Goal: Transaction & Acquisition: Purchase product/service

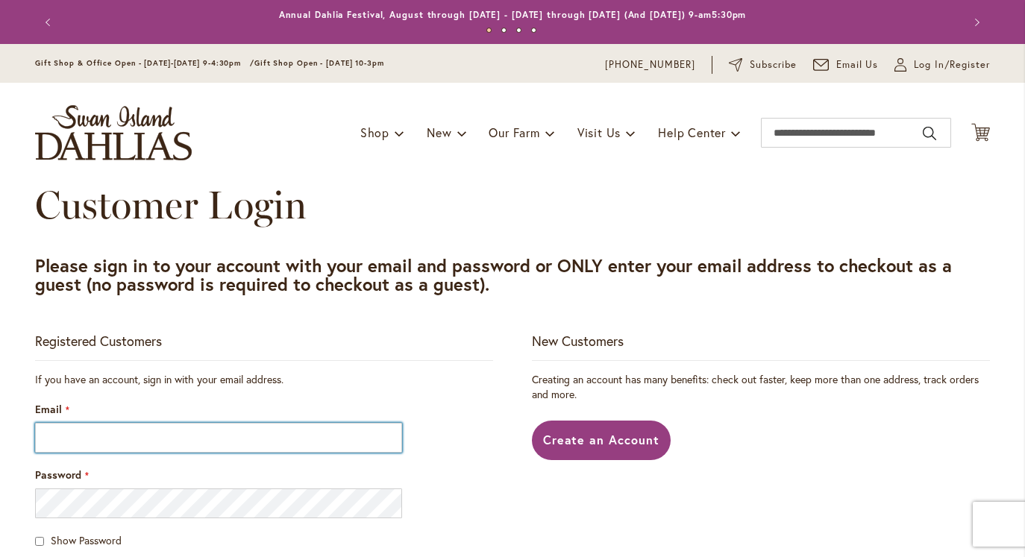
click at [210, 433] on input "Email" at bounding box center [218, 438] width 367 height 30
type input "**********"
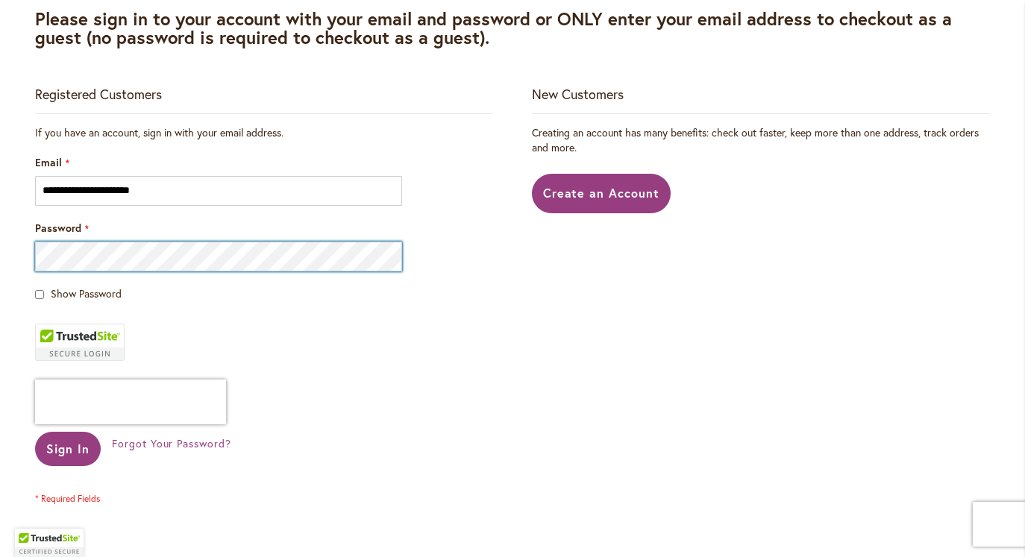
scroll to position [244, 0]
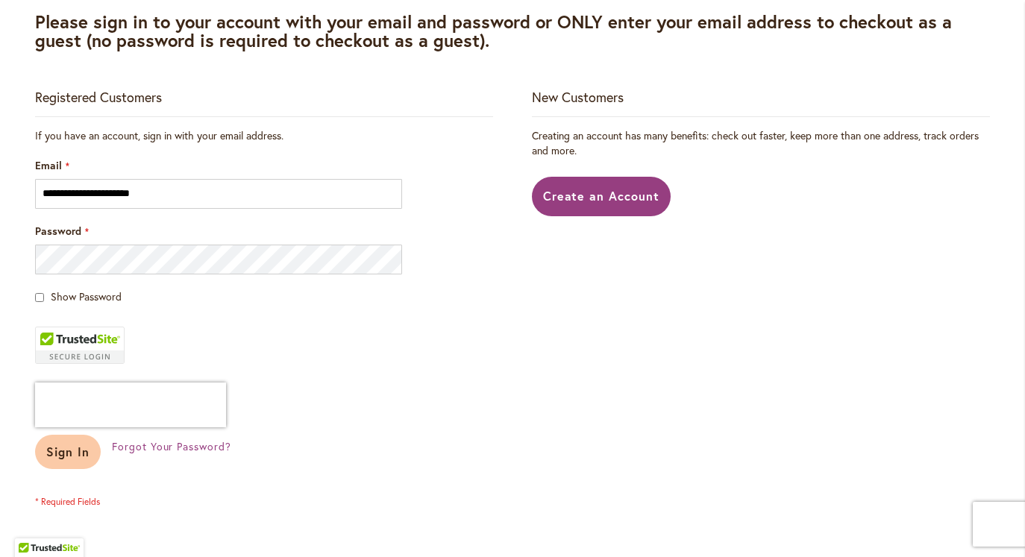
click at [77, 454] on span "Sign In" at bounding box center [67, 452] width 43 height 16
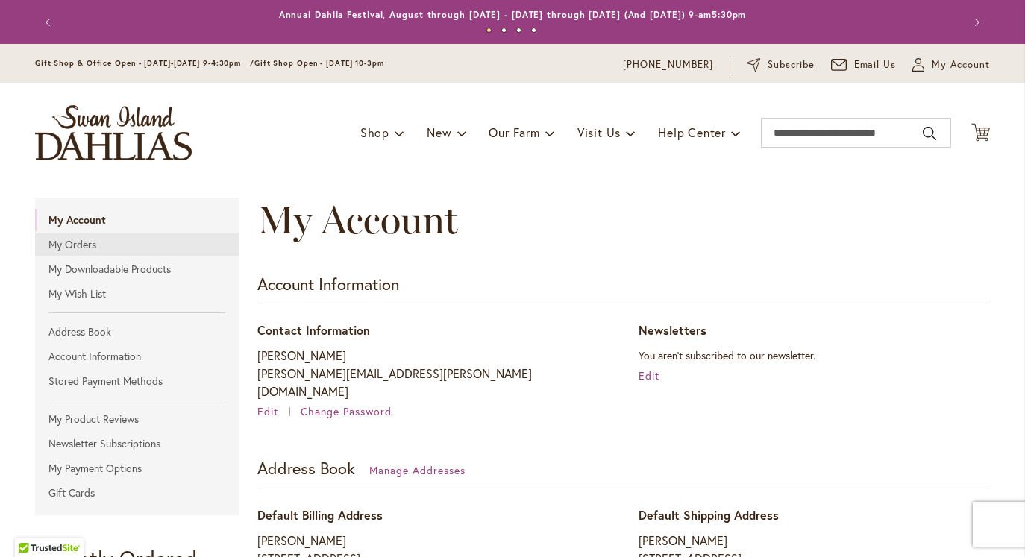
click at [74, 244] on link "My Orders" at bounding box center [137, 245] width 204 height 22
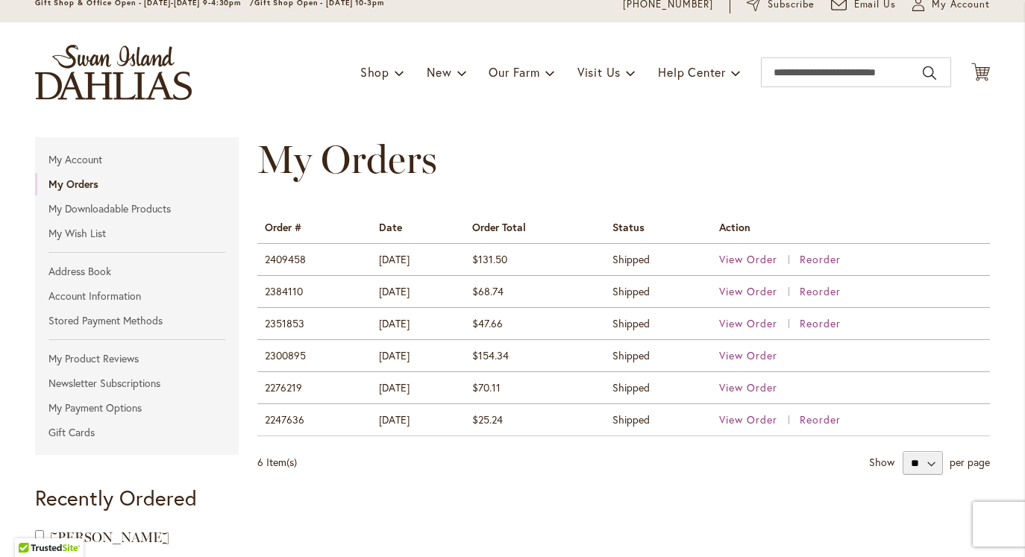
scroll to position [61, 0]
click at [778, 257] on span "View Order" at bounding box center [748, 259] width 58 height 14
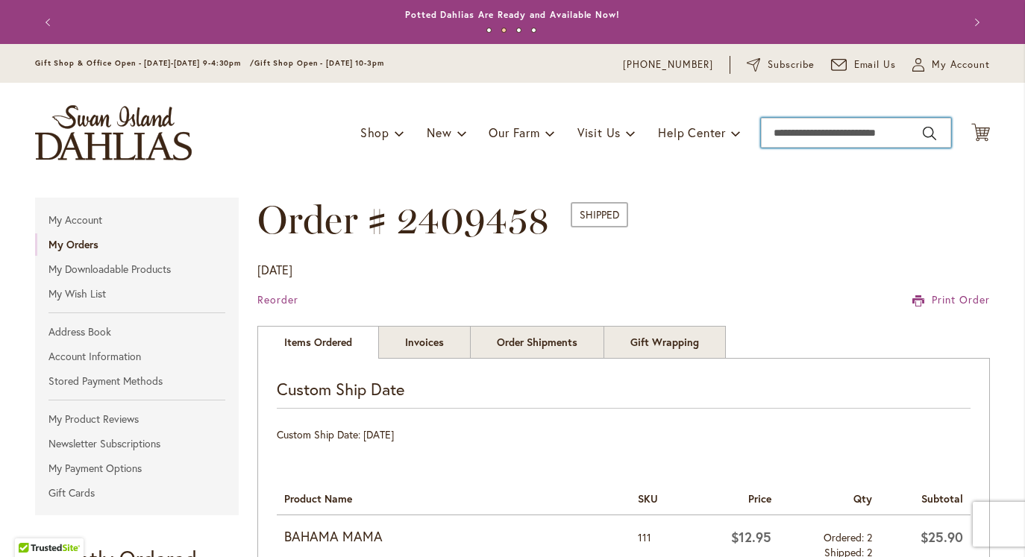
click at [795, 127] on input "Search" at bounding box center [856, 133] width 190 height 30
type input "*****"
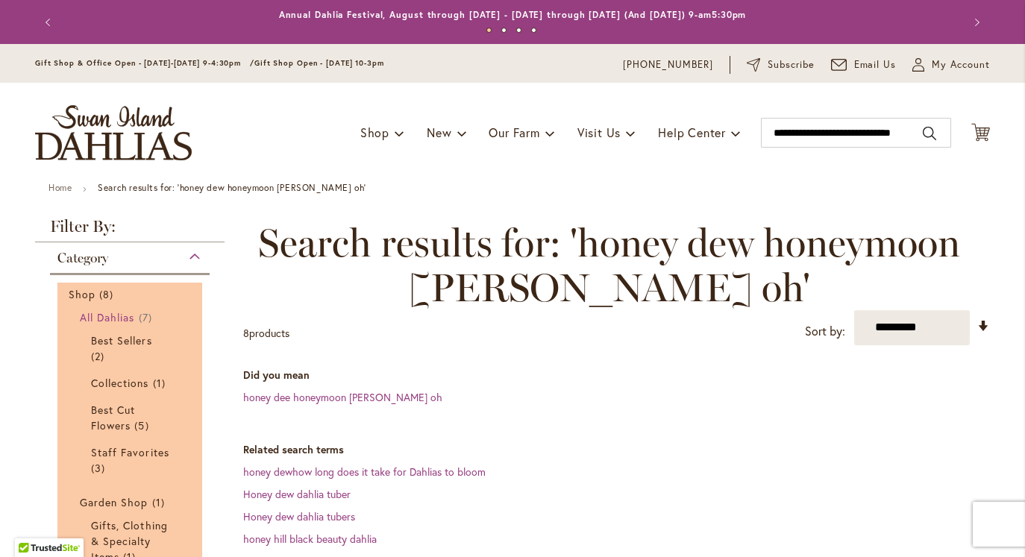
click at [98, 322] on span "All Dahlias" at bounding box center [107, 317] width 55 height 14
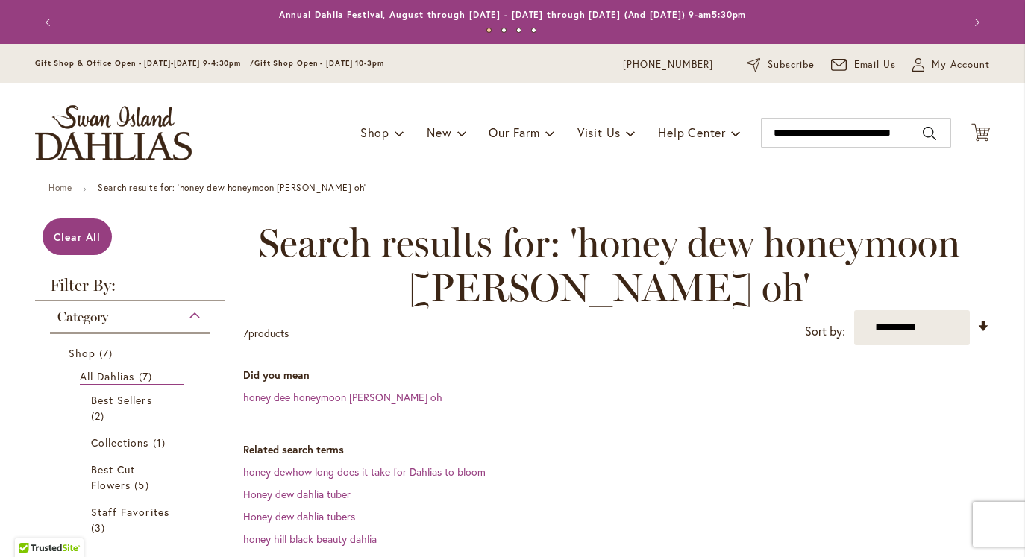
click at [806, 132] on input "**********" at bounding box center [856, 133] width 190 height 30
drag, startPoint x: 777, startPoint y: 134, endPoint x: 1028, endPoint y: 128, distance: 250.8
click at [1025, 128] on html "Skip to Accessibility Information The store will not work correctly in the case…" at bounding box center [512, 278] width 1025 height 557
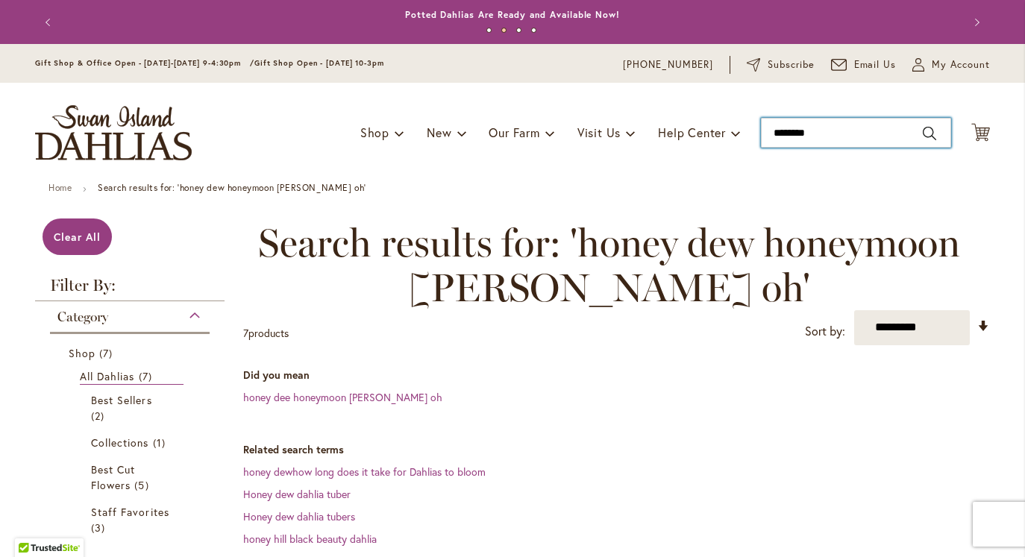
type input "*********"
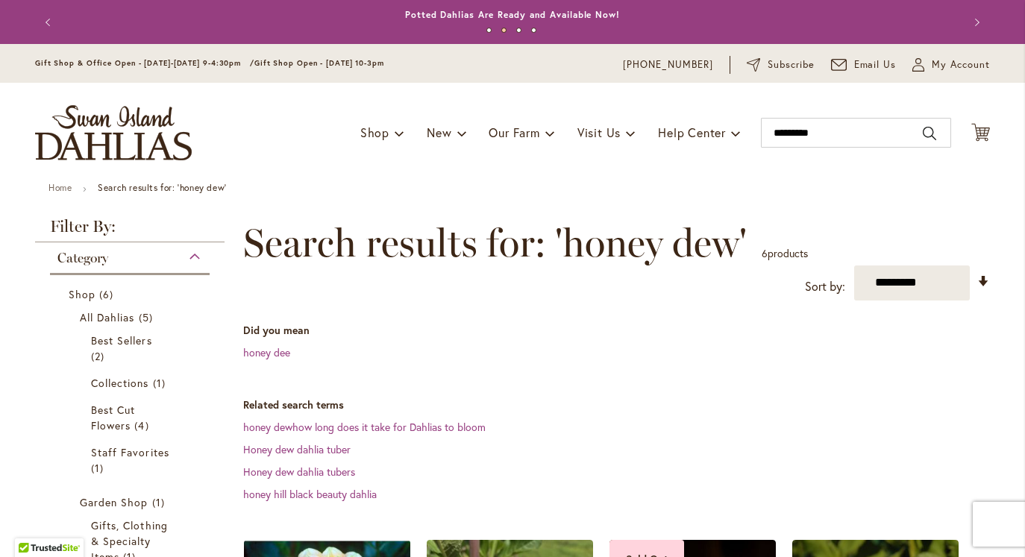
click at [90, 263] on span "Category" at bounding box center [82, 258] width 51 height 16
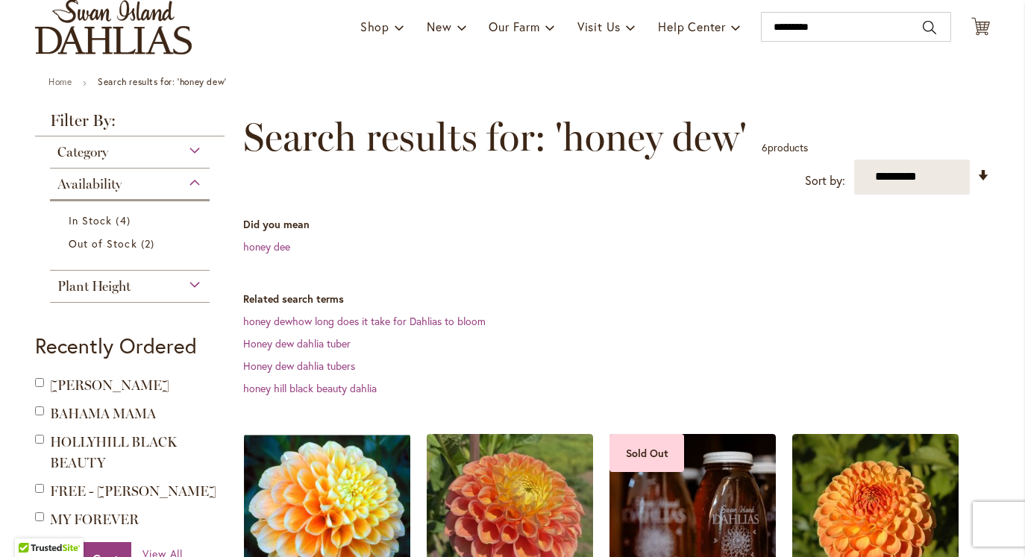
scroll to position [110, 0]
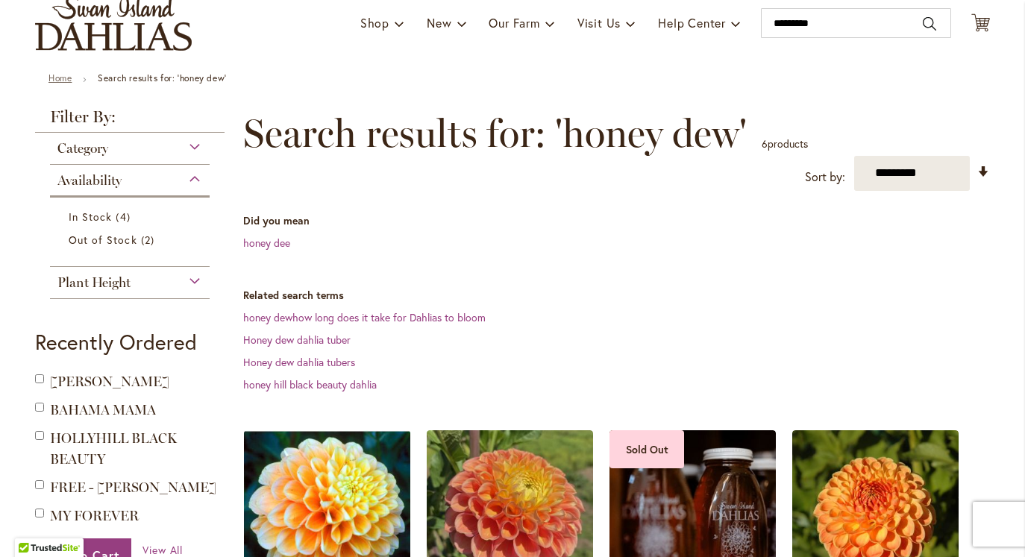
click at [60, 76] on link "Home" at bounding box center [60, 77] width 23 height 11
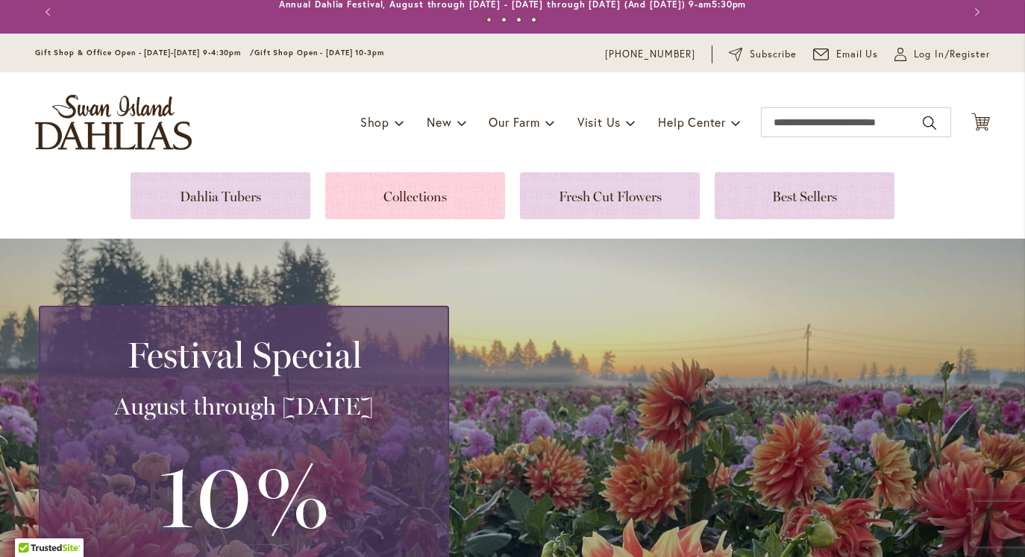
scroll to position [6, 0]
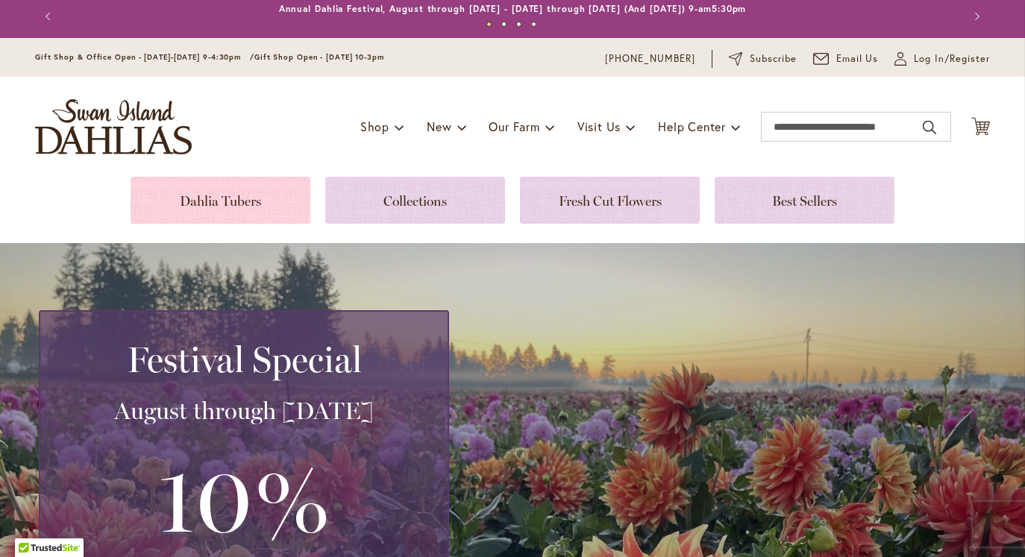
click at [244, 200] on link at bounding box center [221, 200] width 180 height 47
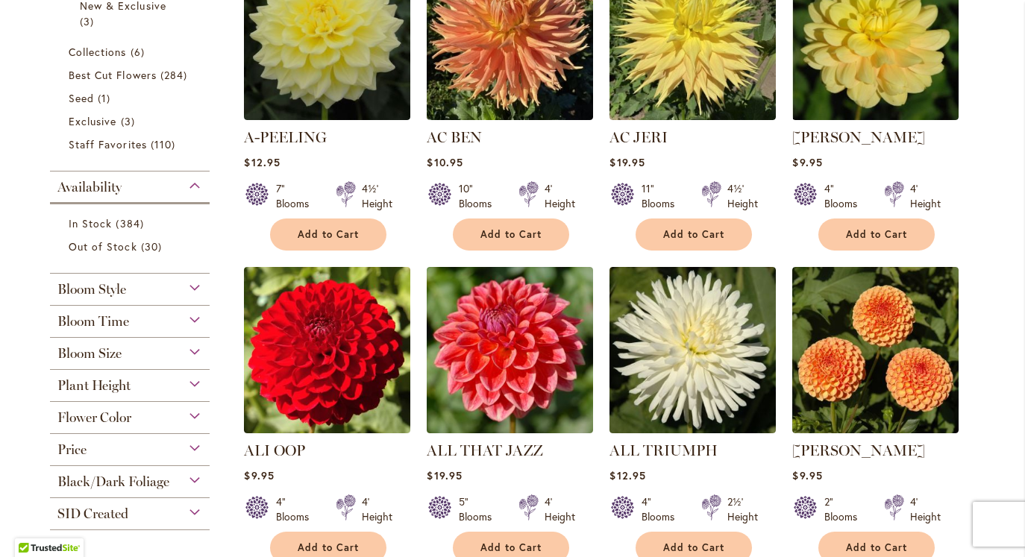
scroll to position [419, 0]
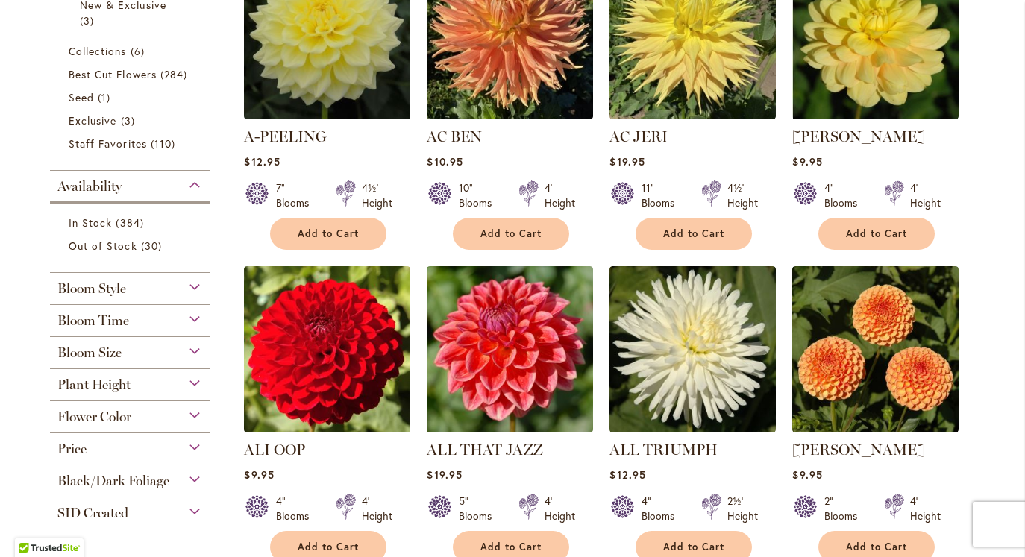
click at [195, 287] on div "Bloom Style" at bounding box center [130, 285] width 160 height 24
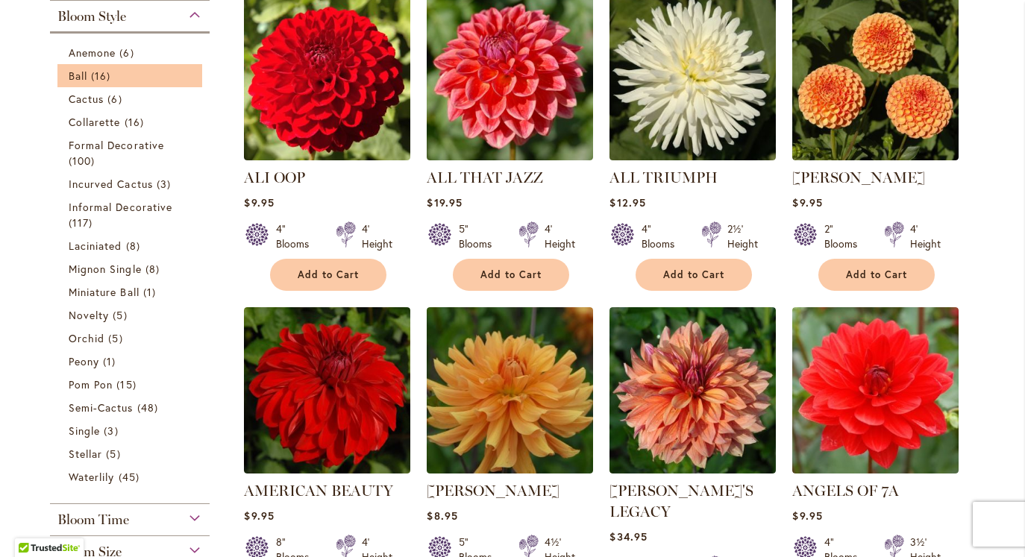
click at [145, 84] on li "Ball 16 items" at bounding box center [129, 75] width 145 height 23
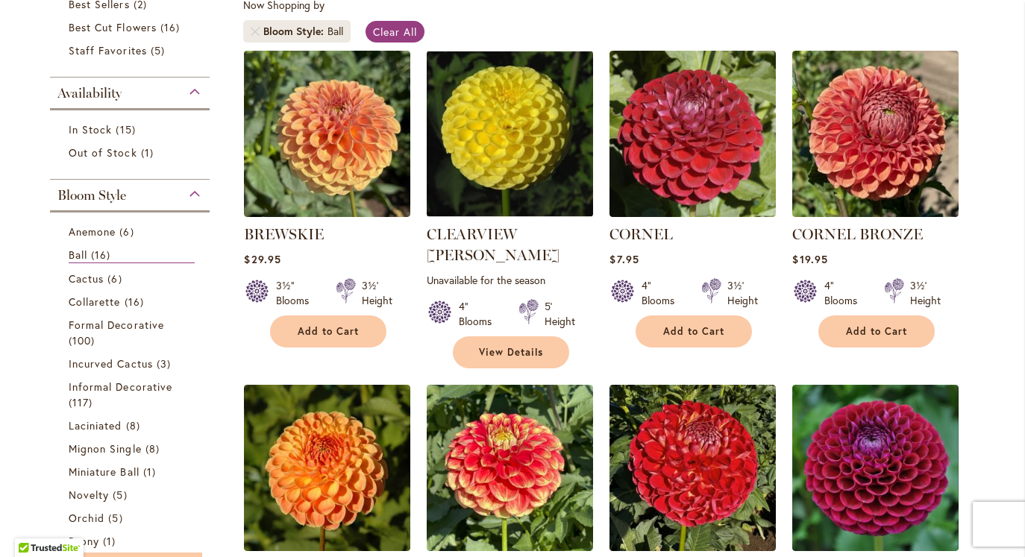
scroll to position [7, 0]
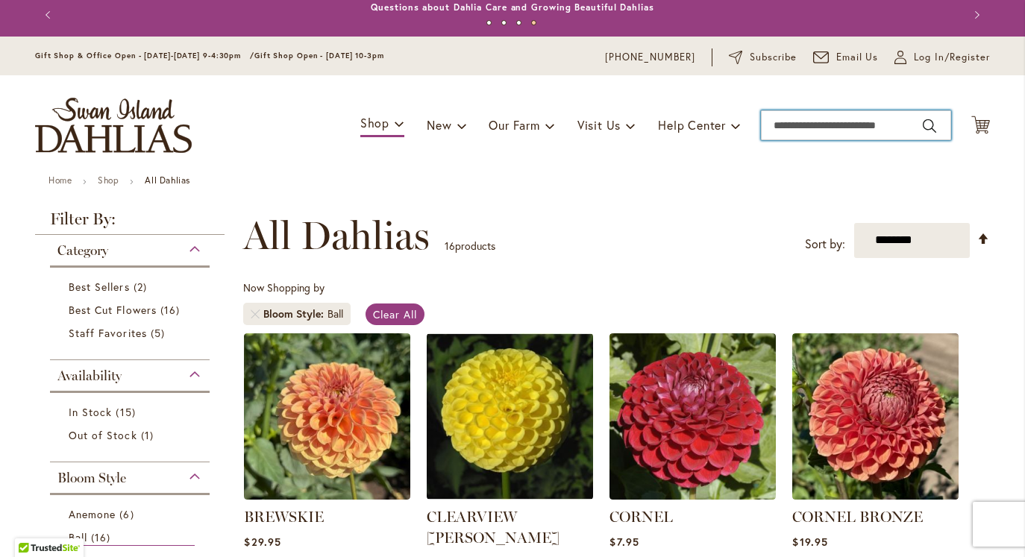
click at [790, 134] on input "Search" at bounding box center [856, 125] width 190 height 30
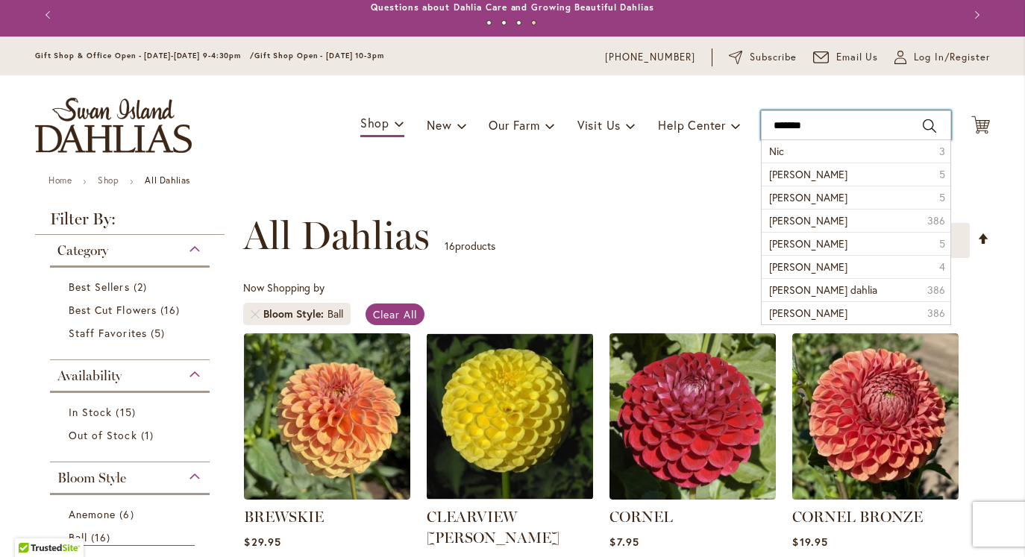
type input "********"
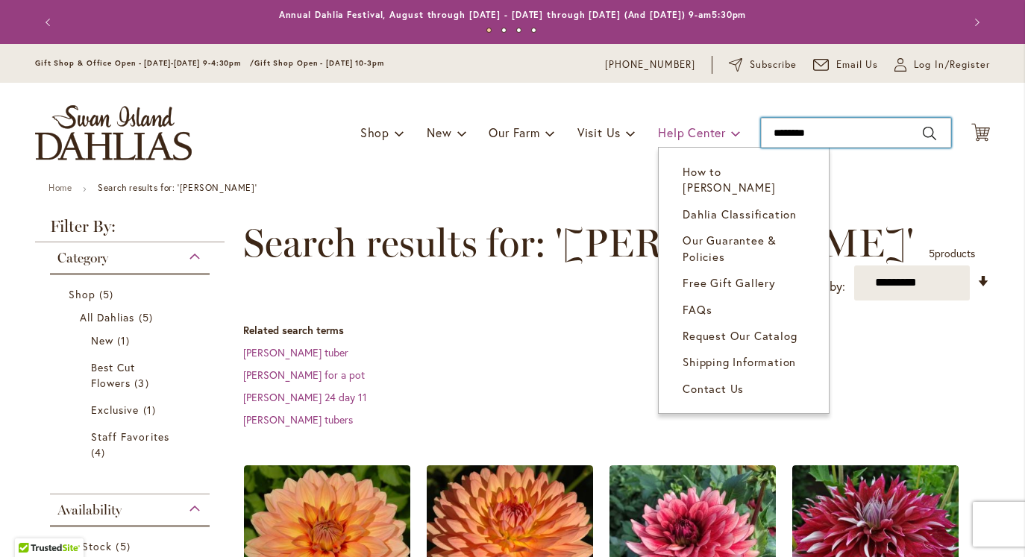
drag, startPoint x: 836, startPoint y: 128, endPoint x: 679, endPoint y: 126, distance: 156.7
click at [679, 126] on div "Toggle Nav Shop Dahlia Tubers Collections Fresh Cut Dahlias Gardening Supplies …" at bounding box center [512, 133] width 985 height 100
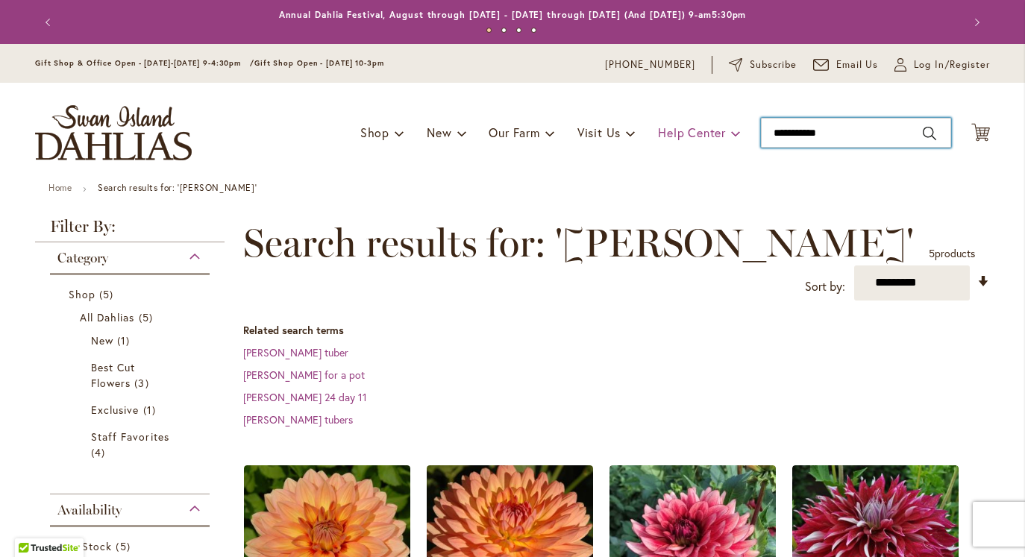
type input "**********"
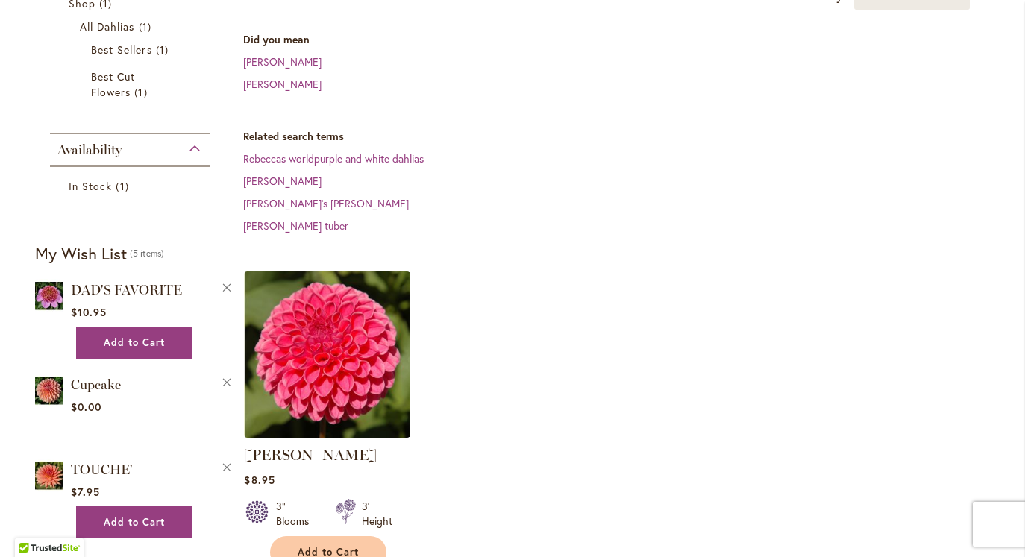
scroll to position [311, 0]
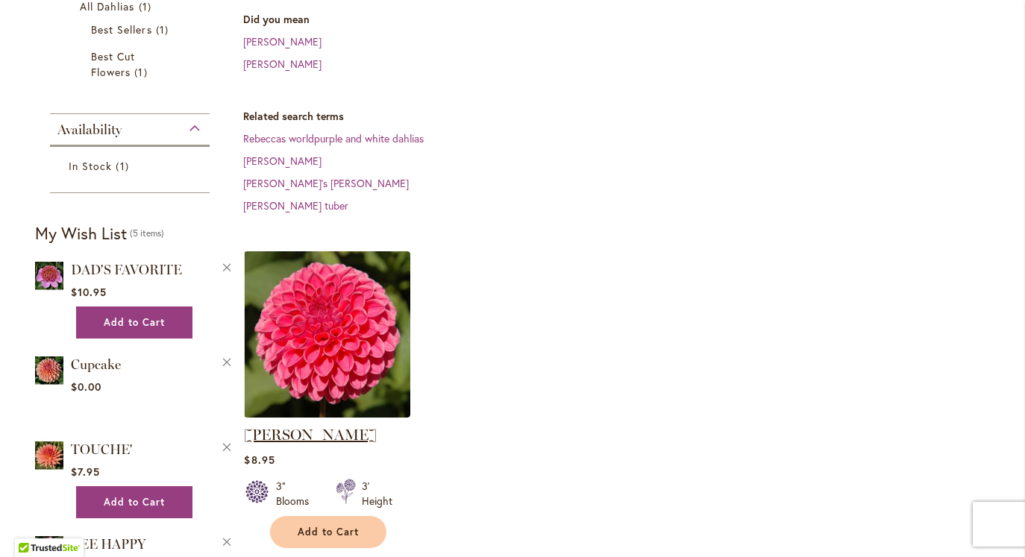
click at [293, 435] on link "REBECCA LYNN" at bounding box center [310, 435] width 133 height 18
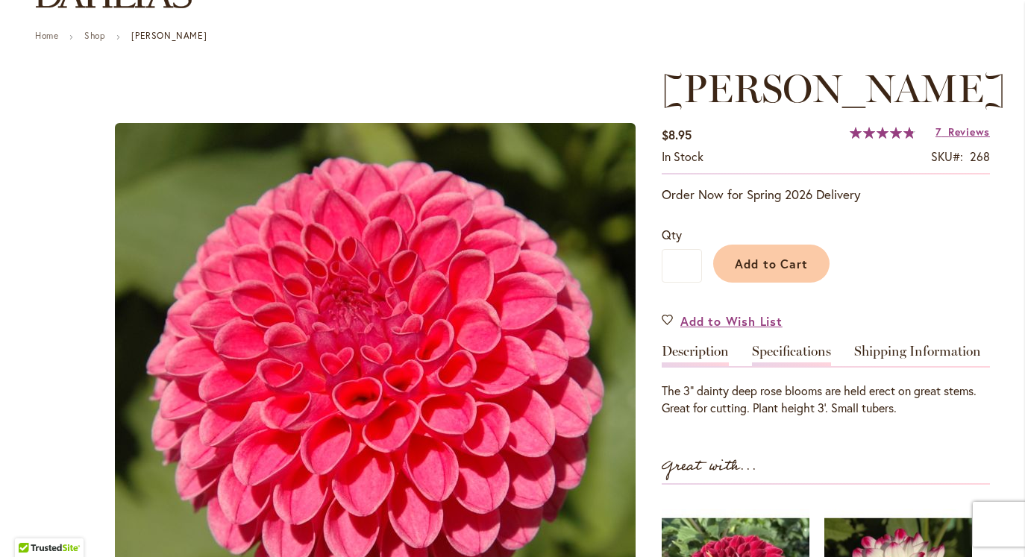
click at [812, 351] on link "Specifications" at bounding box center [791, 356] width 79 height 22
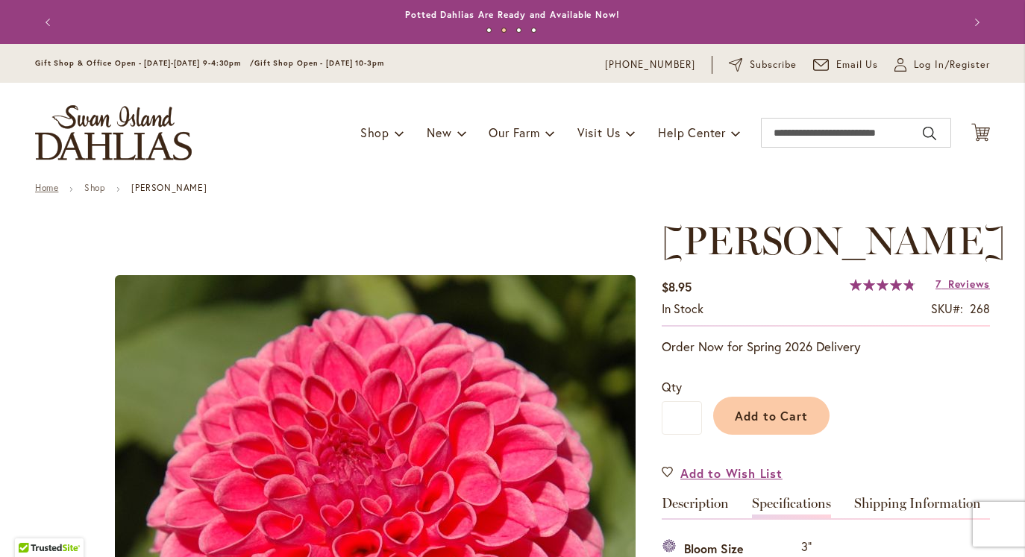
click at [50, 189] on link "Home" at bounding box center [46, 187] width 23 height 11
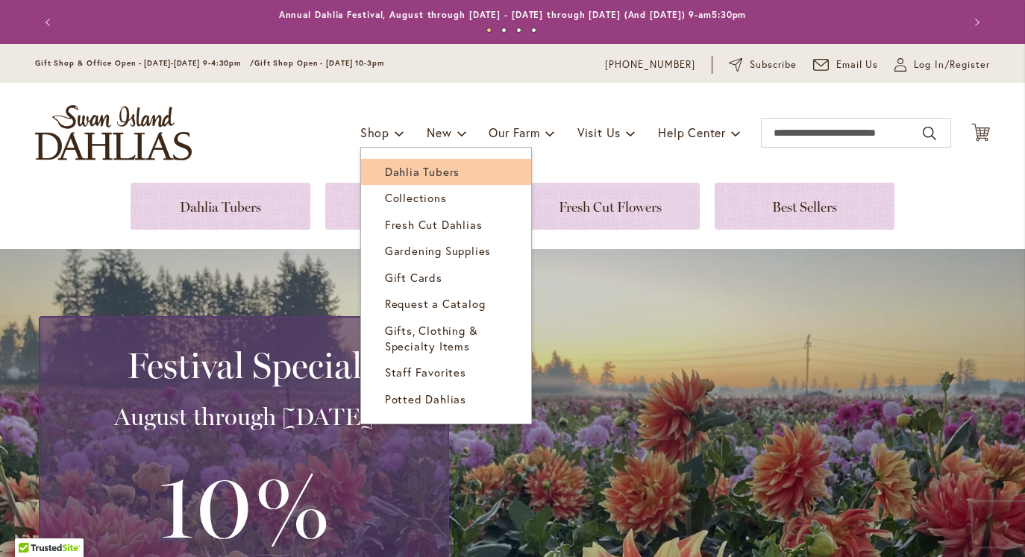
click at [404, 174] on span "Dahlia Tubers" at bounding box center [422, 171] width 75 height 15
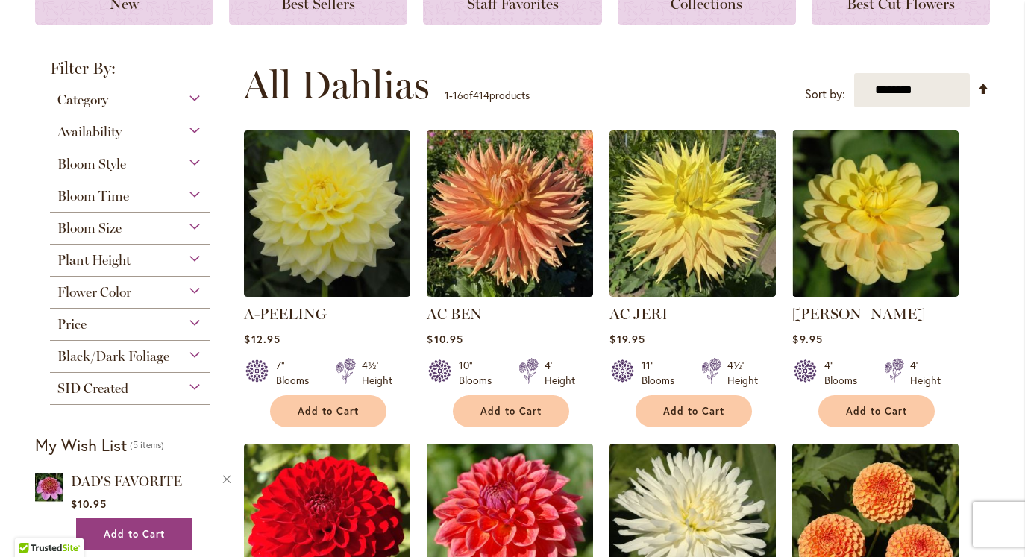
scroll to position [276, 0]
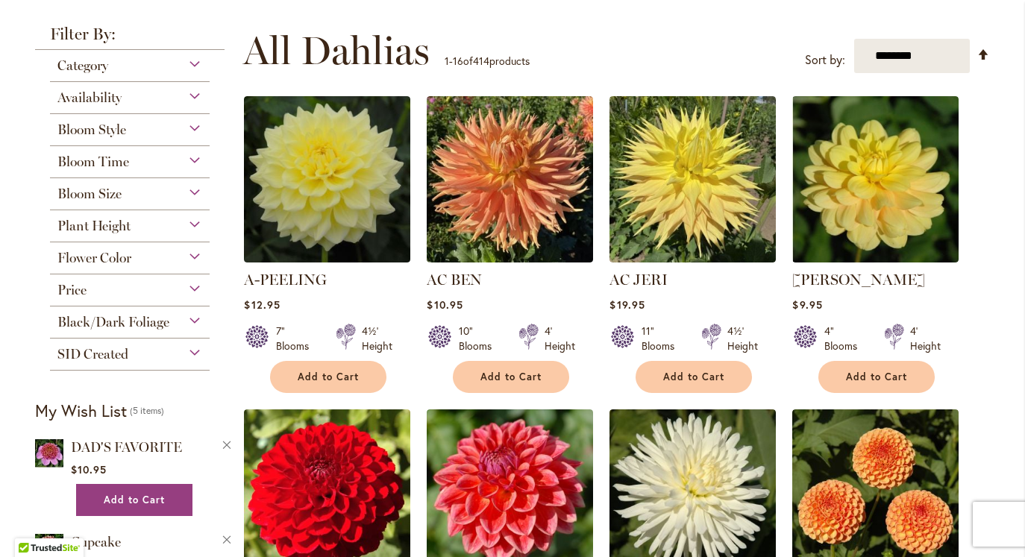
click at [194, 125] on div "Bloom Style" at bounding box center [130, 126] width 160 height 24
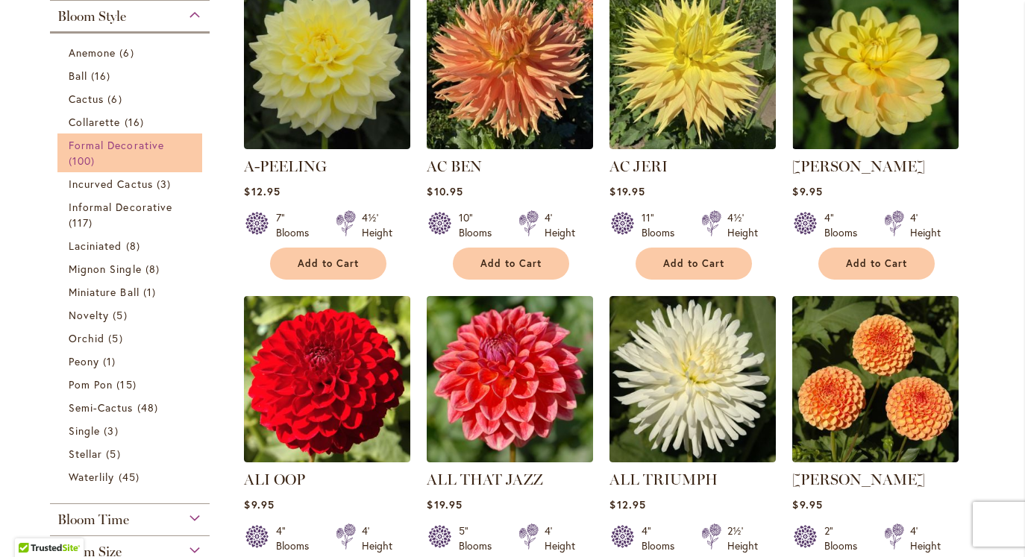
click at [135, 143] on span "Formal Decorative" at bounding box center [117, 145] width 96 height 14
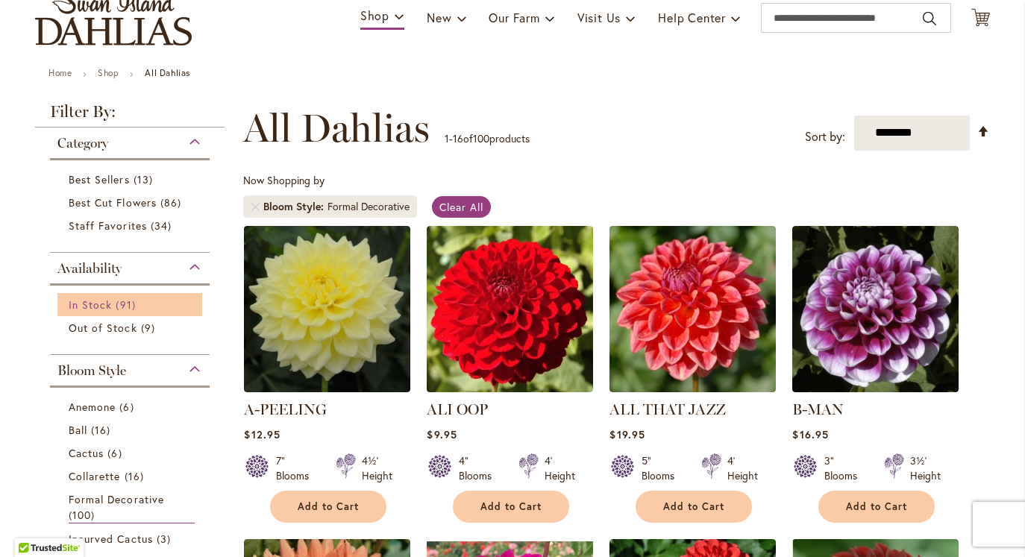
scroll to position [117, 0]
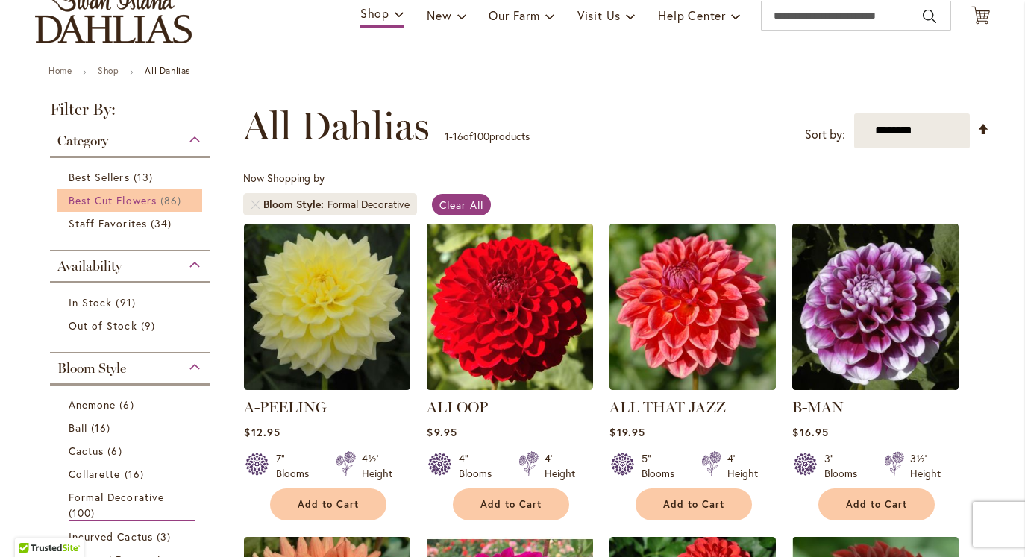
click at [135, 196] on span "Best Cut Flowers" at bounding box center [113, 200] width 88 height 14
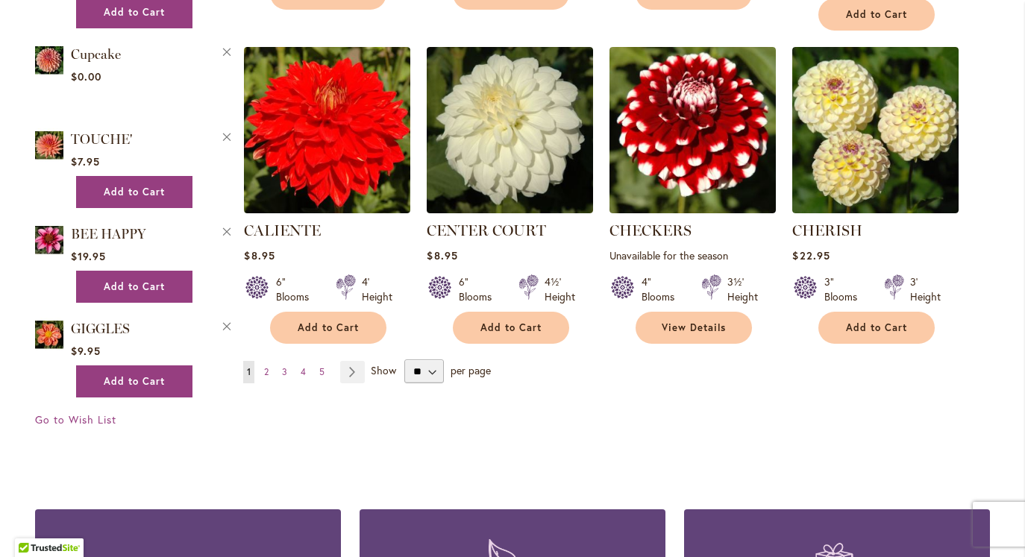
scroll to position [1257, 0]
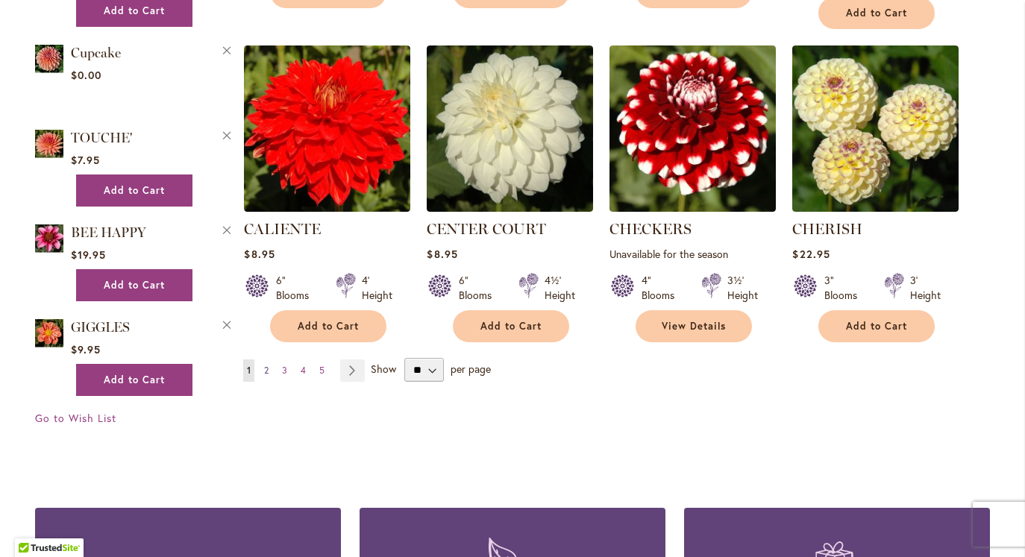
click at [269, 367] on span "2" at bounding box center [266, 370] width 4 height 11
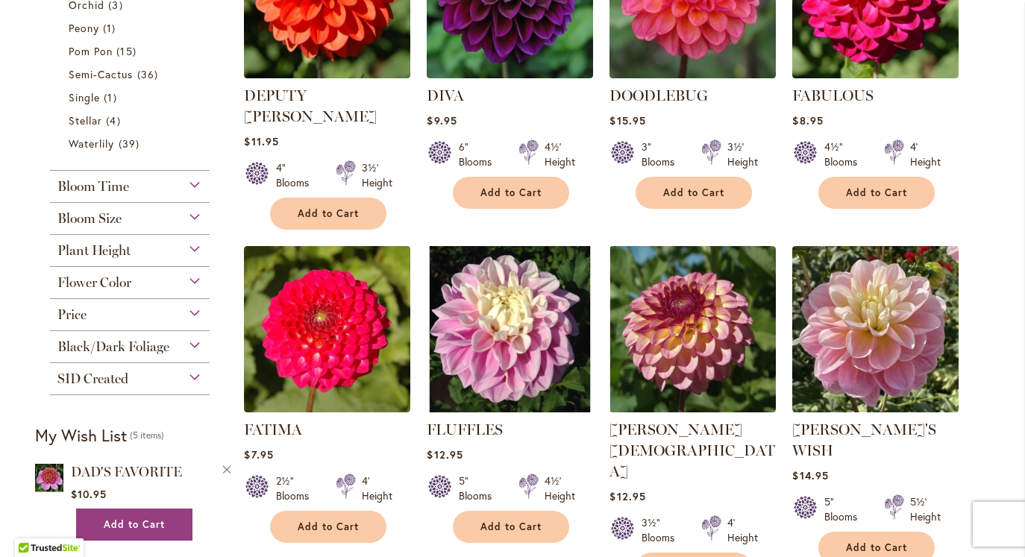
scroll to position [745, 0]
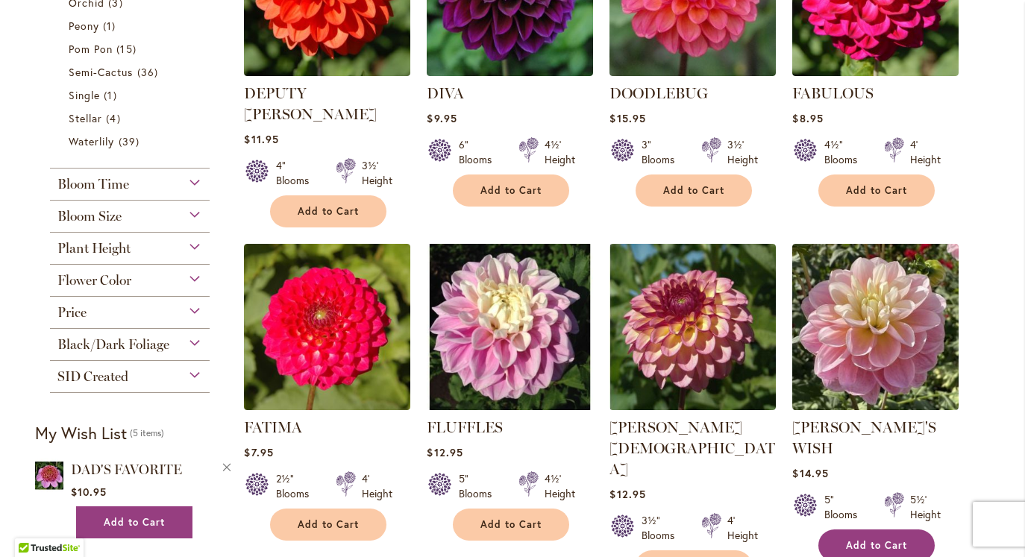
click at [881, 540] on span "Add to Cart" at bounding box center [876, 546] width 61 height 13
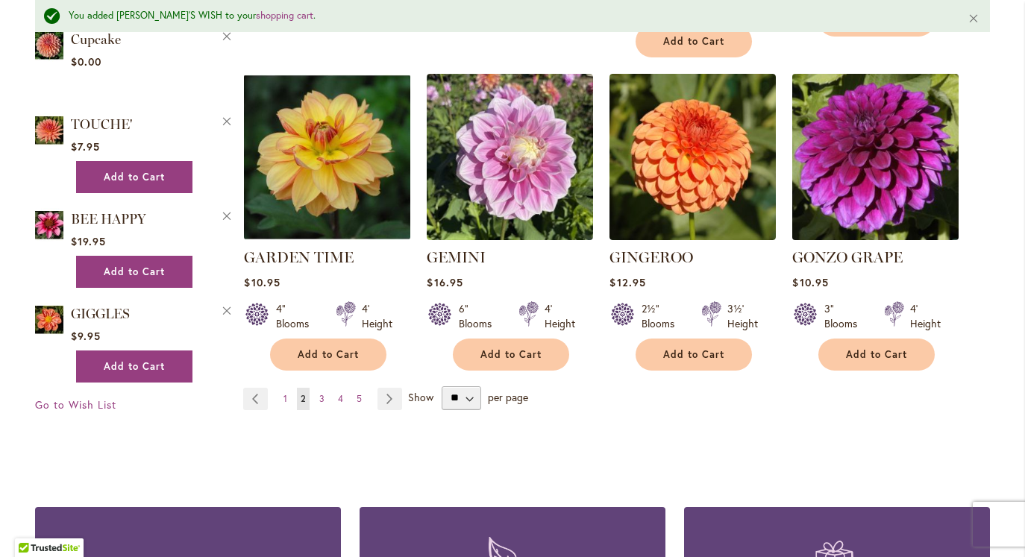
scroll to position [1316, 0]
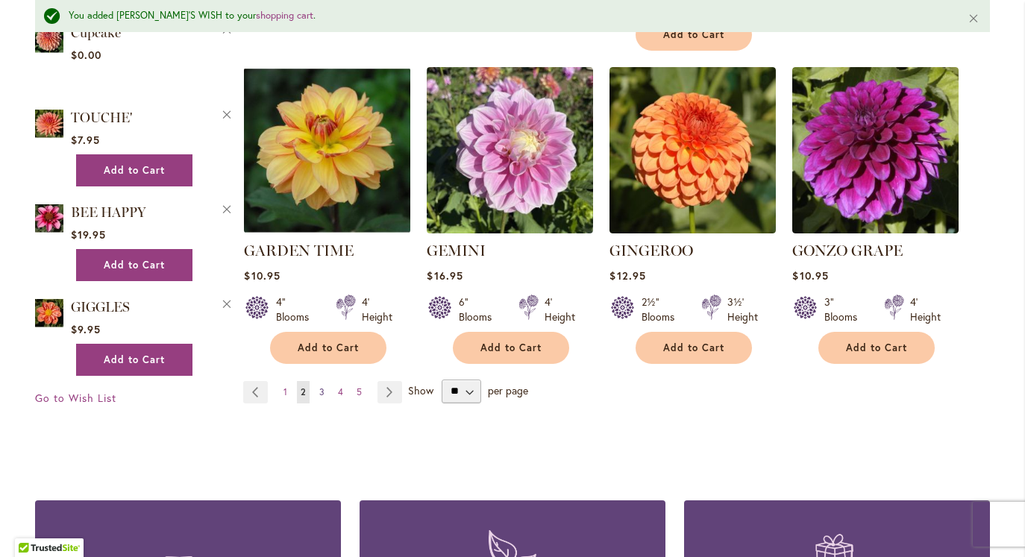
click at [325, 381] on link "Page 3" at bounding box center [322, 392] width 13 height 22
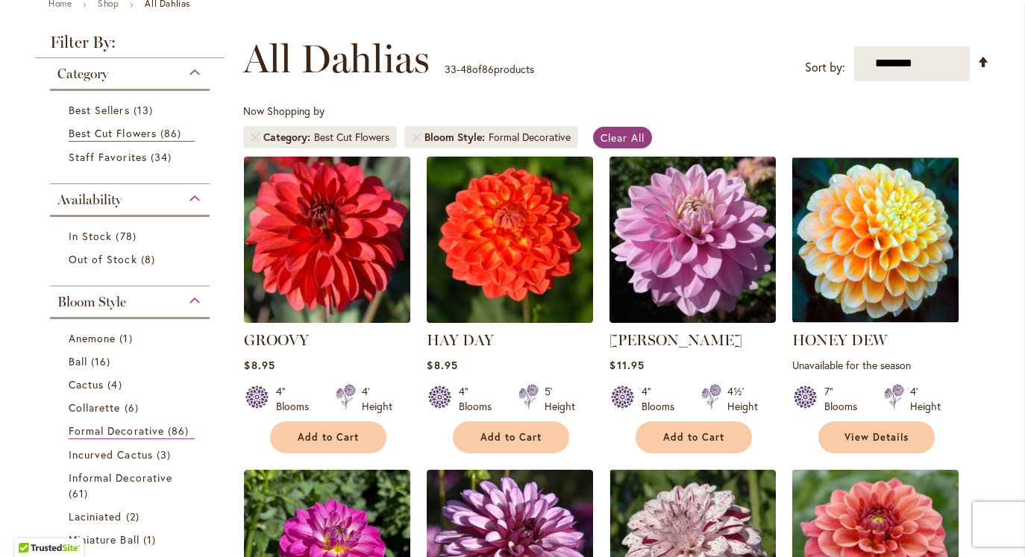
scroll to position [187, 0]
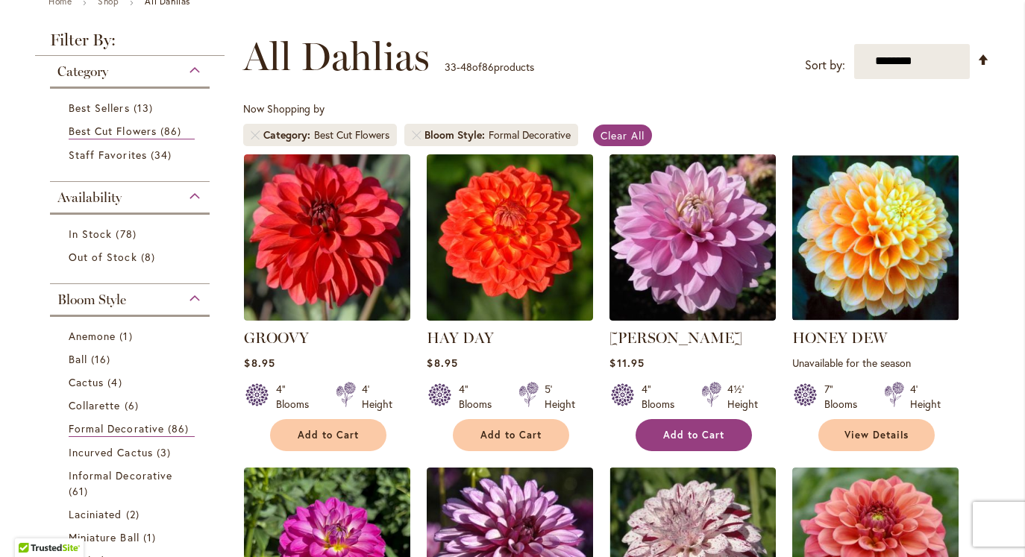
click at [693, 431] on span "Add to Cart" at bounding box center [693, 435] width 61 height 13
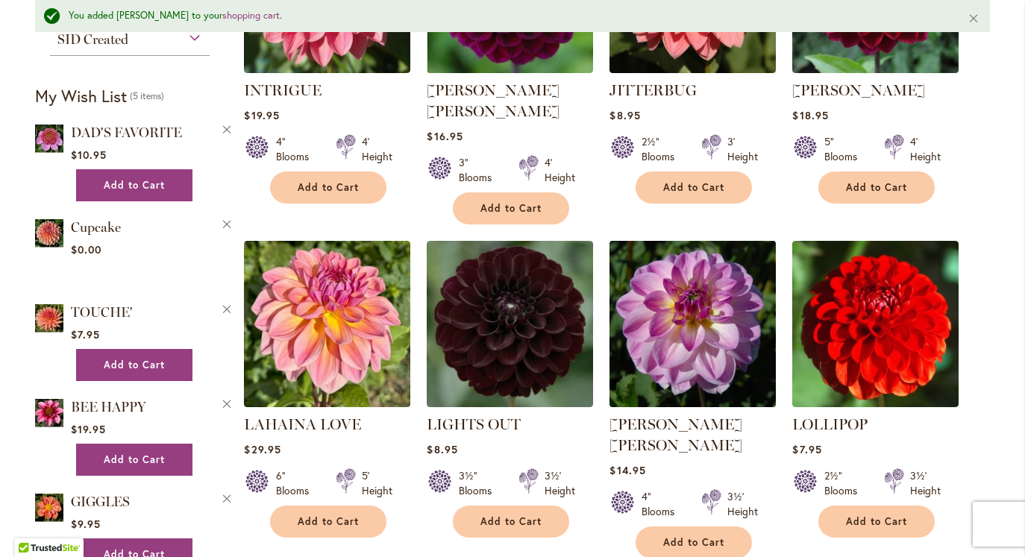
scroll to position [1127, 0]
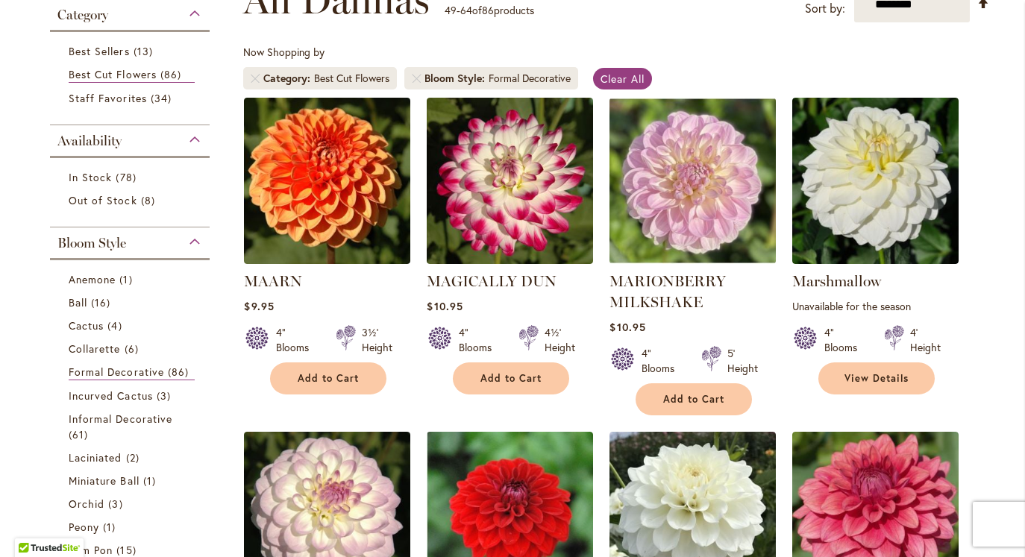
scroll to position [246, 0]
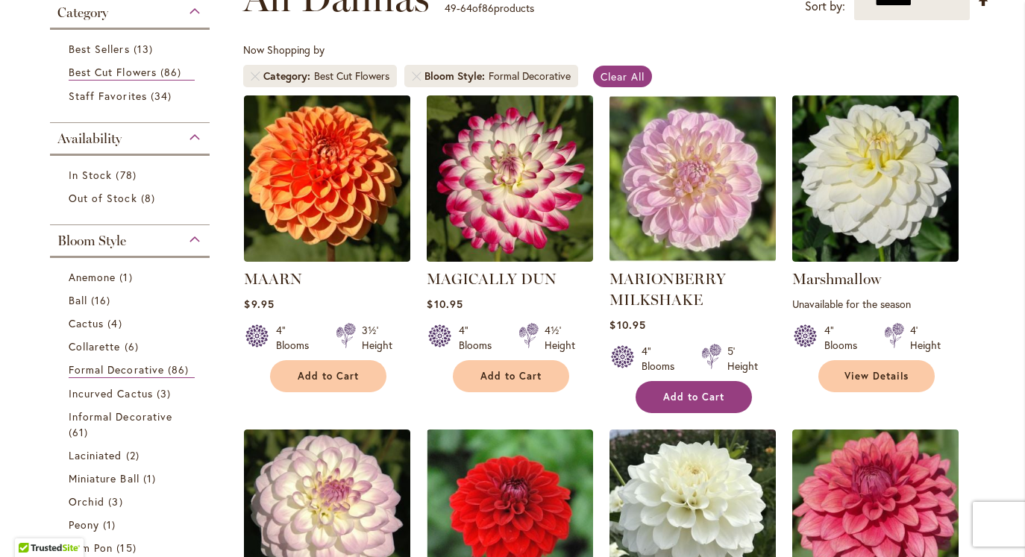
click at [707, 397] on span "Add to Cart" at bounding box center [693, 397] width 61 height 13
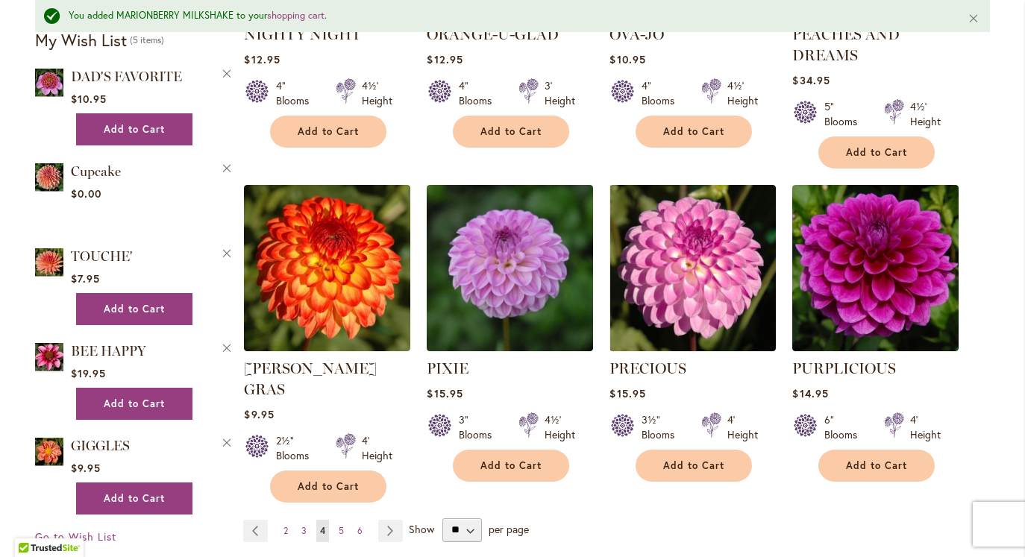
scroll to position [1187, 0]
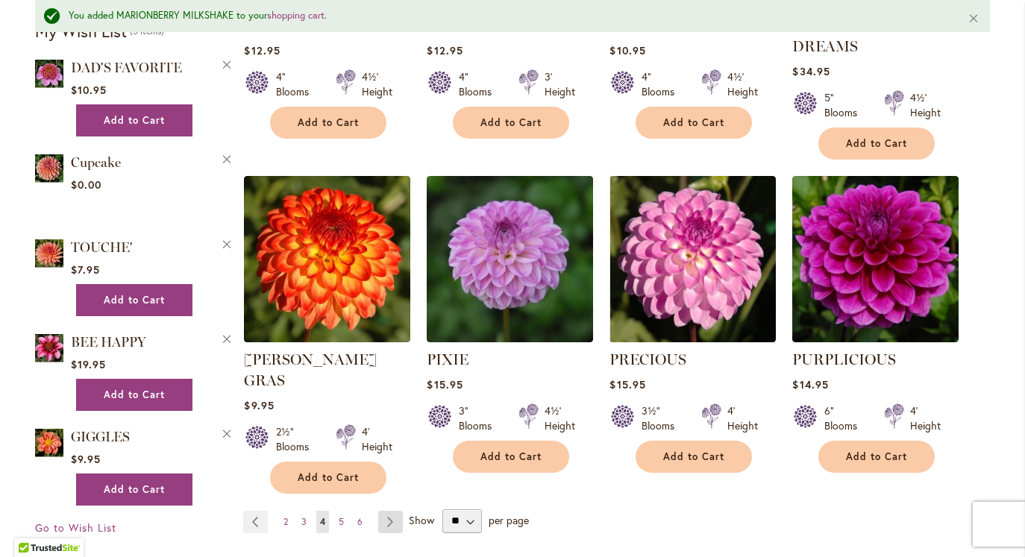
click at [393, 511] on link "Page Next" at bounding box center [390, 522] width 25 height 22
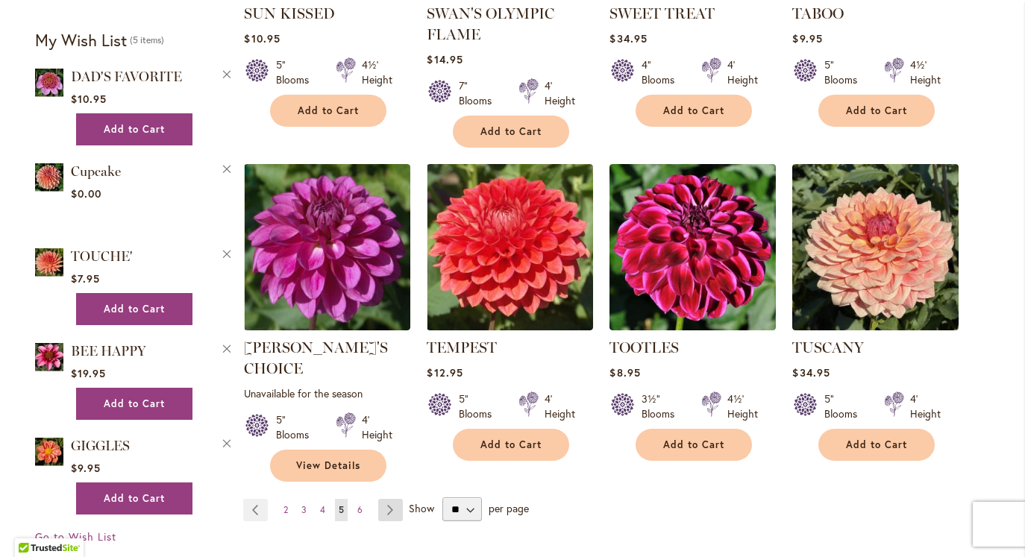
scroll to position [1140, 0]
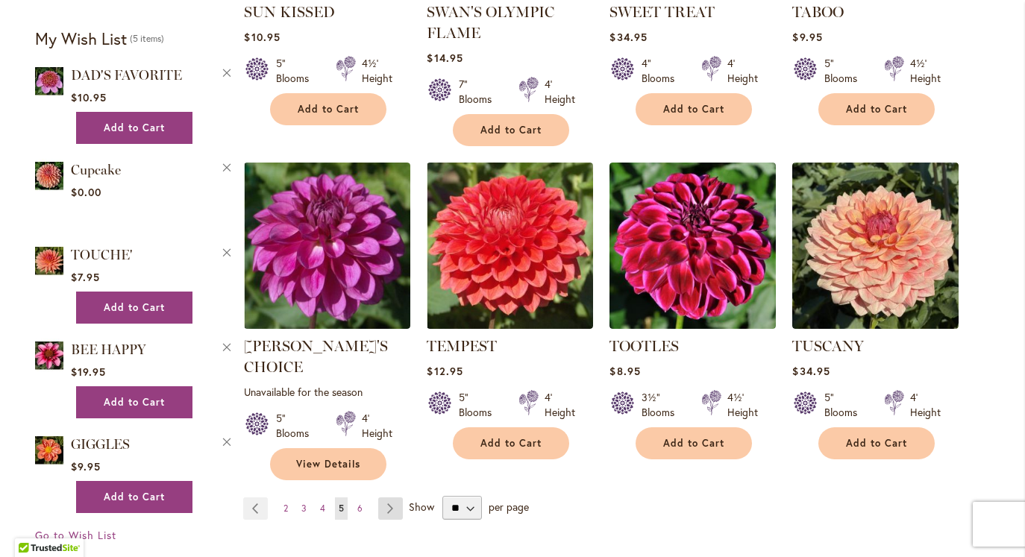
click at [396, 498] on link "Page Next" at bounding box center [390, 509] width 25 height 22
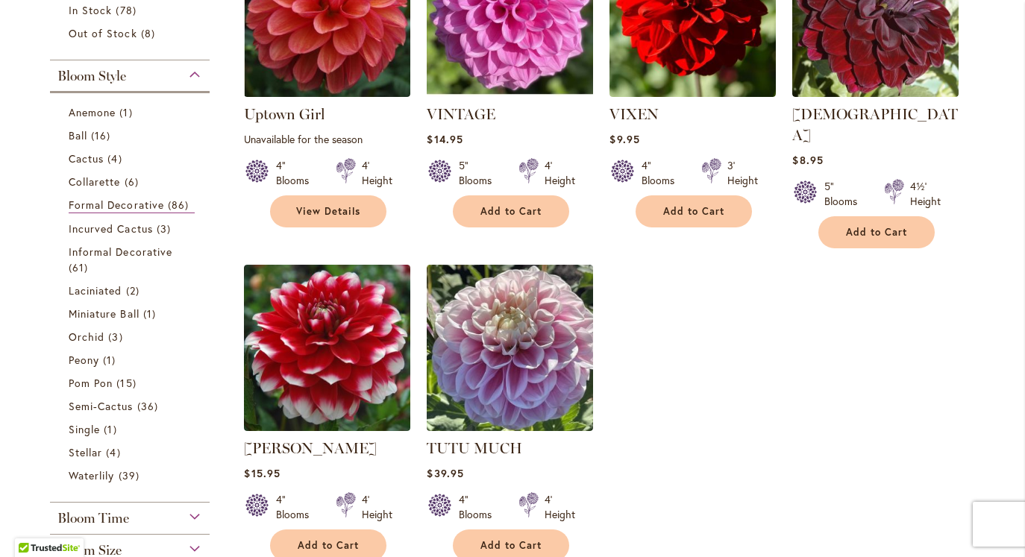
scroll to position [415, 0]
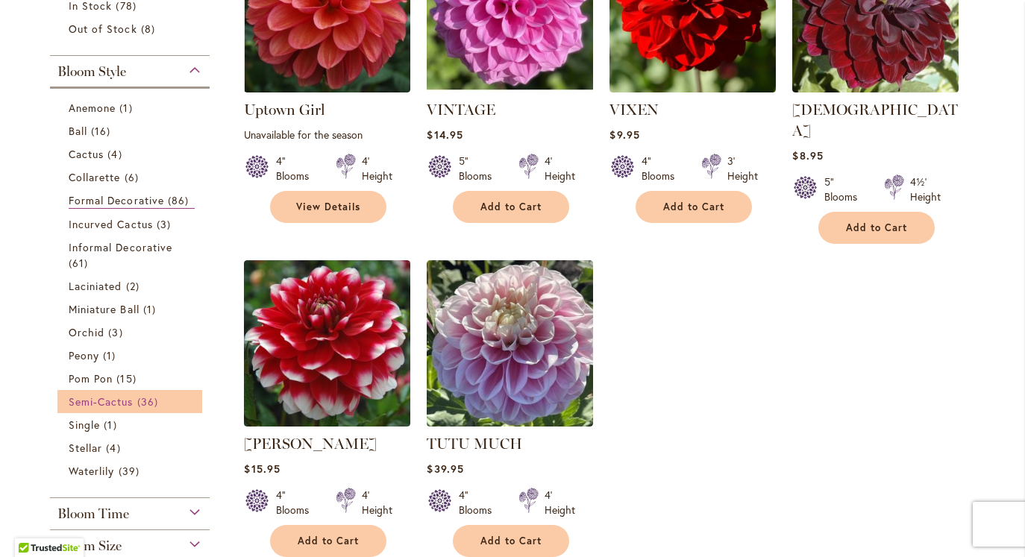
click at [90, 397] on span "Semi-Cactus" at bounding box center [101, 402] width 65 height 14
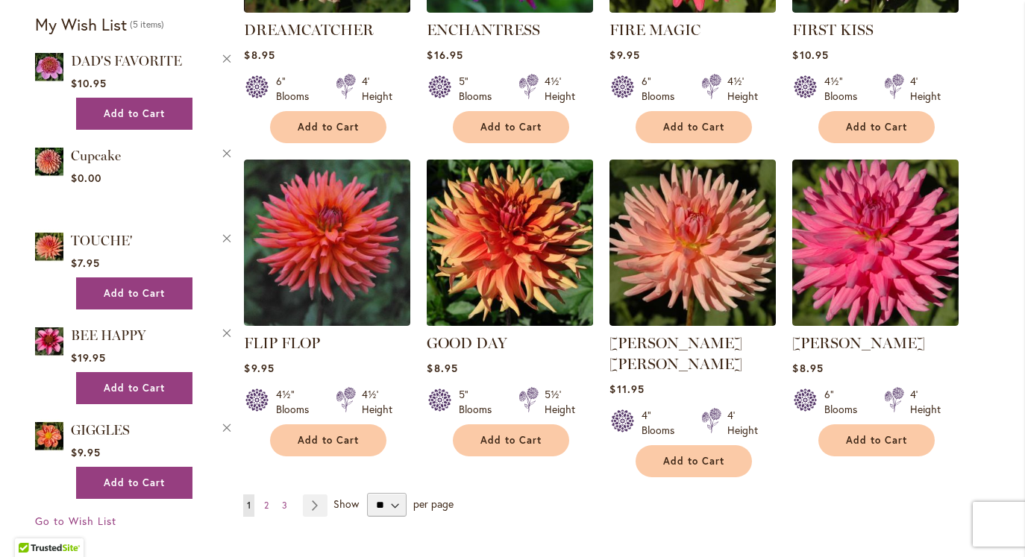
scroll to position [1122, 0]
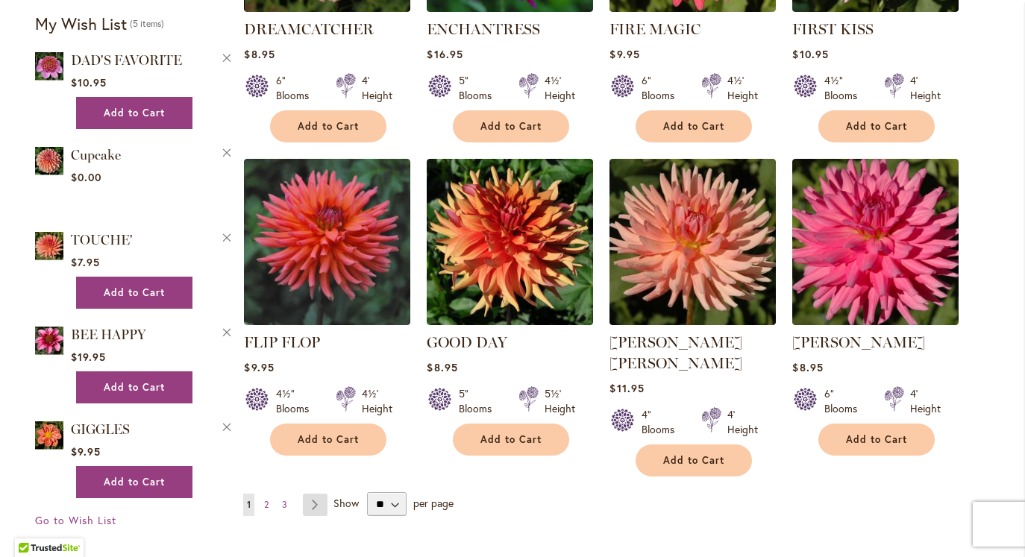
click at [315, 494] on link "Page Next" at bounding box center [315, 505] width 25 height 22
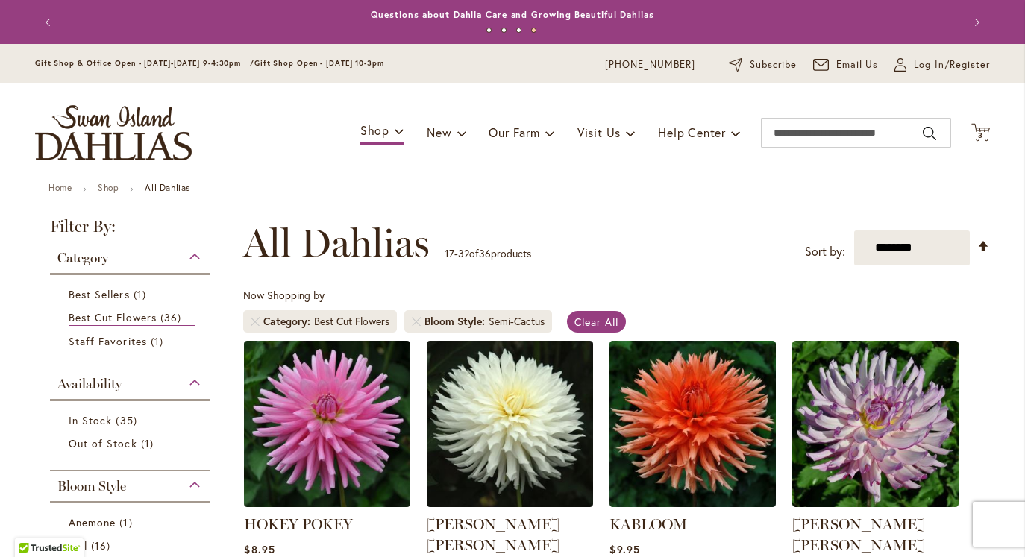
click at [117, 189] on link "Shop" at bounding box center [108, 187] width 21 height 11
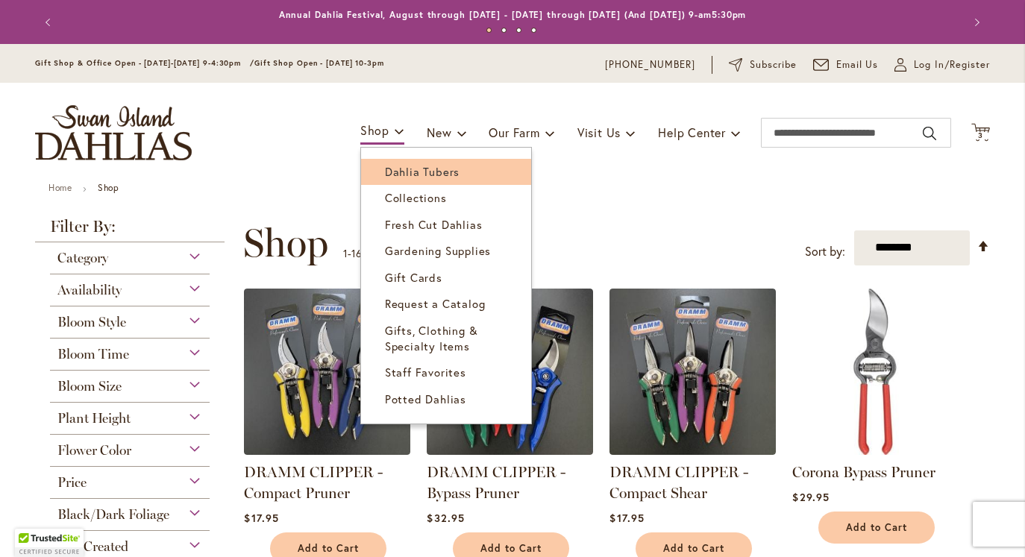
click at [385, 169] on span "Dahlia Tubers" at bounding box center [422, 171] width 75 height 15
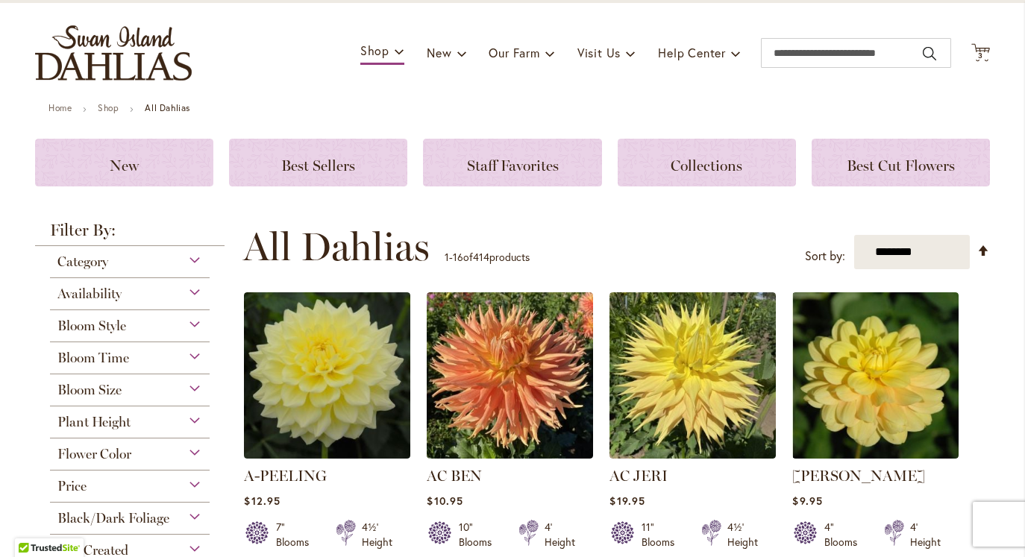
scroll to position [95, 0]
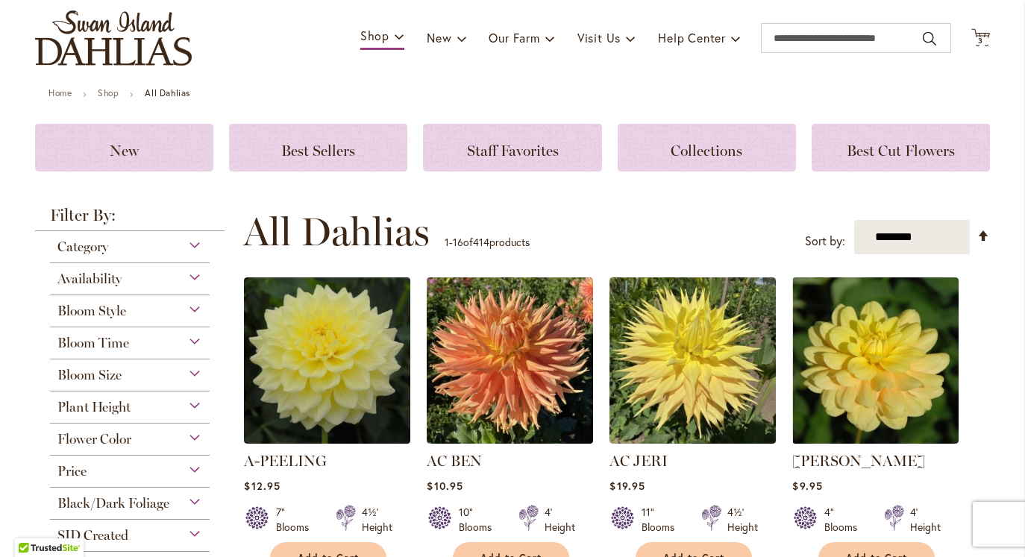
click at [196, 312] on div "Bloom Style" at bounding box center [130, 308] width 160 height 24
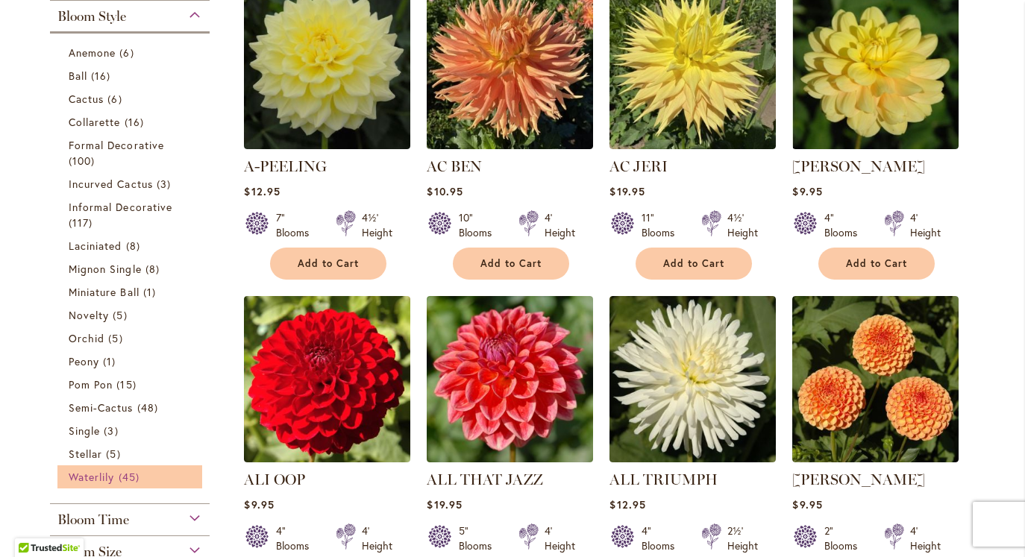
click at [99, 478] on span "Waterlily" at bounding box center [92, 477] width 46 height 14
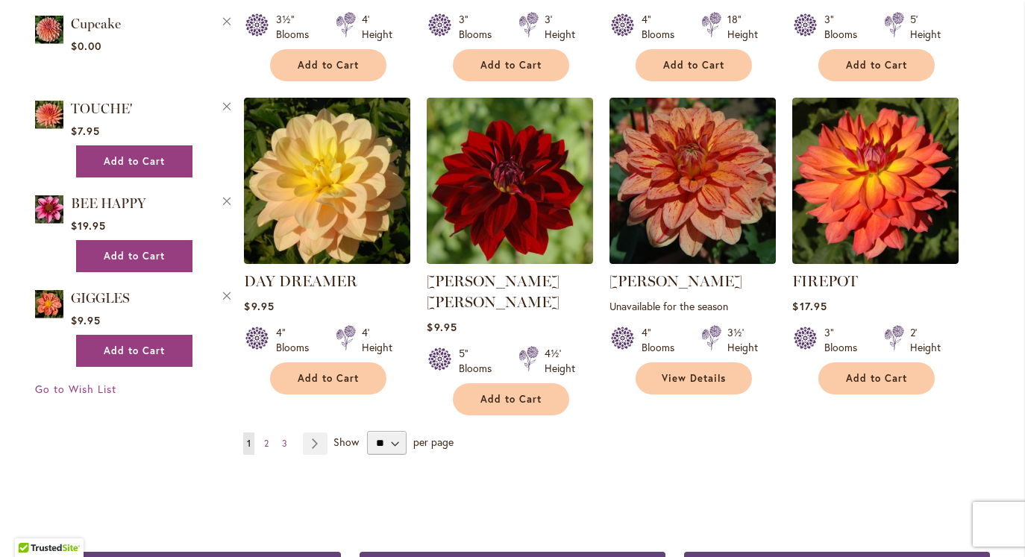
scroll to position [1186, 0]
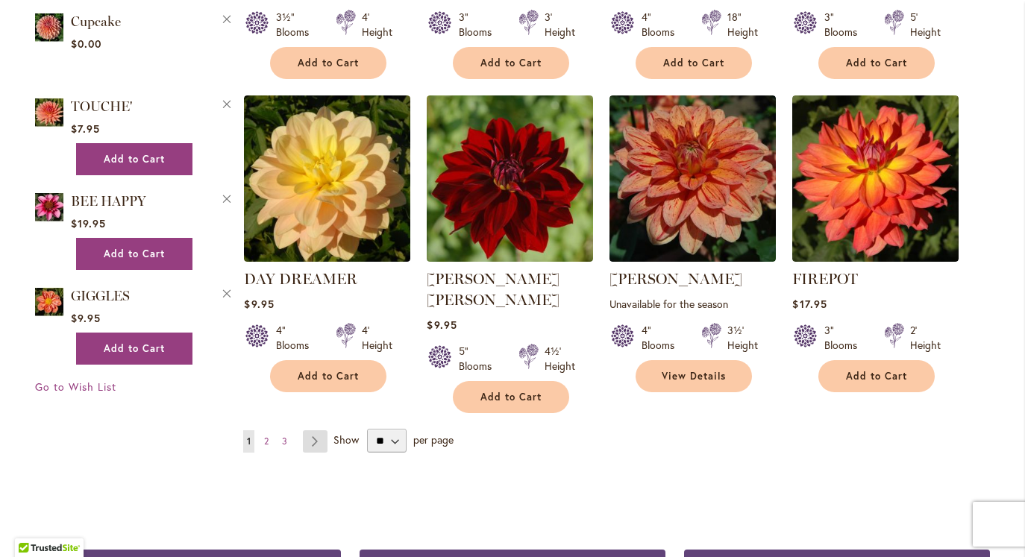
click at [313, 431] on link "Page Next" at bounding box center [315, 442] width 25 height 22
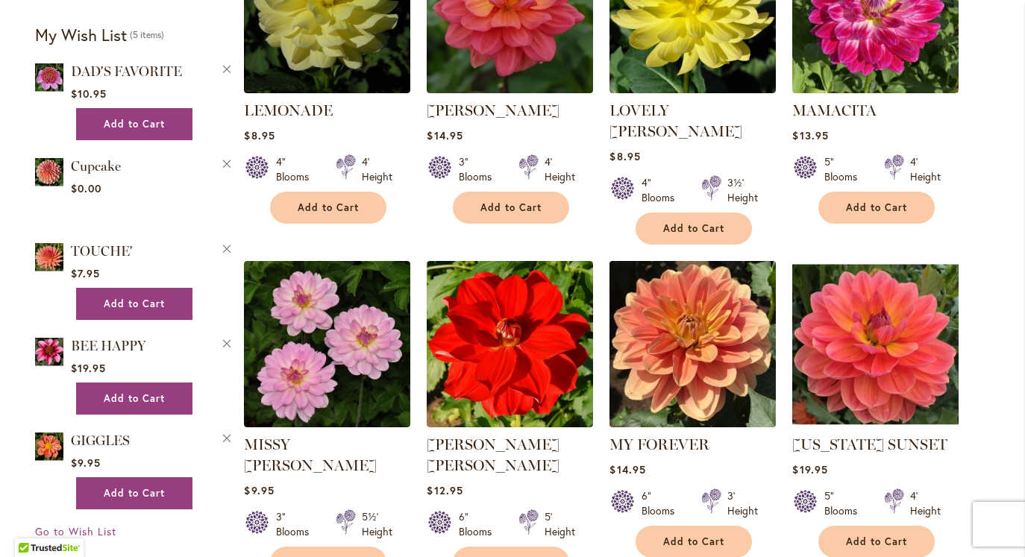
scroll to position [1043, 0]
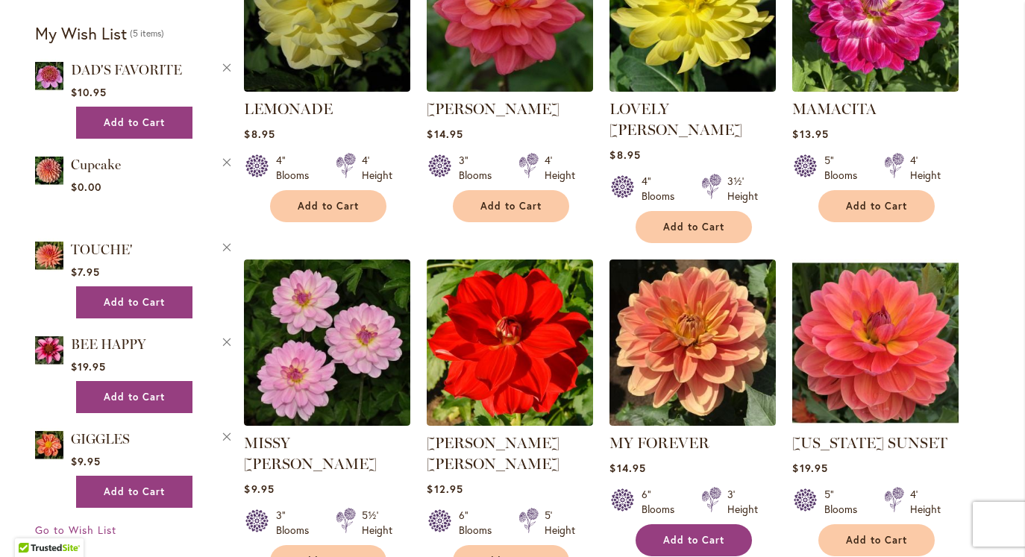
click at [678, 534] on span "Add to Cart" at bounding box center [693, 540] width 61 height 13
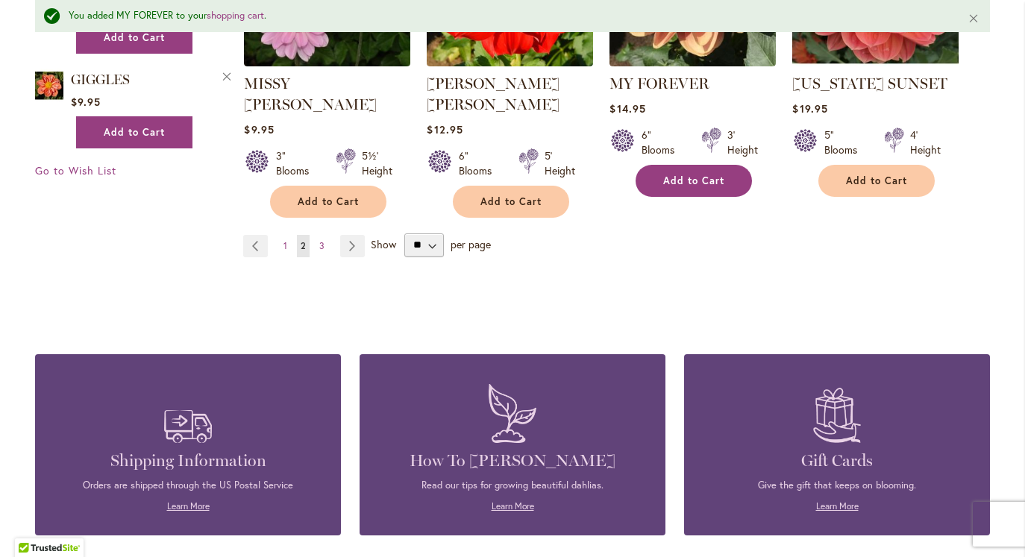
scroll to position [1496, 0]
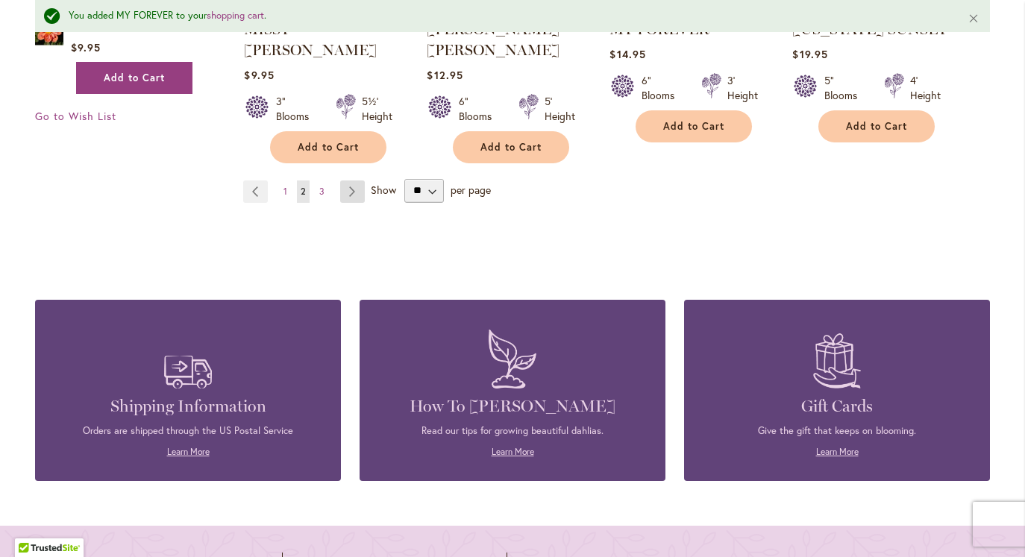
click at [354, 181] on link "Page Next" at bounding box center [352, 192] width 25 height 22
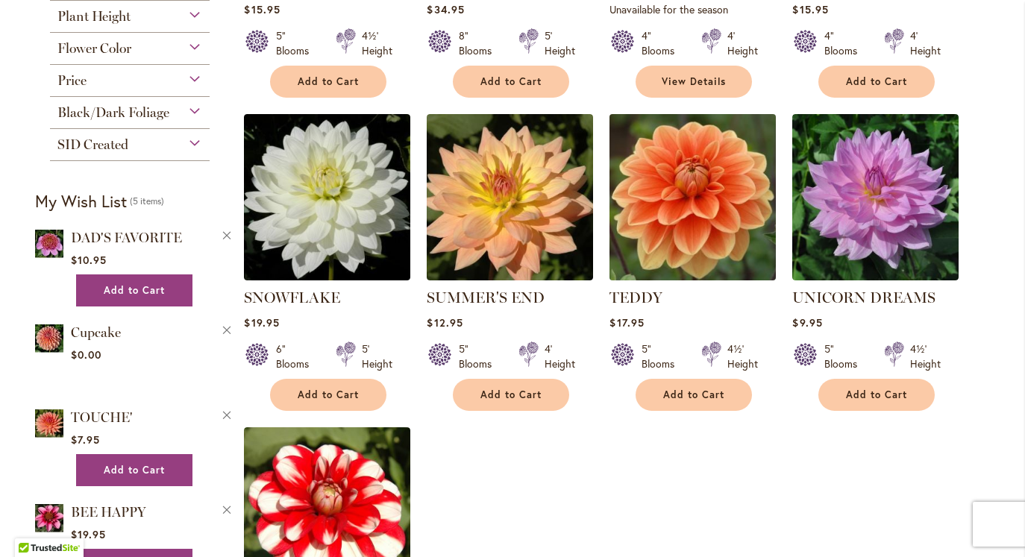
scroll to position [875, 0]
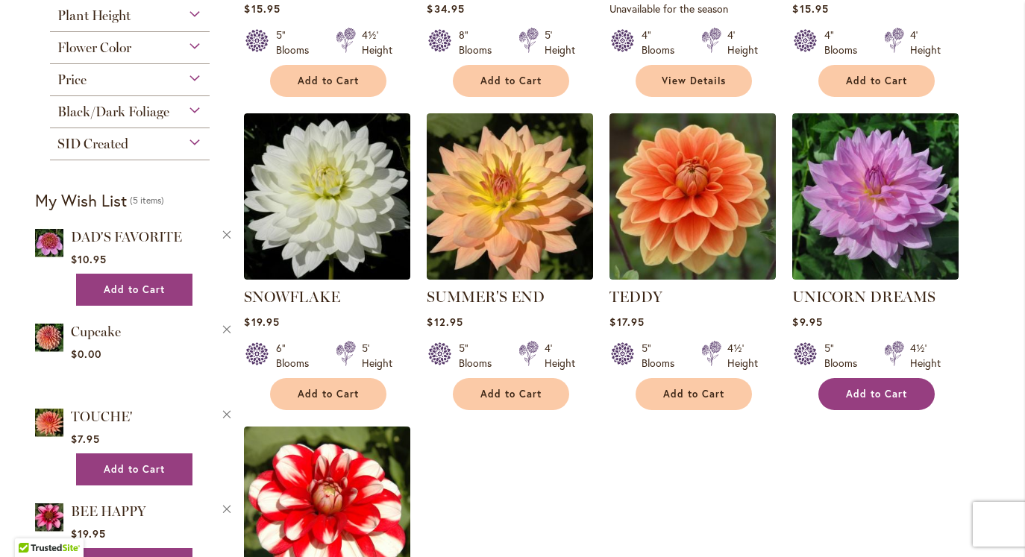
click at [860, 388] on span "Add to Cart" at bounding box center [876, 394] width 61 height 13
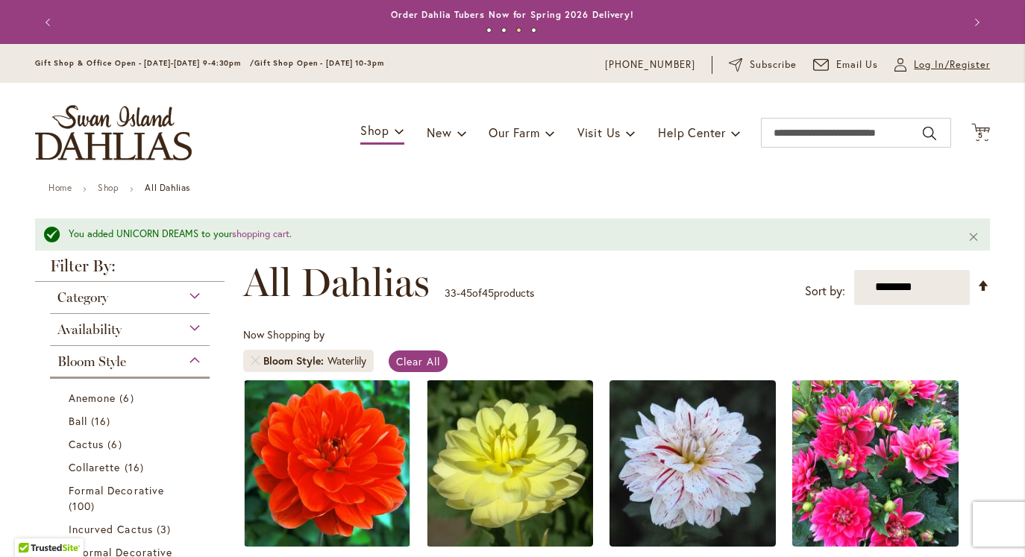
scroll to position [0, 0]
click at [930, 65] on span "Log In/Register" at bounding box center [952, 64] width 76 height 15
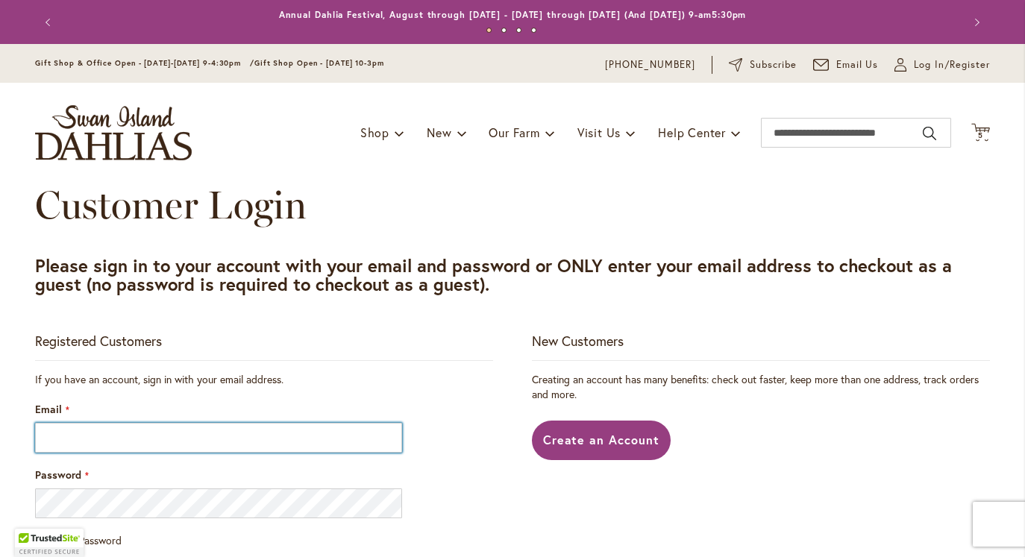
type input "**********"
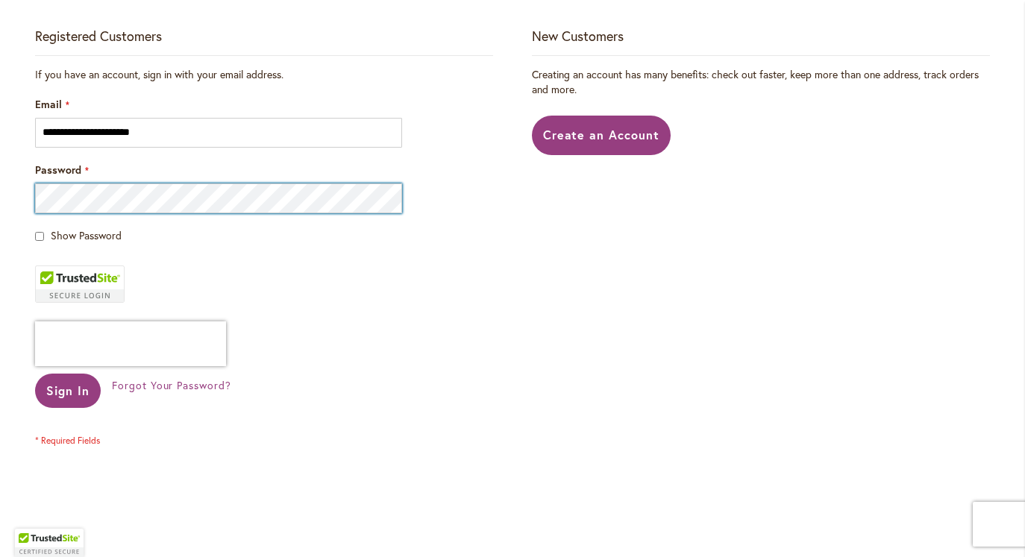
scroll to position [311, 0]
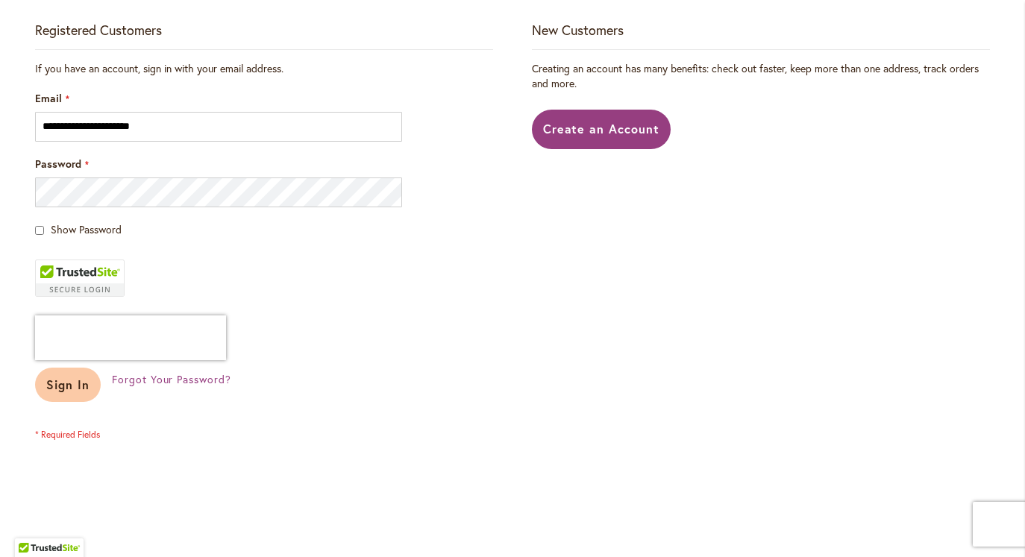
click at [66, 394] on button "Sign In" at bounding box center [68, 385] width 66 height 34
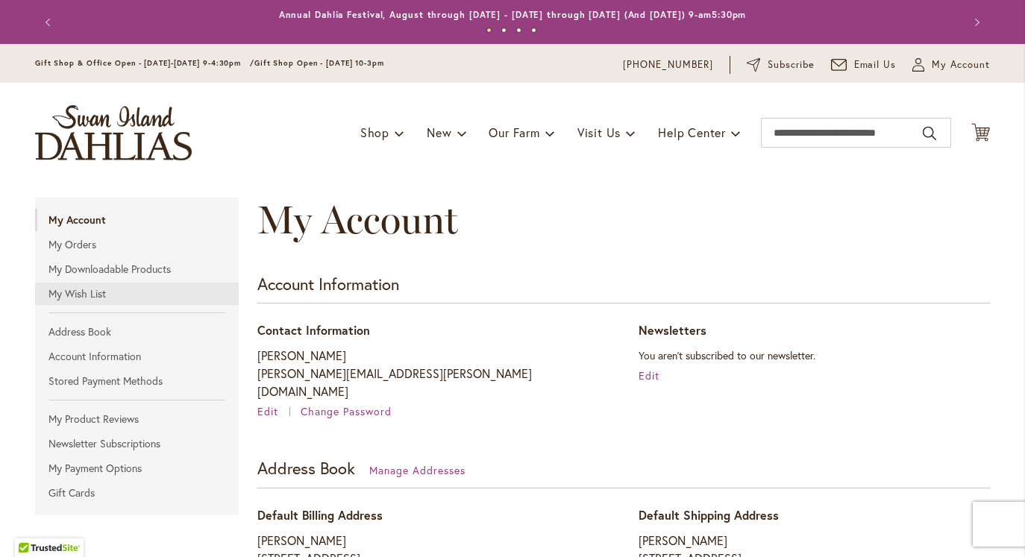
click at [90, 297] on link "My Wish List" at bounding box center [137, 294] width 204 height 22
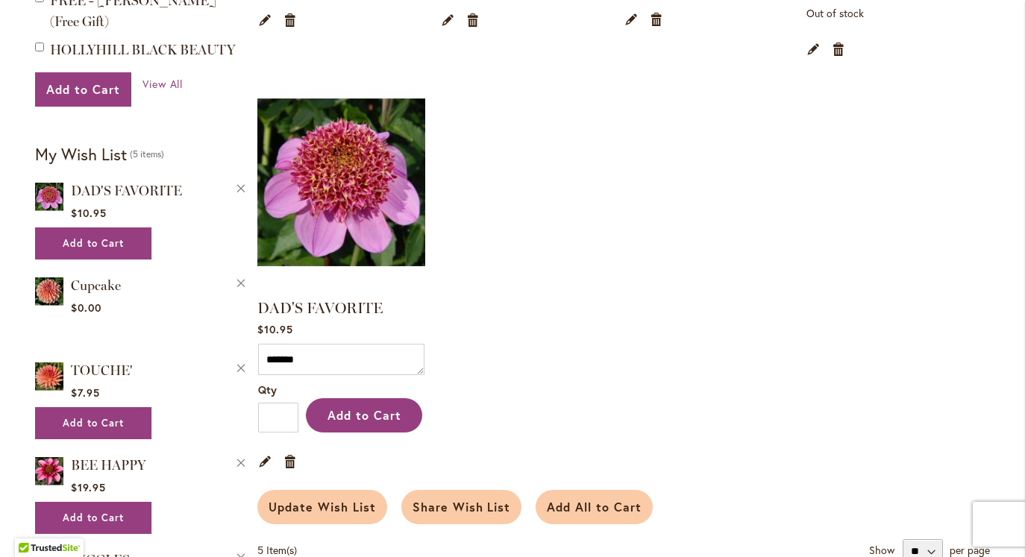
scroll to position [697, 0]
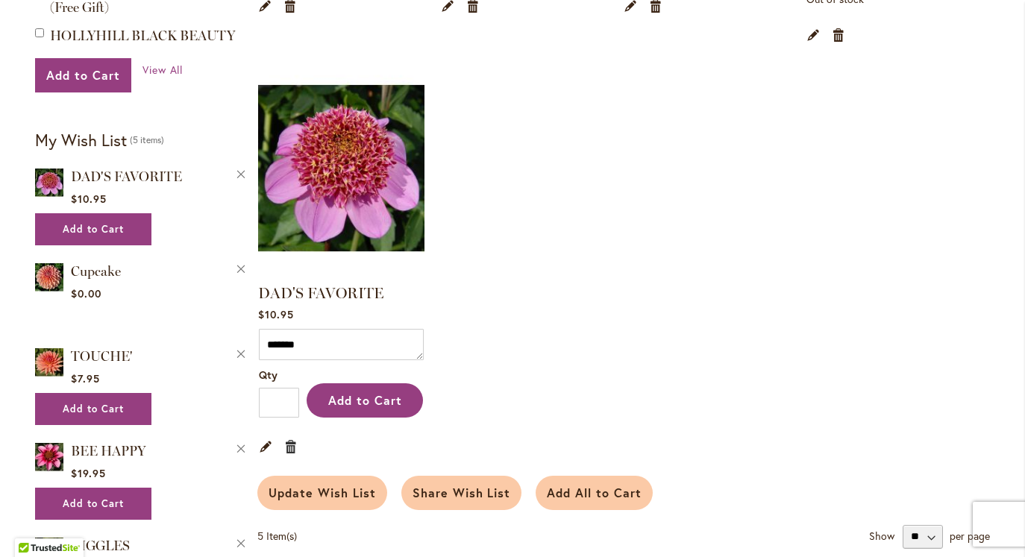
click at [297, 441] on link "Remove item" at bounding box center [291, 446] width 14 height 16
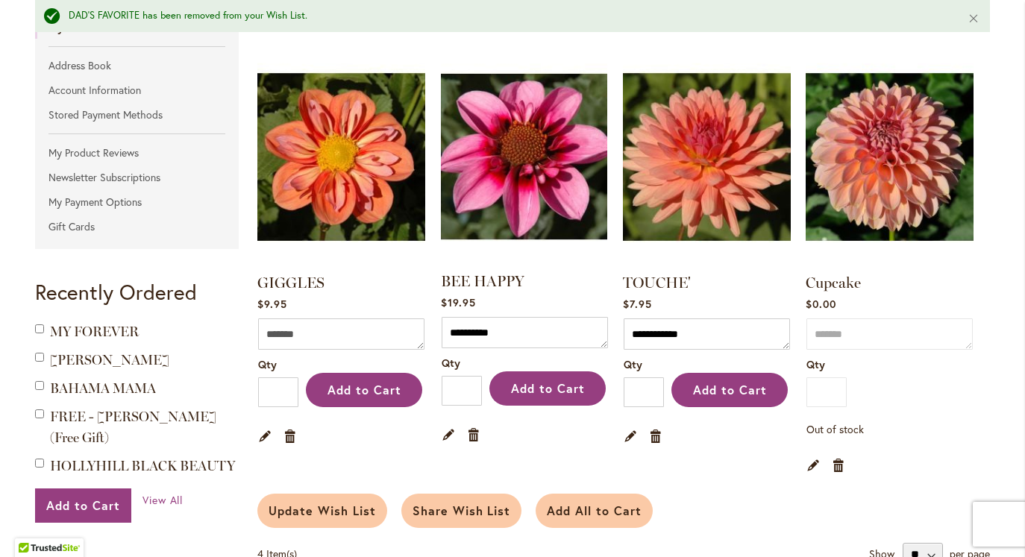
scroll to position [303, 0]
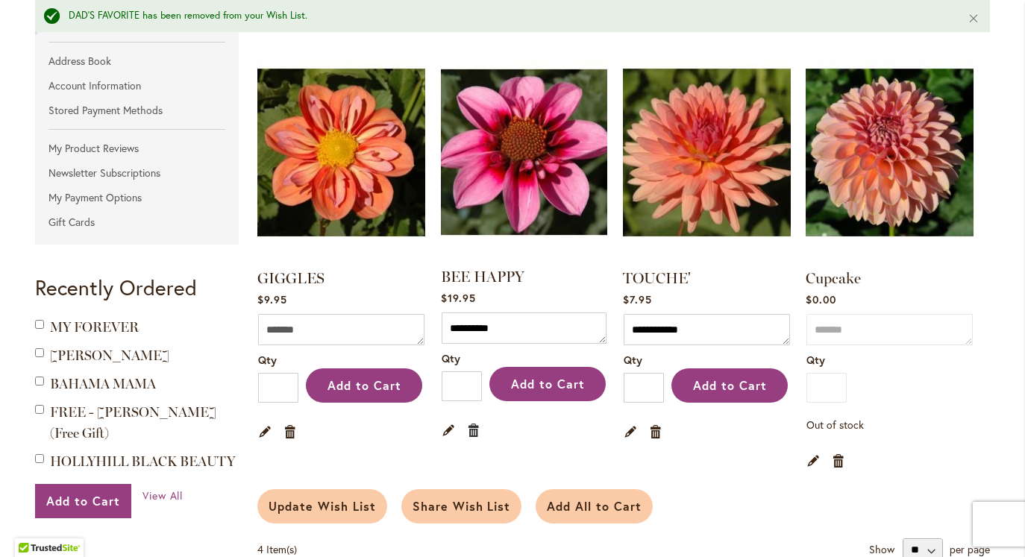
click at [474, 425] on link "Remove item" at bounding box center [474, 430] width 14 height 16
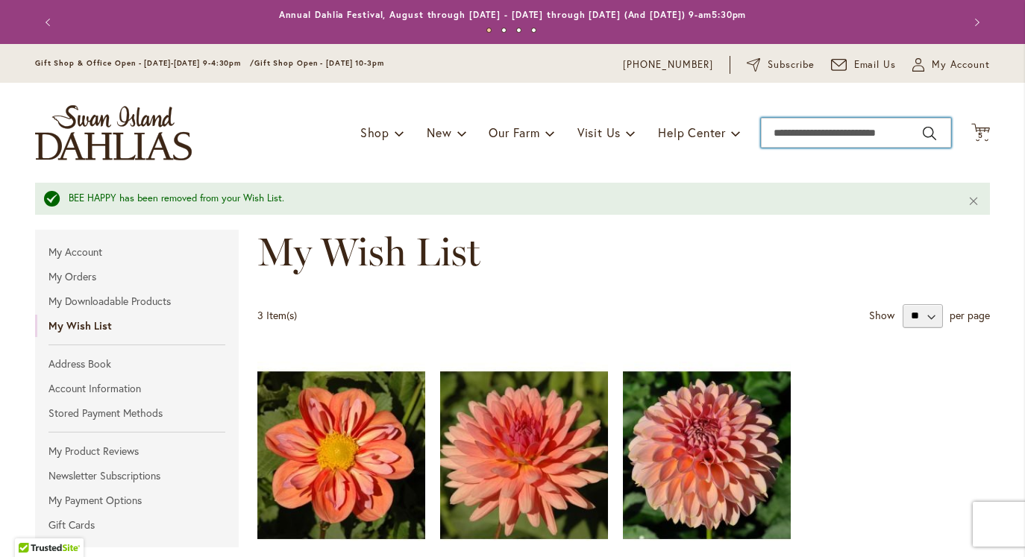
click at [822, 139] on input "Search" at bounding box center [856, 133] width 190 height 30
type input "*********"
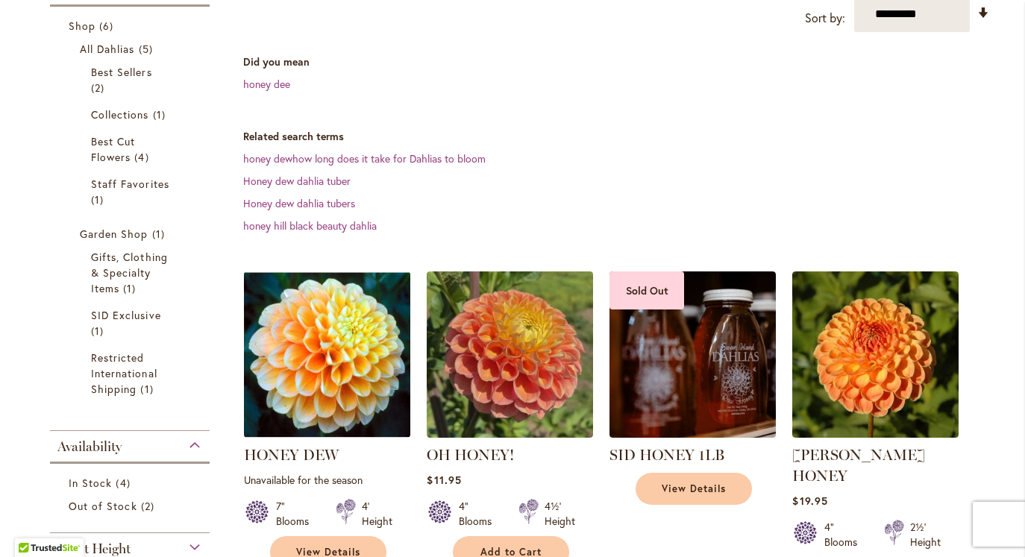
scroll to position [325, 0]
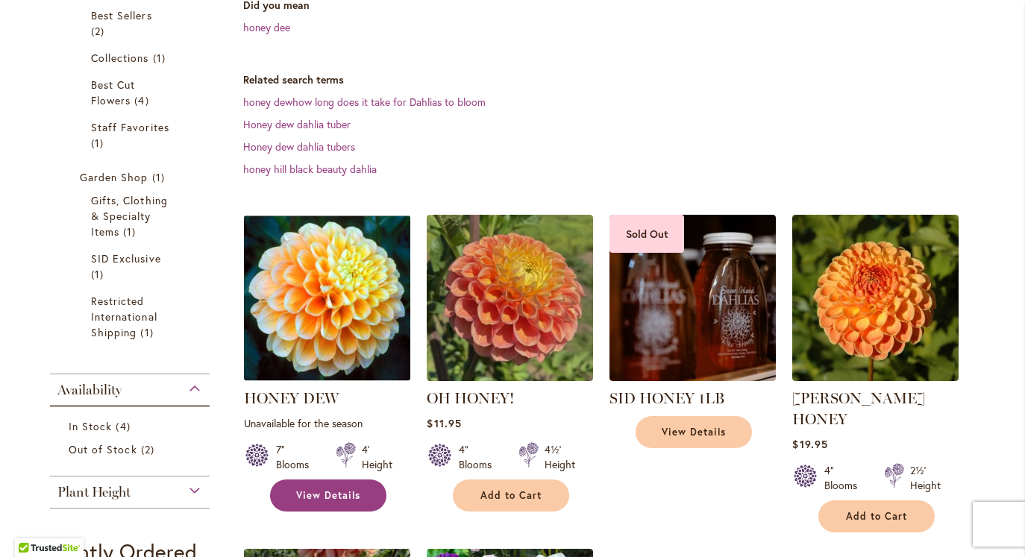
click at [301, 492] on span "View Details" at bounding box center [328, 496] width 64 height 13
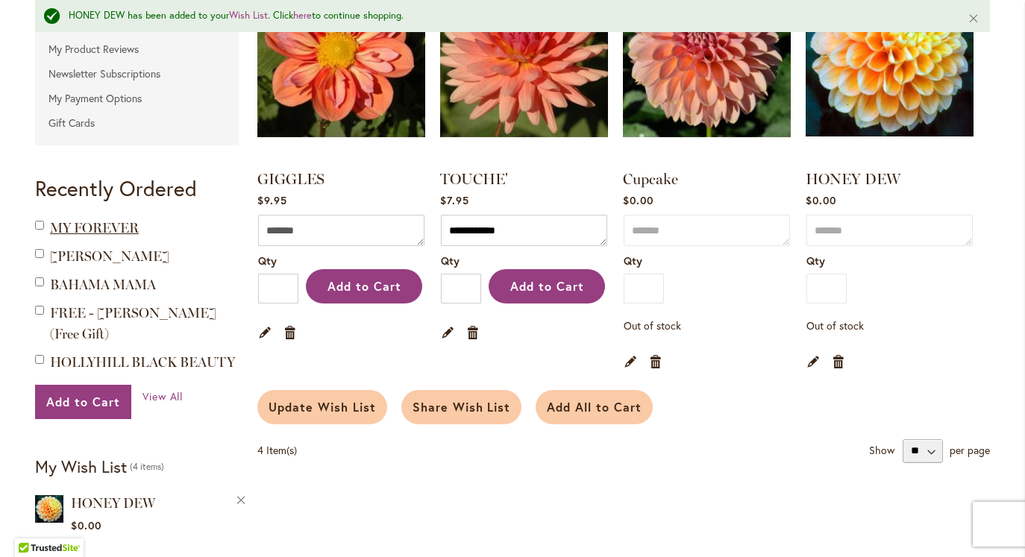
scroll to position [403, 0]
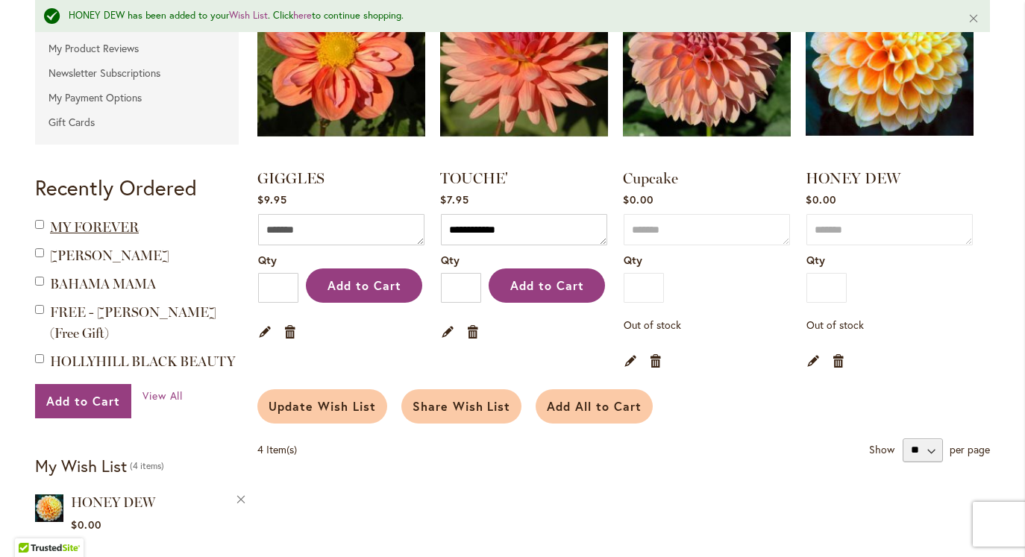
click at [120, 228] on span "MY FOREVER" at bounding box center [94, 227] width 89 height 16
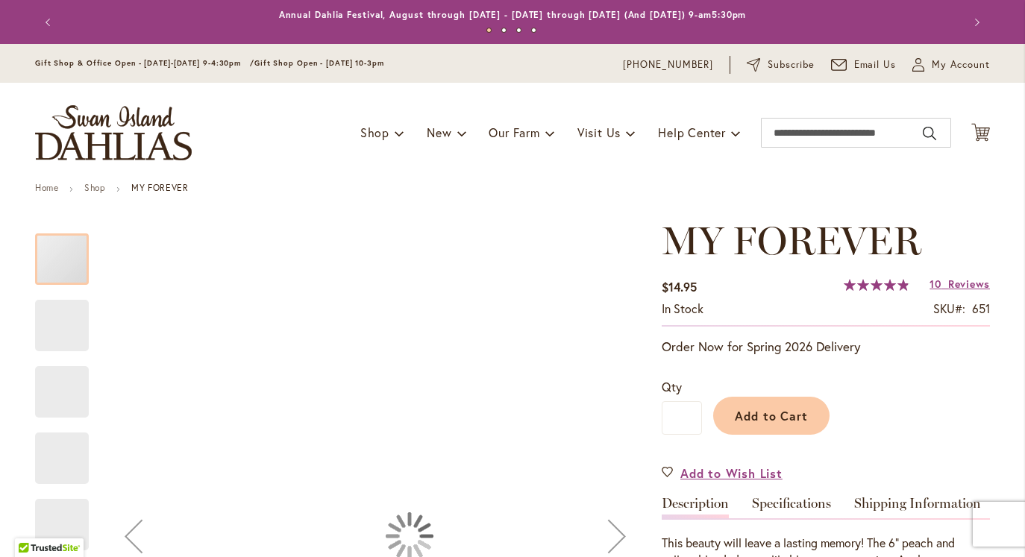
type input "******"
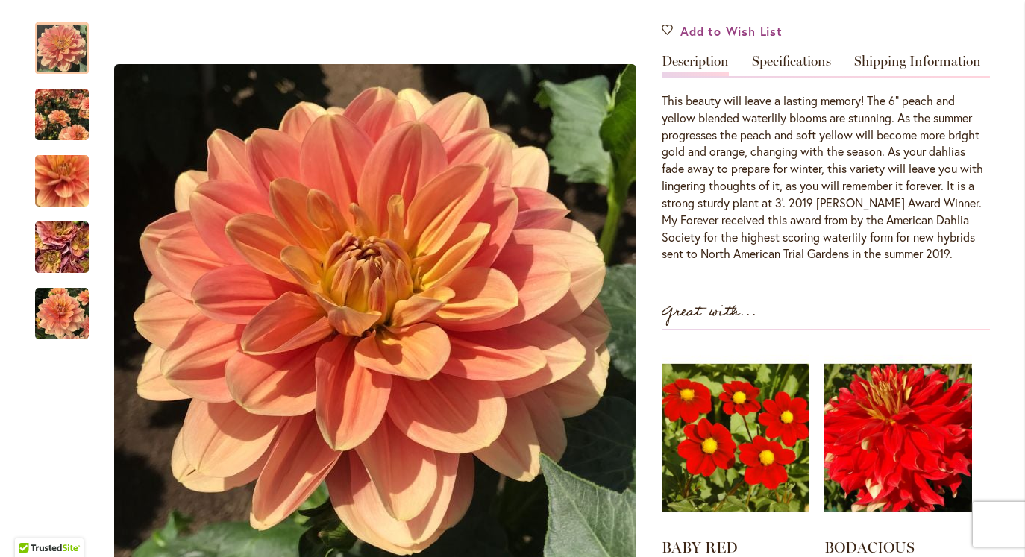
scroll to position [371, 0]
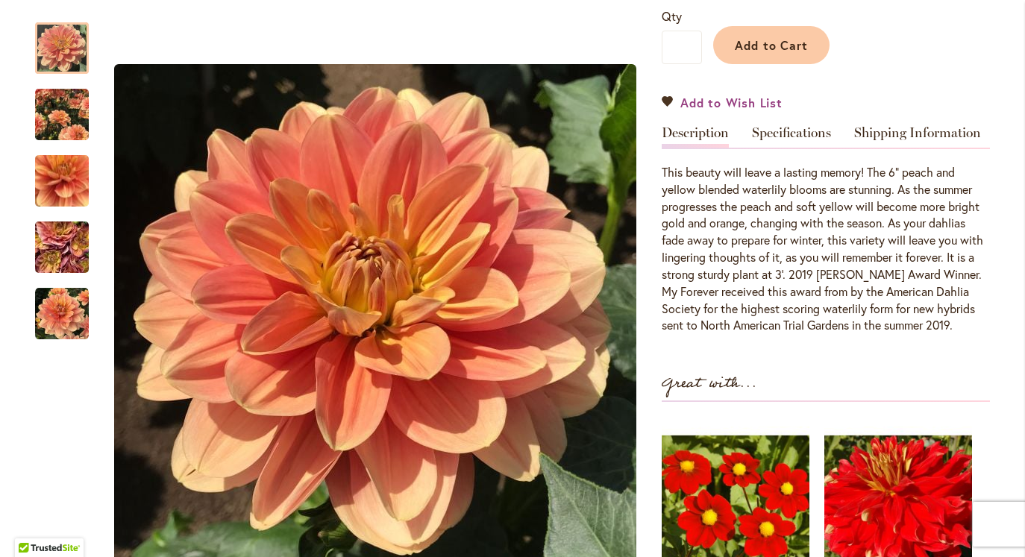
click at [731, 99] on span "Add to Wish List" at bounding box center [732, 102] width 102 height 17
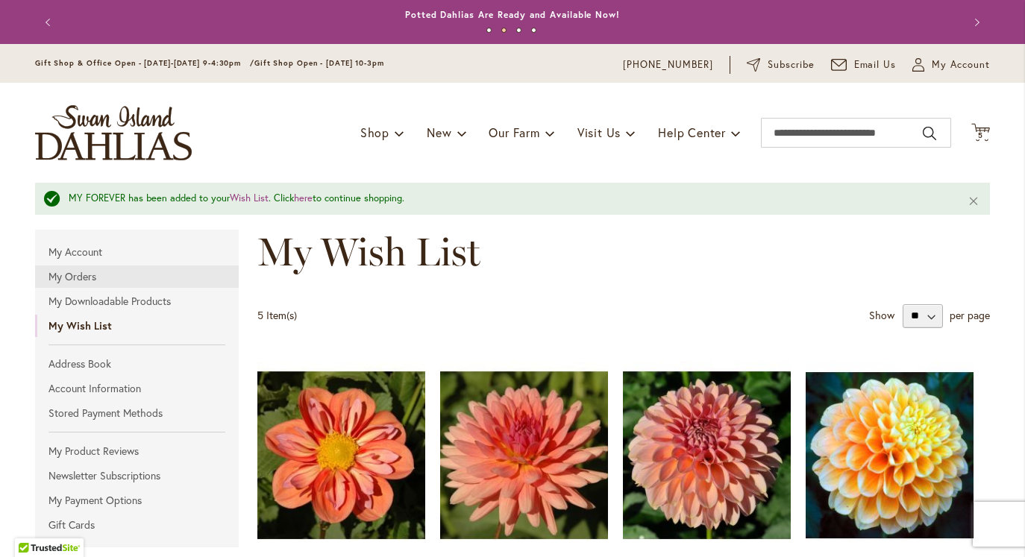
click at [70, 277] on link "My Orders" at bounding box center [137, 277] width 204 height 22
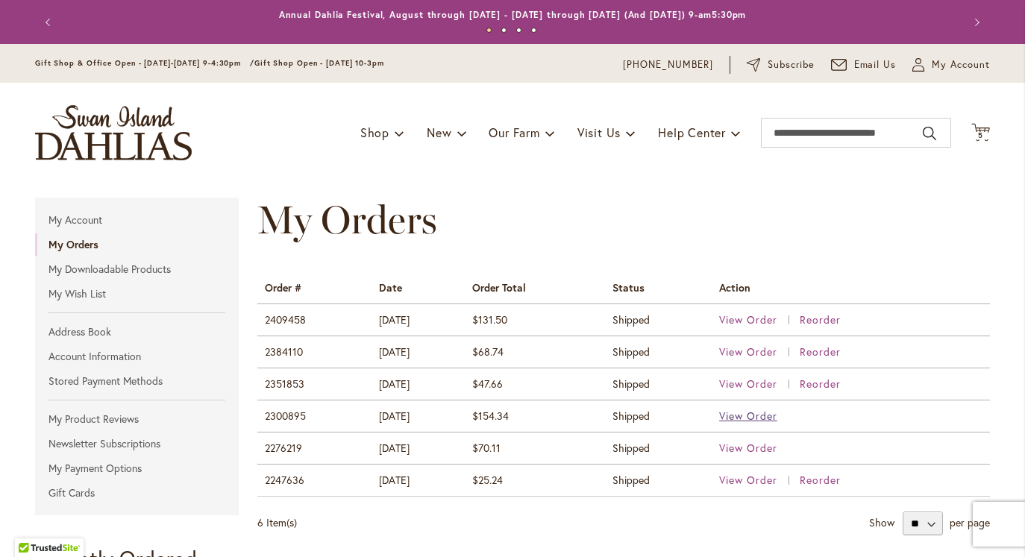
click at [769, 413] on span "View Order" at bounding box center [748, 416] width 58 height 14
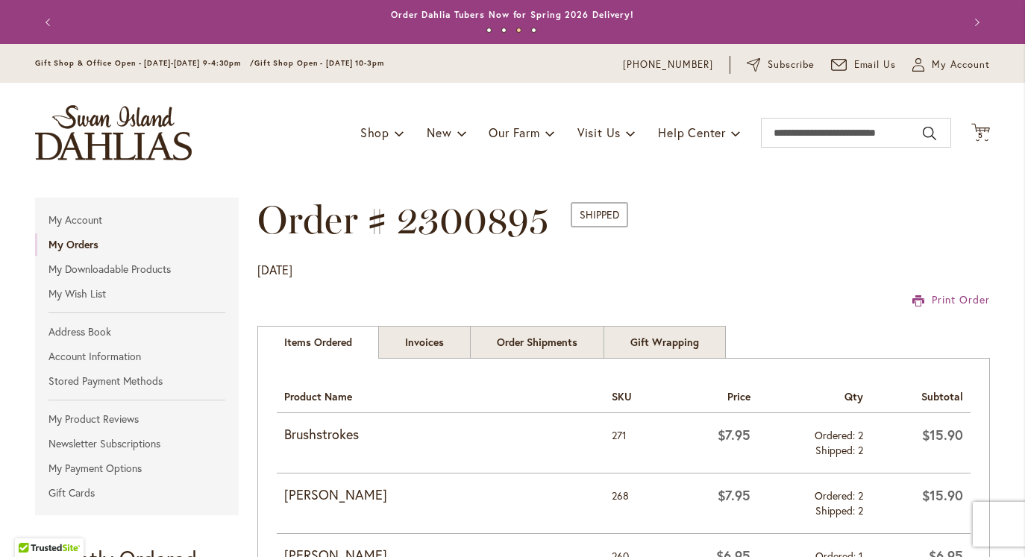
click at [984, 144] on div "Toggle Nav Shop Dahlia Tubers Collections Fresh Cut Dahlias Gardening Supplies …" at bounding box center [512, 133] width 985 height 100
click at [984, 132] on span "5 5 items" at bounding box center [981, 135] width 15 height 7
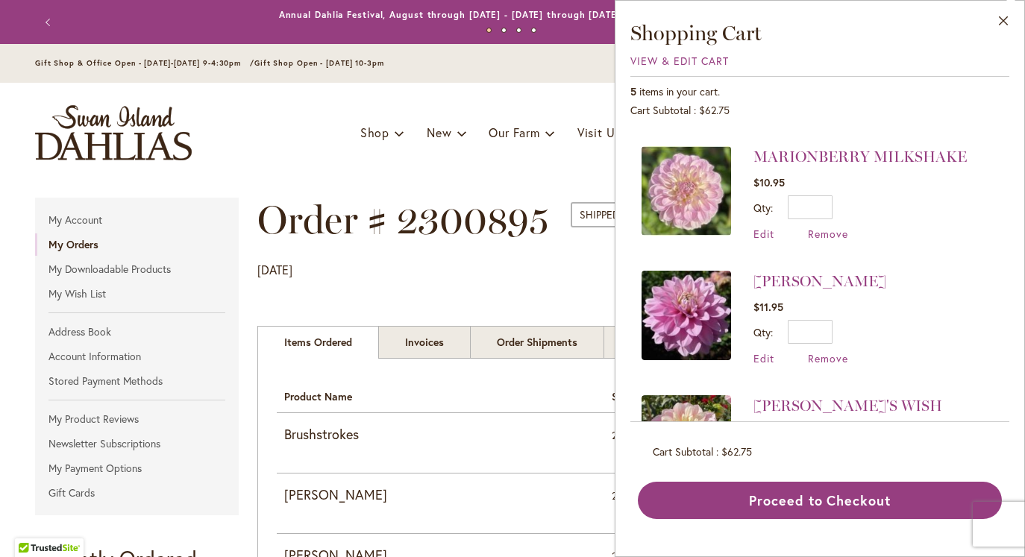
scroll to position [241, 0]
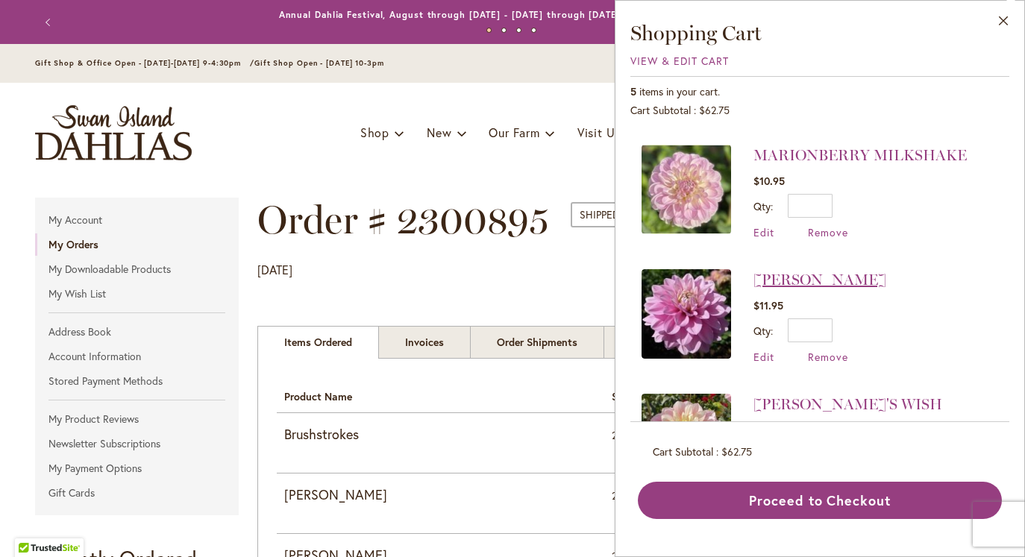
click at [833, 278] on link "[PERSON_NAME]" at bounding box center [820, 280] width 133 height 18
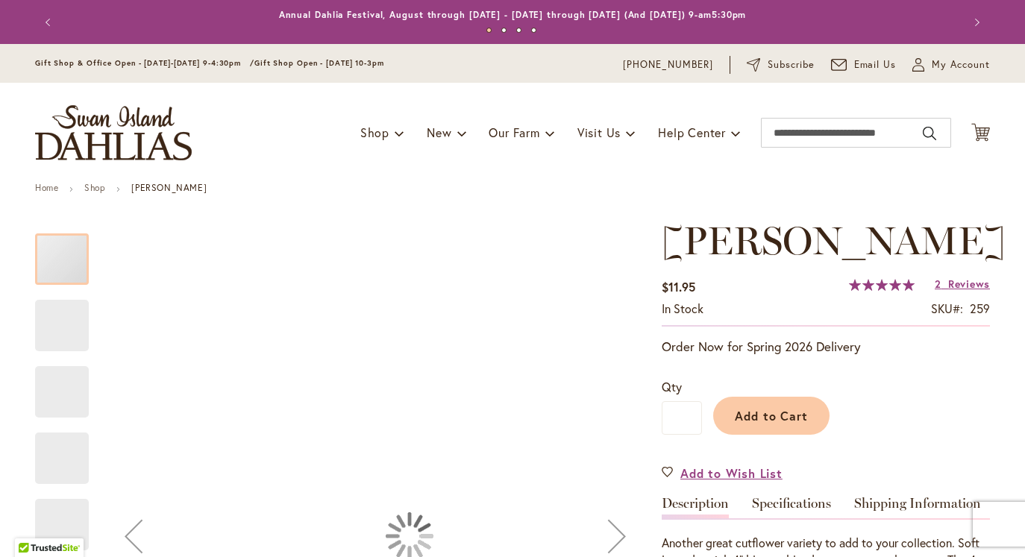
type input "******"
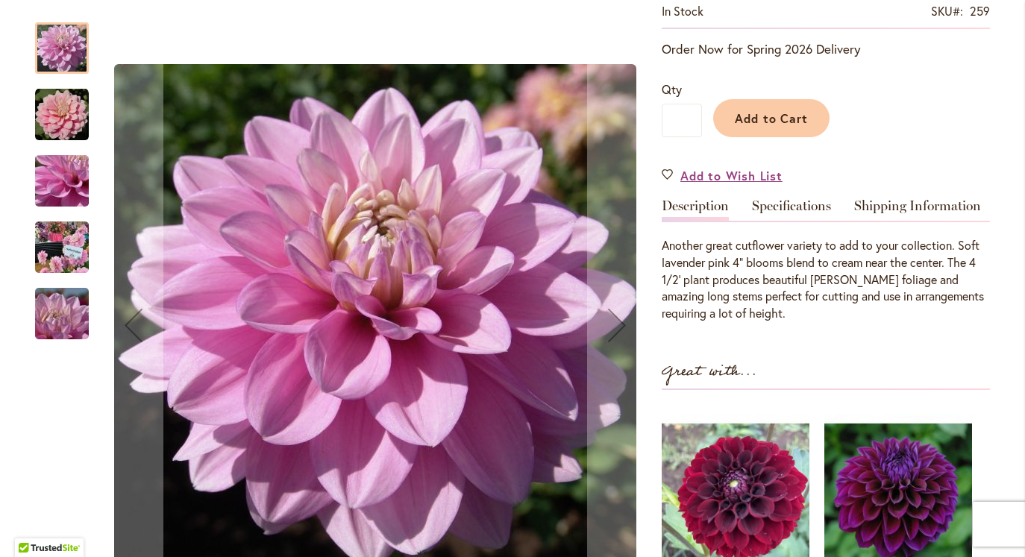
scroll to position [299, 0]
click at [53, 245] on img "HEATHER FEATHER" at bounding box center [61, 247] width 107 height 81
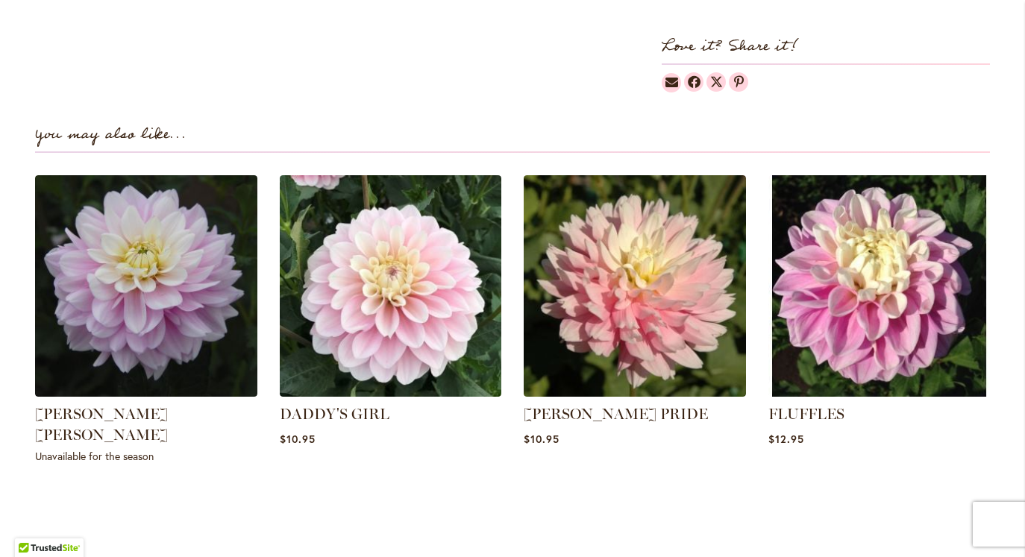
scroll to position [1007, 0]
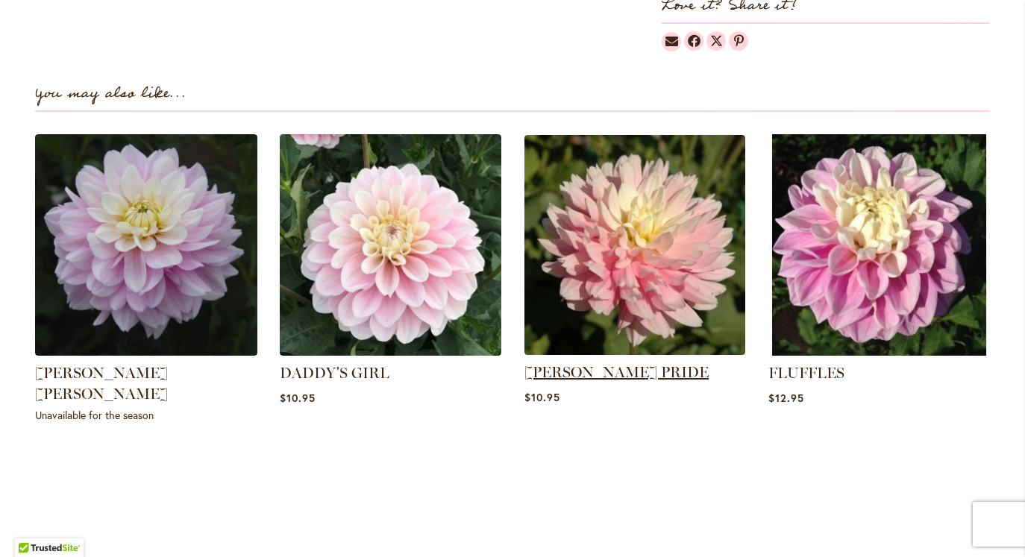
click at [608, 381] on link "[PERSON_NAME] PRIDE" at bounding box center [617, 372] width 184 height 18
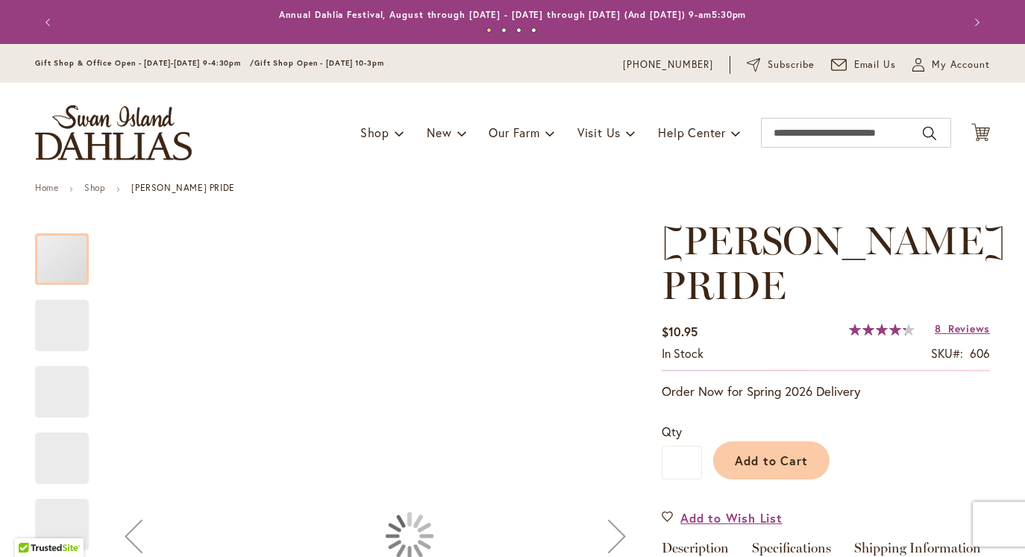
type input "******"
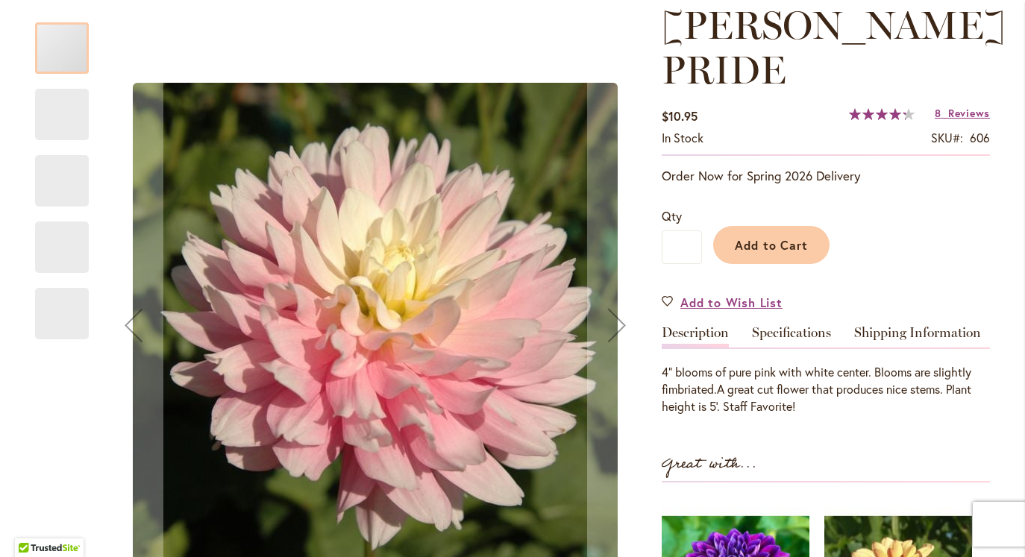
scroll to position [249, 0]
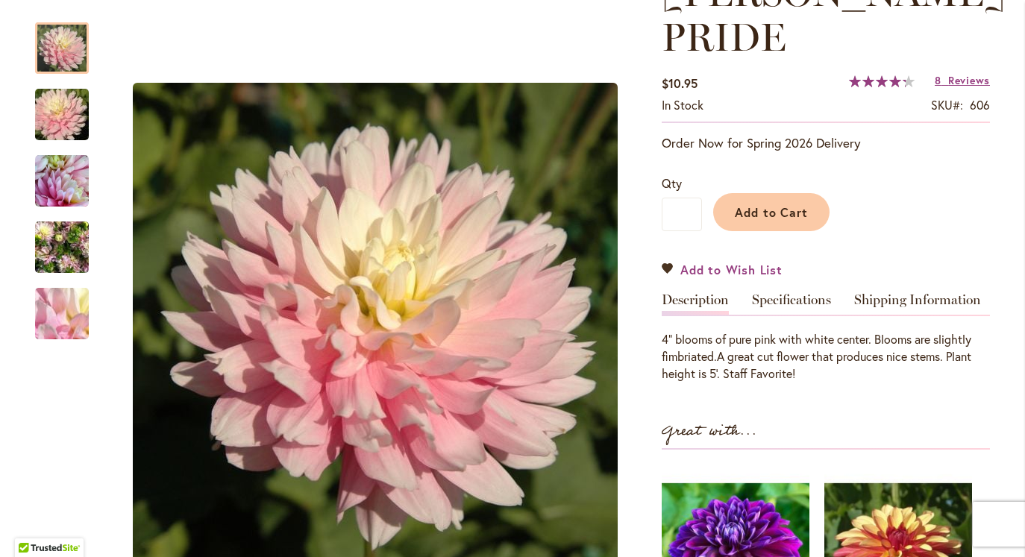
click at [757, 270] on span "Add to Wish List" at bounding box center [732, 269] width 102 height 17
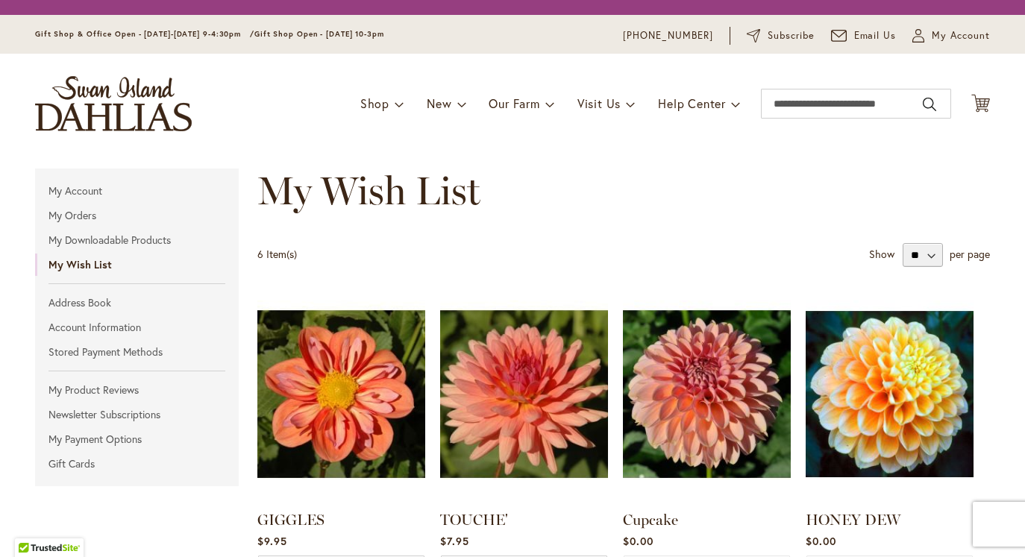
scroll to position [6, 0]
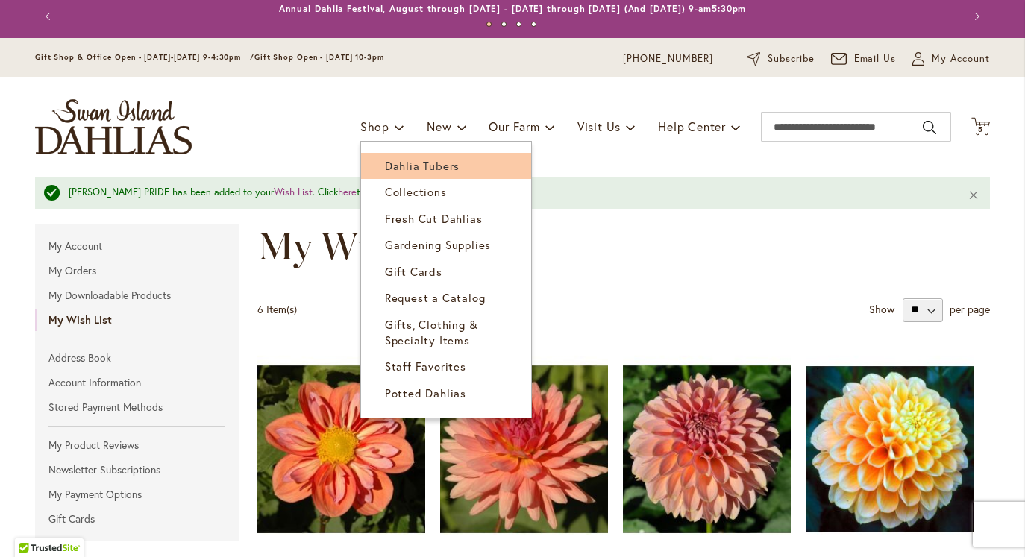
click at [396, 163] on span "Dahlia Tubers" at bounding box center [422, 165] width 75 height 15
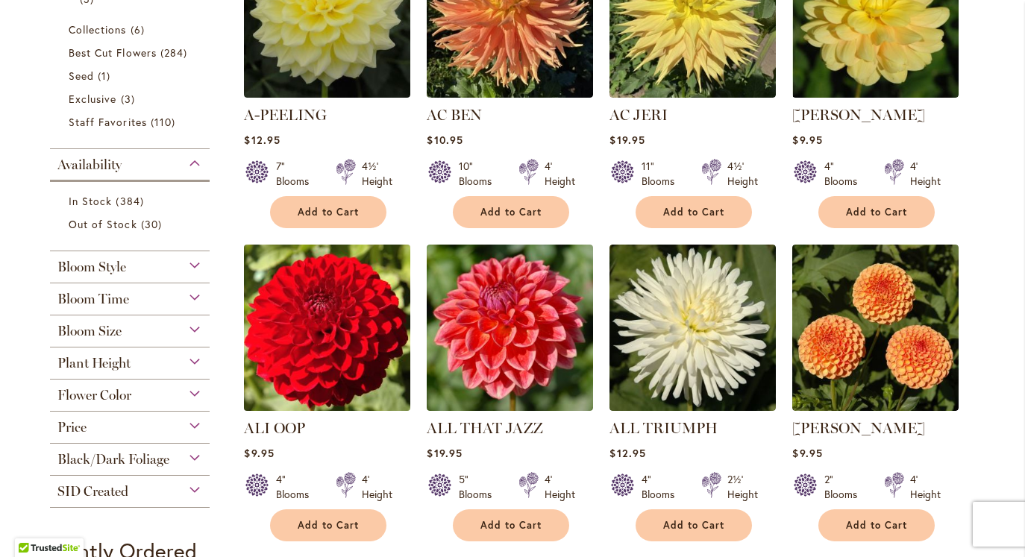
scroll to position [443, 0]
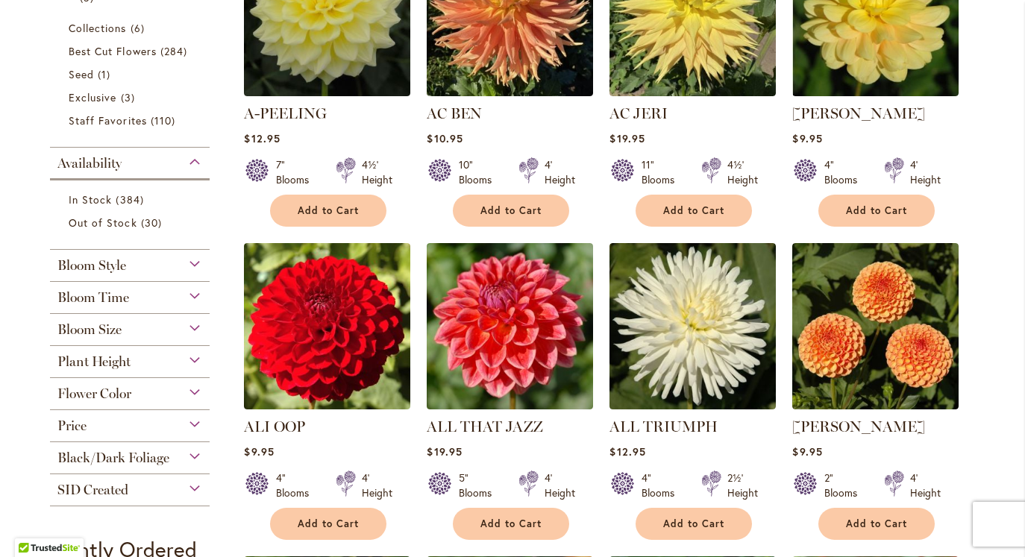
click at [199, 266] on div "Bloom Style" at bounding box center [130, 262] width 160 height 24
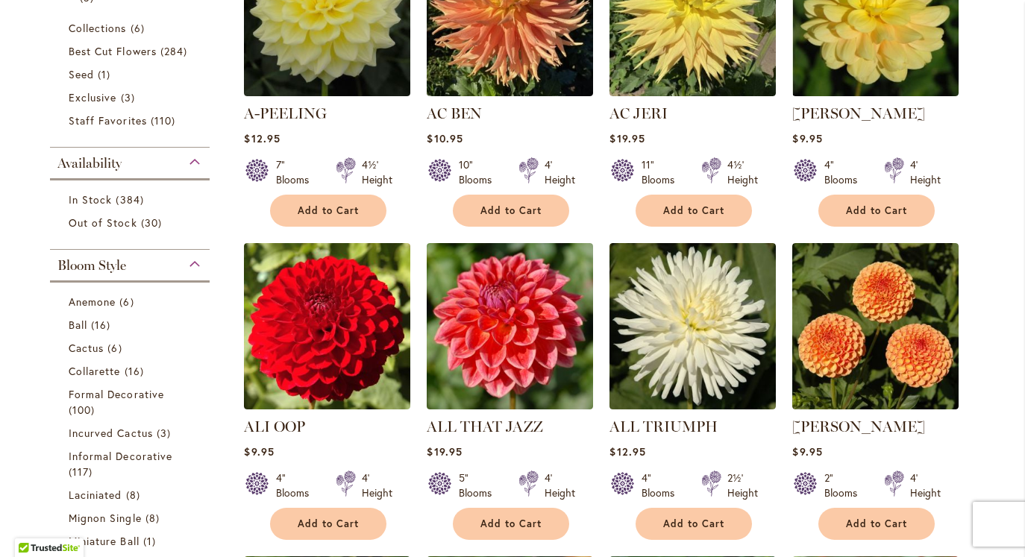
scroll to position [692, 0]
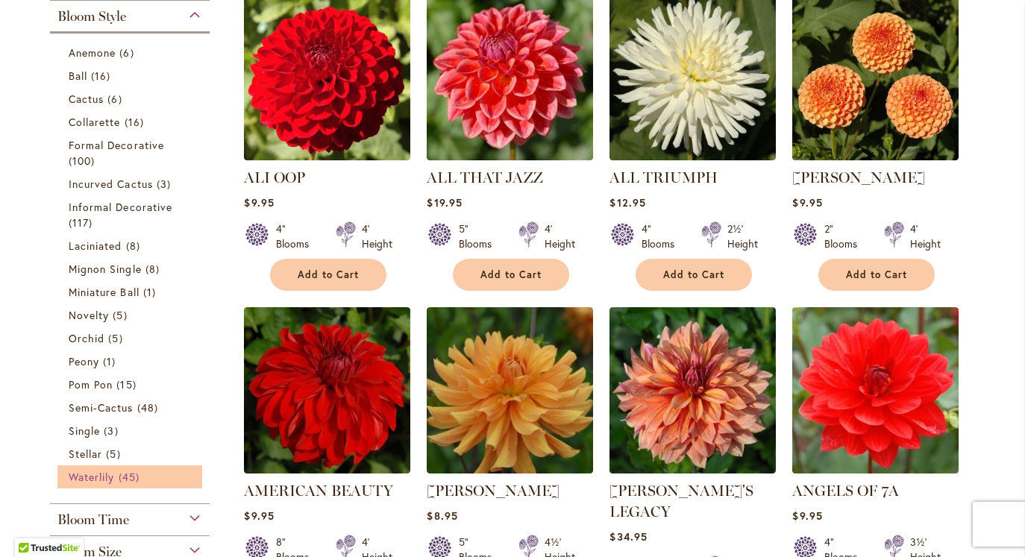
click at [93, 472] on span "Waterlily" at bounding box center [92, 477] width 46 height 14
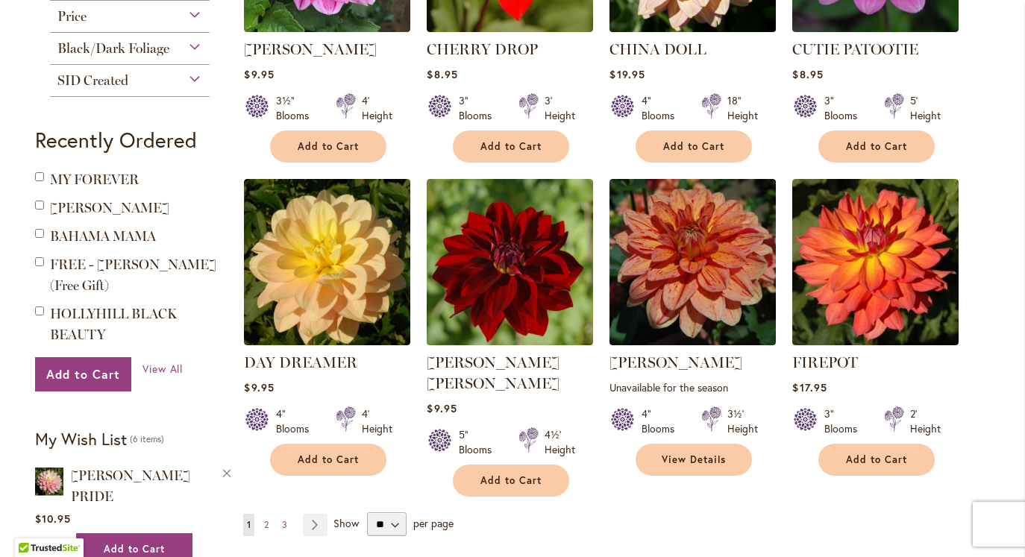
scroll to position [1103, 0]
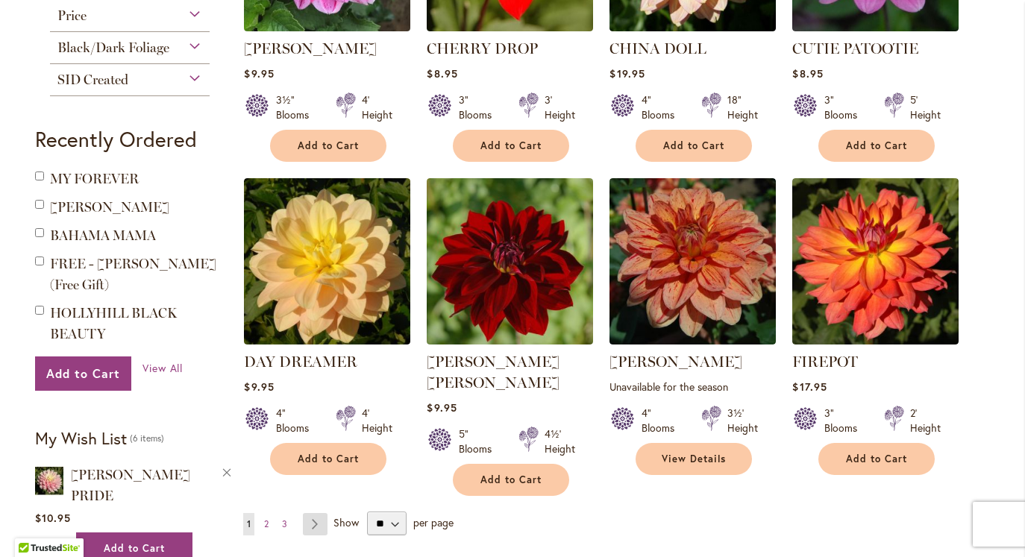
click at [318, 513] on link "Page Next" at bounding box center [315, 524] width 25 height 22
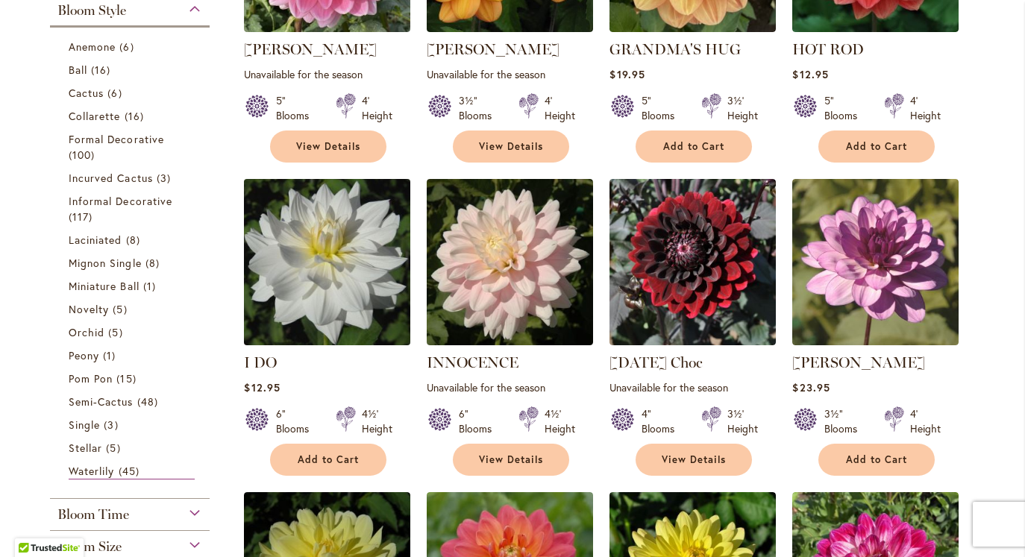
scroll to position [488, 0]
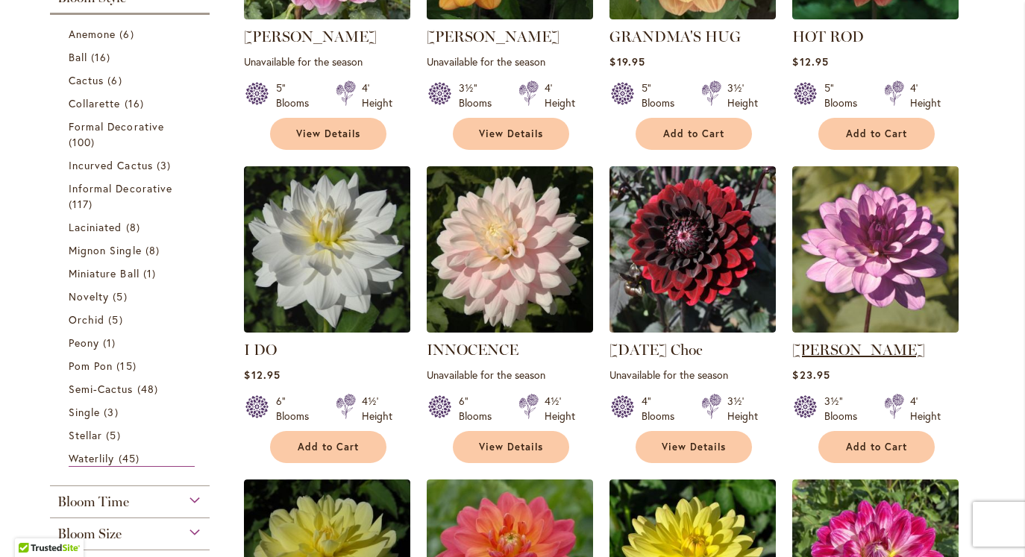
click at [868, 346] on link "[PERSON_NAME]" at bounding box center [859, 350] width 133 height 18
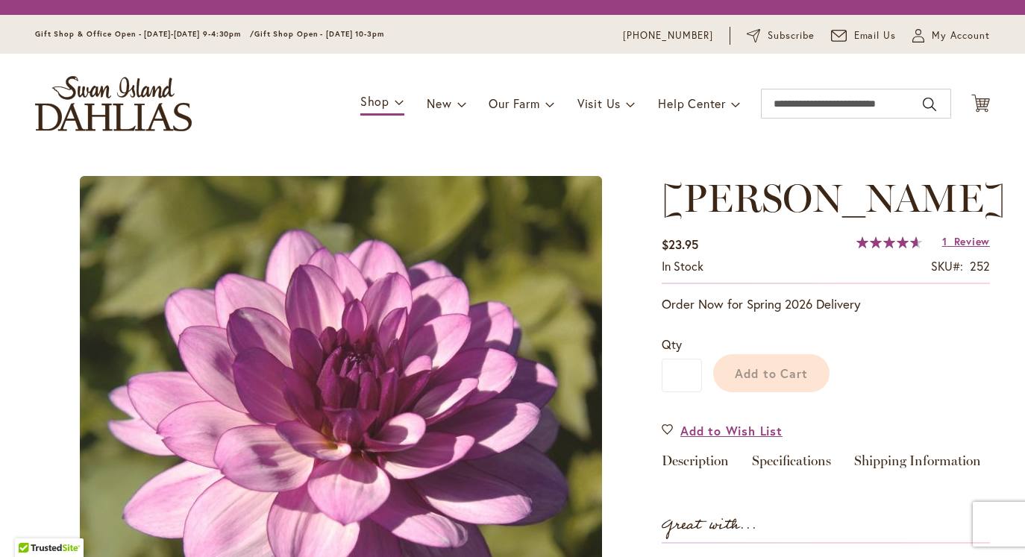
type input "******"
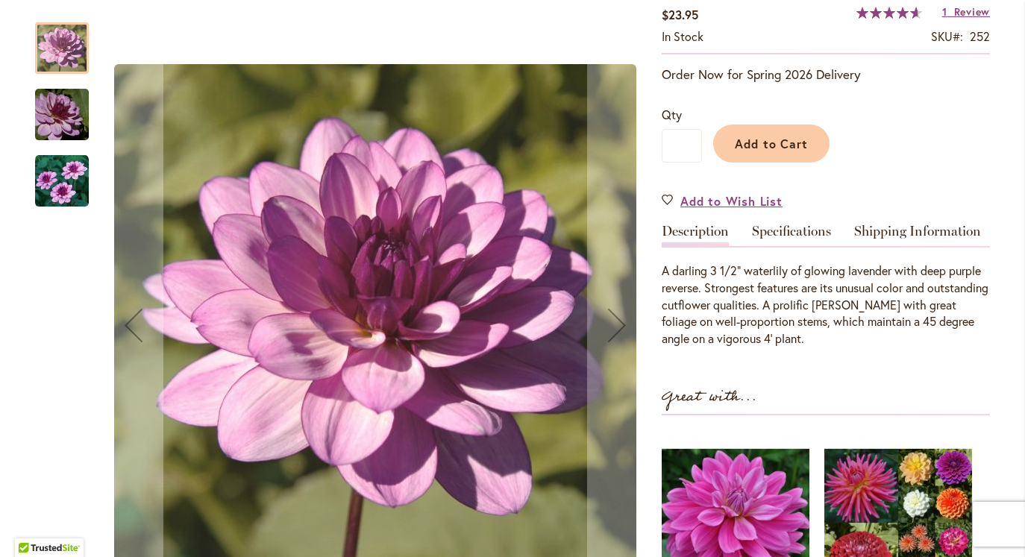
scroll to position [261, 0]
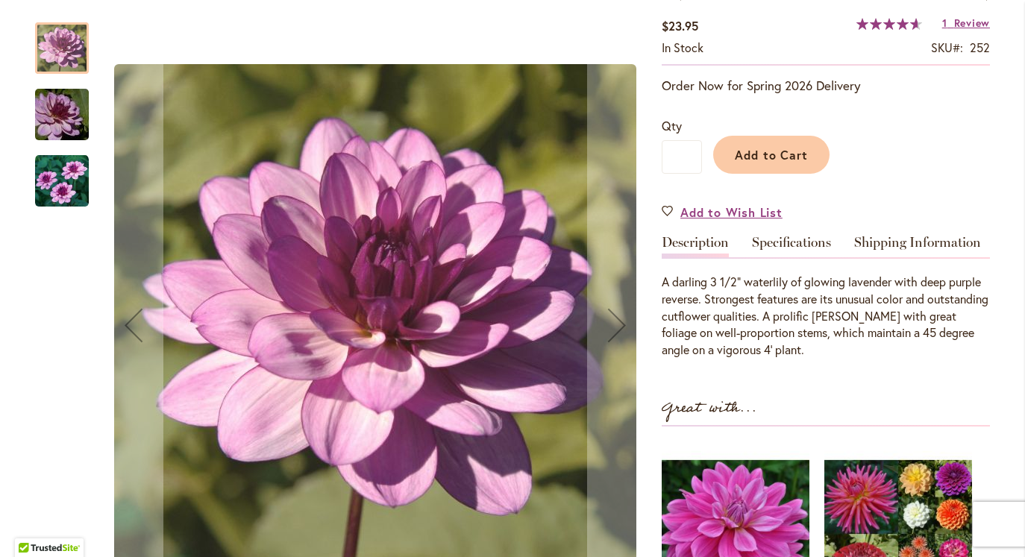
click at [50, 187] on img "LAUREN MICHELE" at bounding box center [62, 181] width 54 height 54
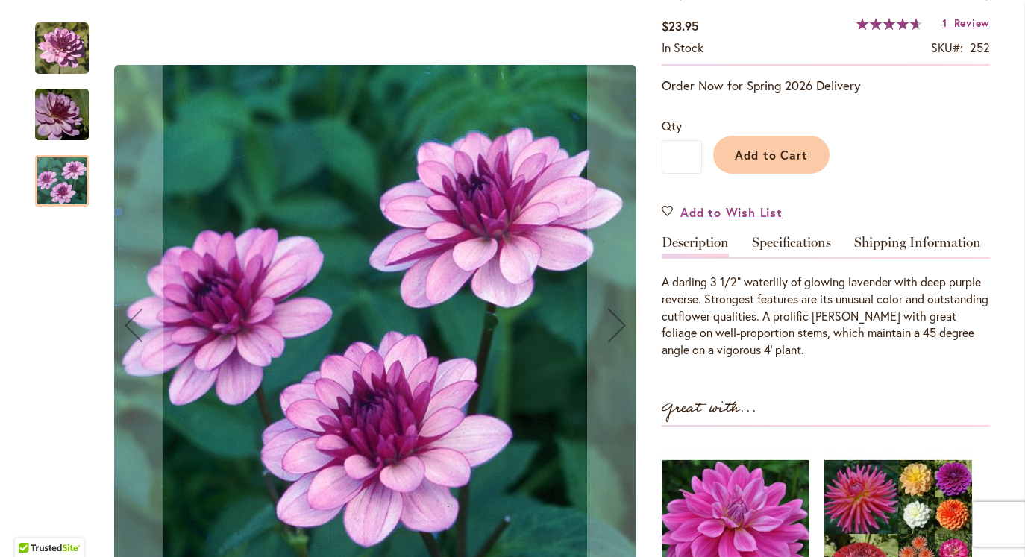
click at [60, 118] on img "LAUREN MICHELE" at bounding box center [61, 115] width 107 height 72
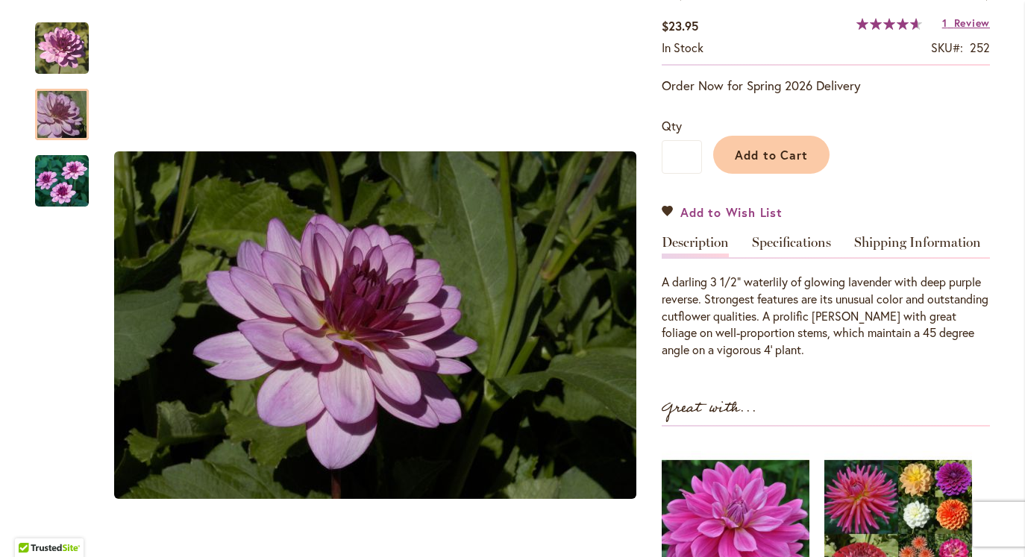
click at [764, 221] on span "Add to Wish List" at bounding box center [732, 212] width 102 height 17
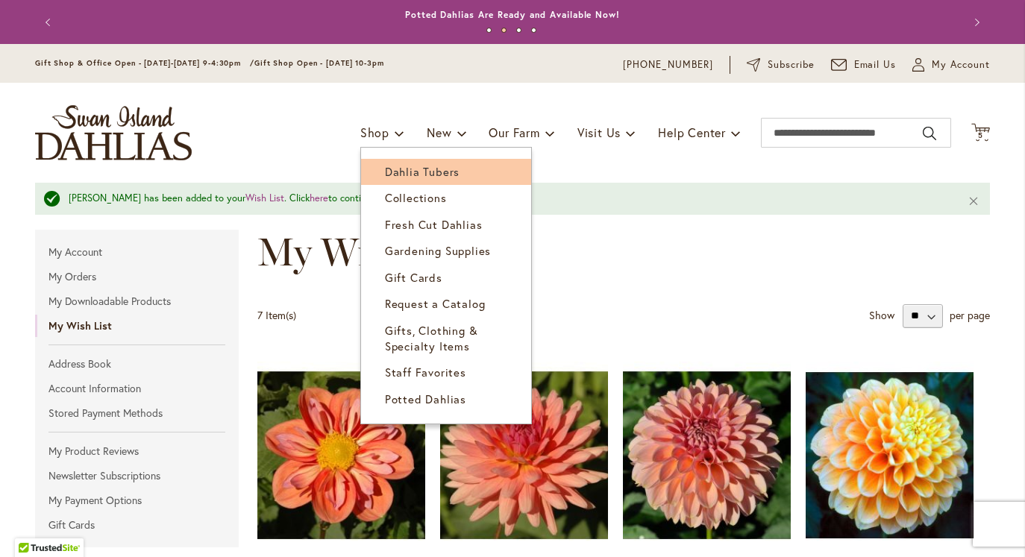
click at [388, 171] on span "Dahlia Tubers" at bounding box center [422, 171] width 75 height 15
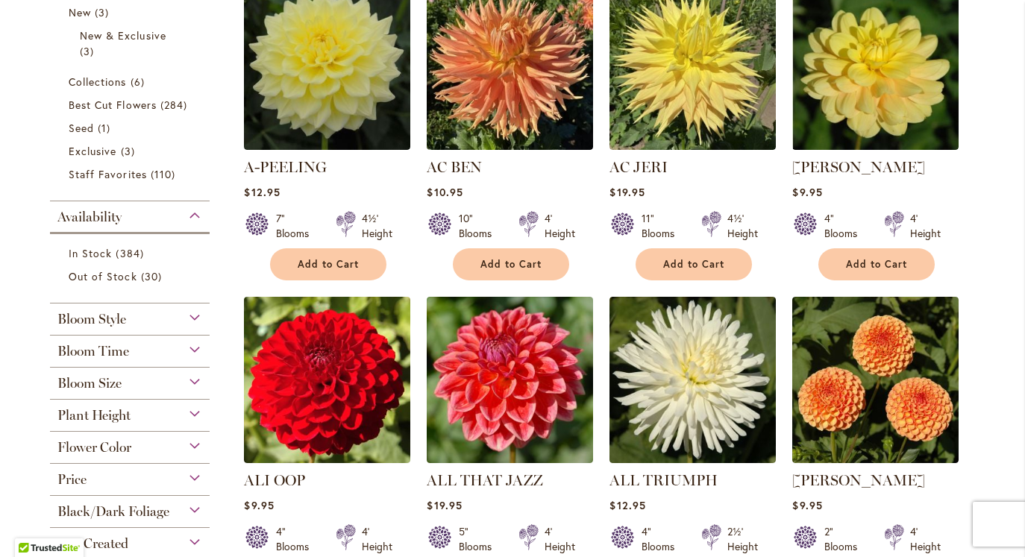
click at [177, 316] on div "Bloom Style" at bounding box center [130, 316] width 160 height 24
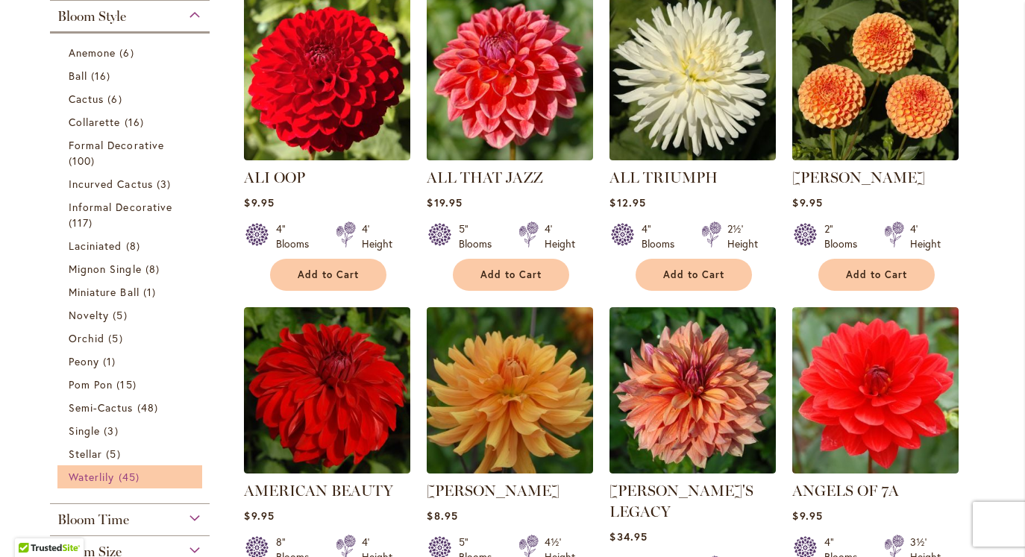
click at [87, 477] on span "Waterlily" at bounding box center [92, 477] width 46 height 14
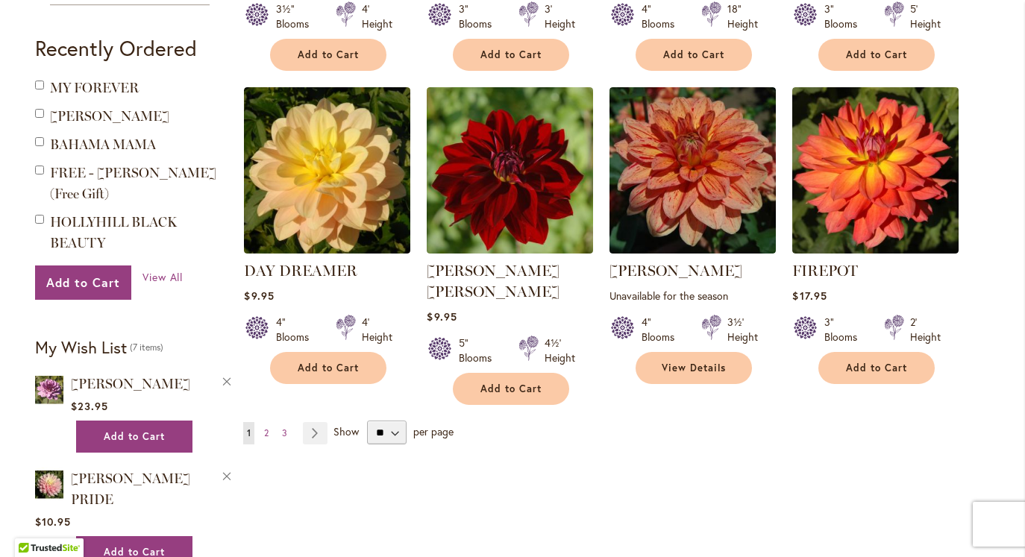
scroll to position [1208, 0]
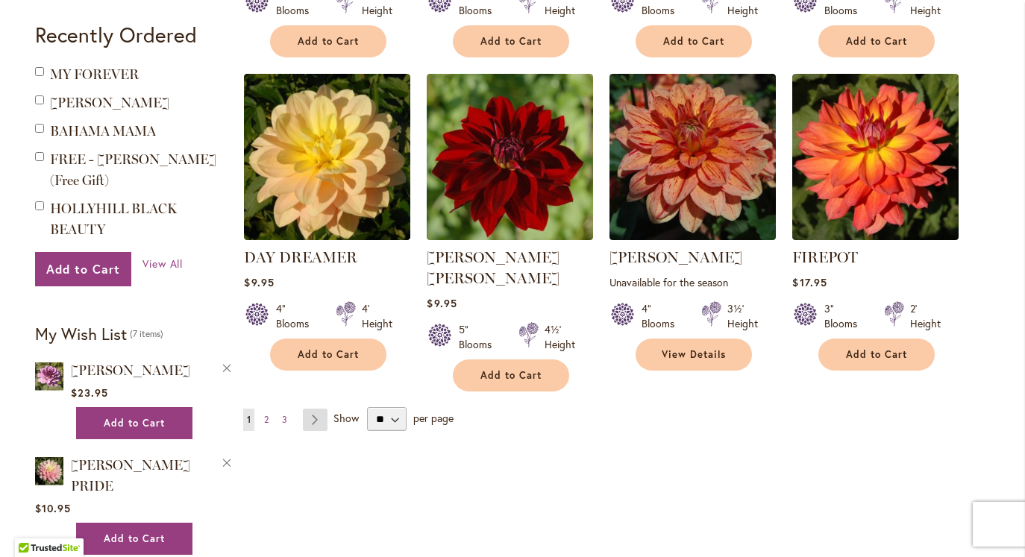
click at [320, 409] on link "Page Next" at bounding box center [315, 420] width 25 height 22
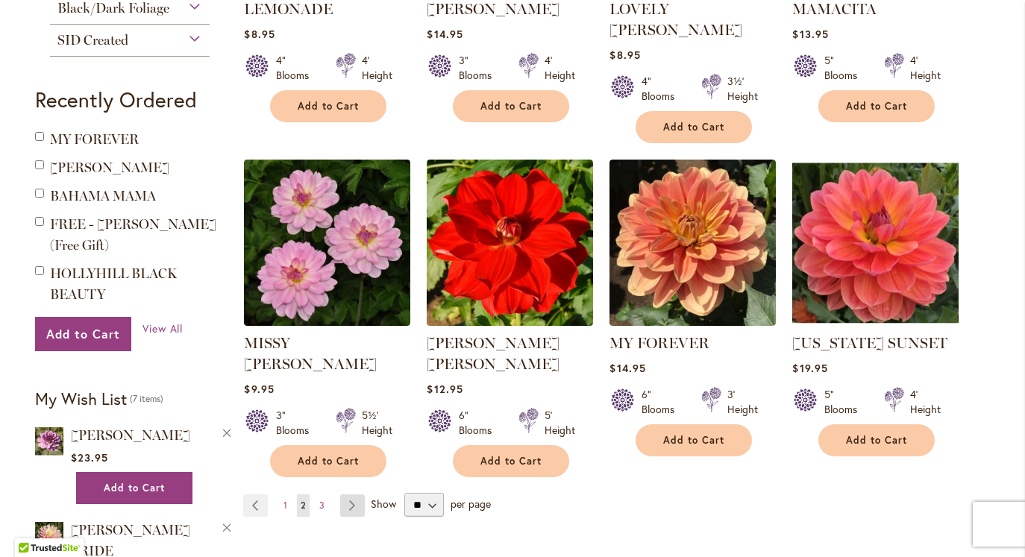
scroll to position [1143, 0]
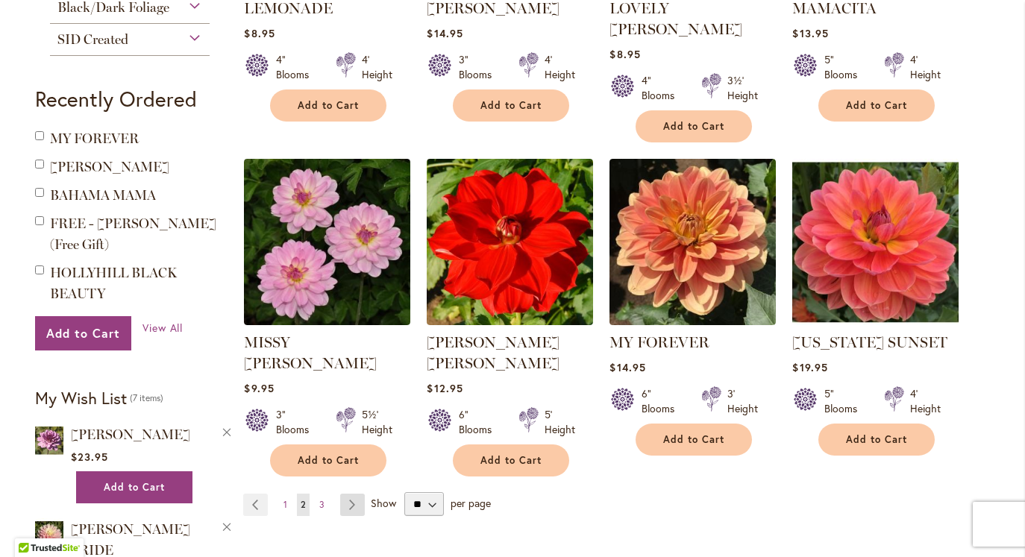
click at [352, 494] on link "Page Next" at bounding box center [352, 505] width 25 height 22
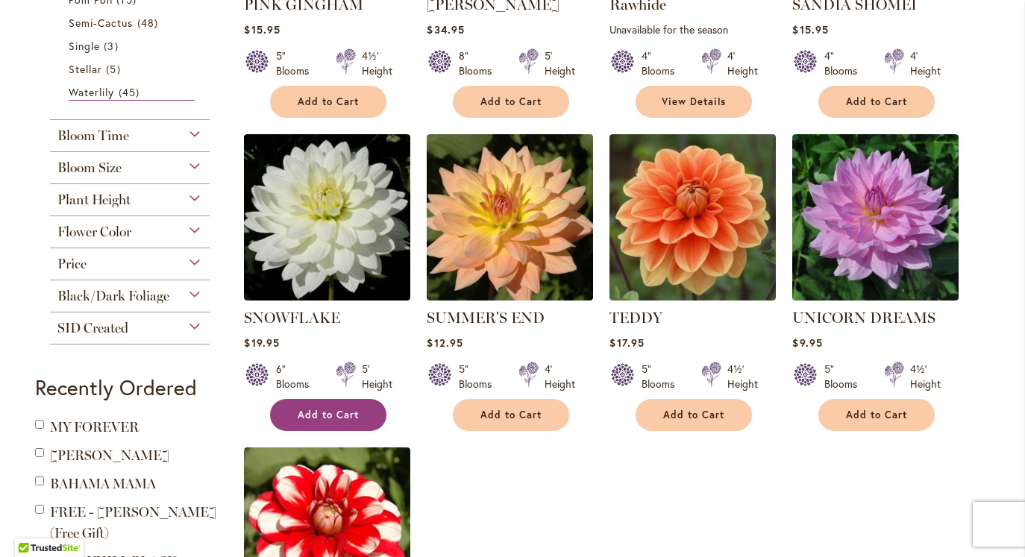
scroll to position [863, 0]
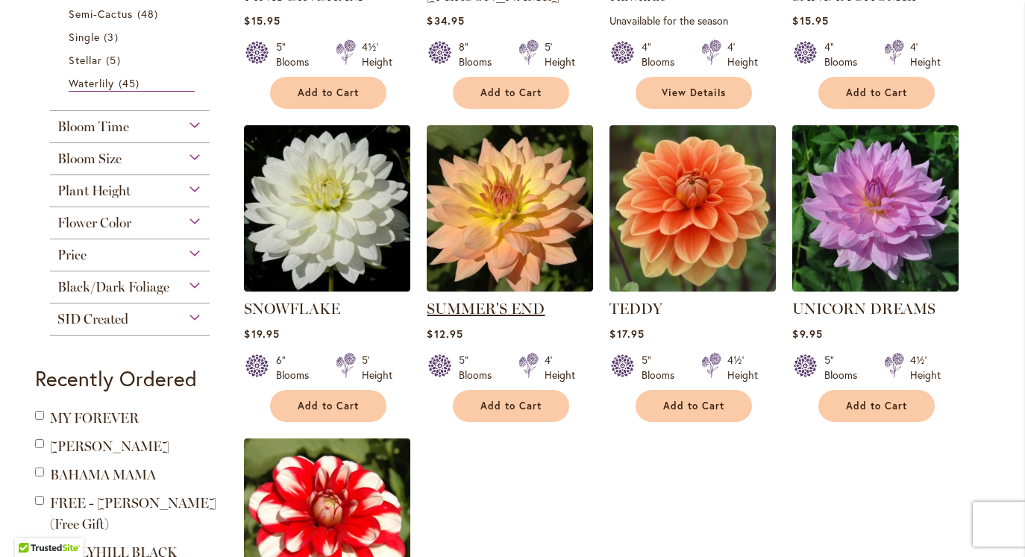
click at [510, 310] on link "SUMMER'S END" at bounding box center [486, 309] width 118 height 18
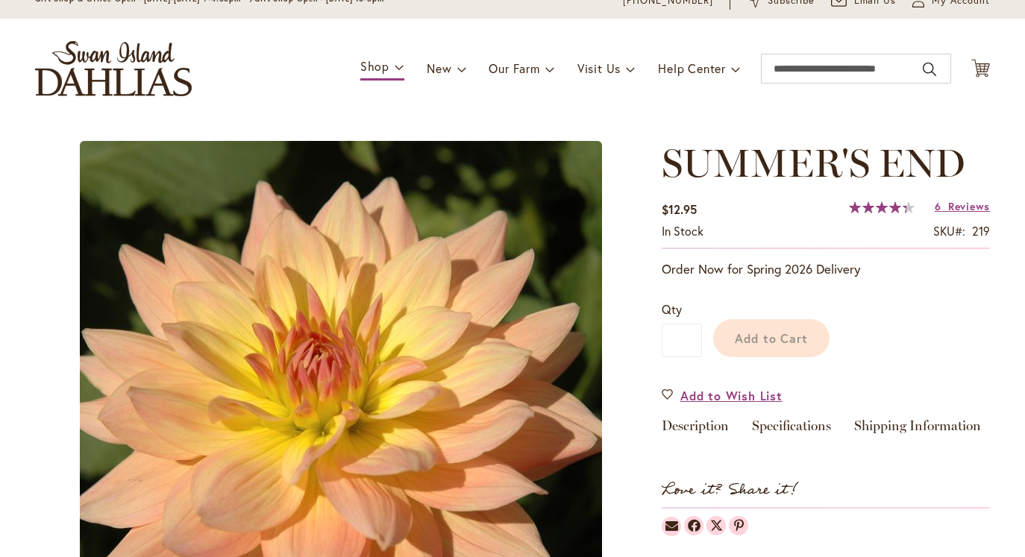
scroll to position [41, 0]
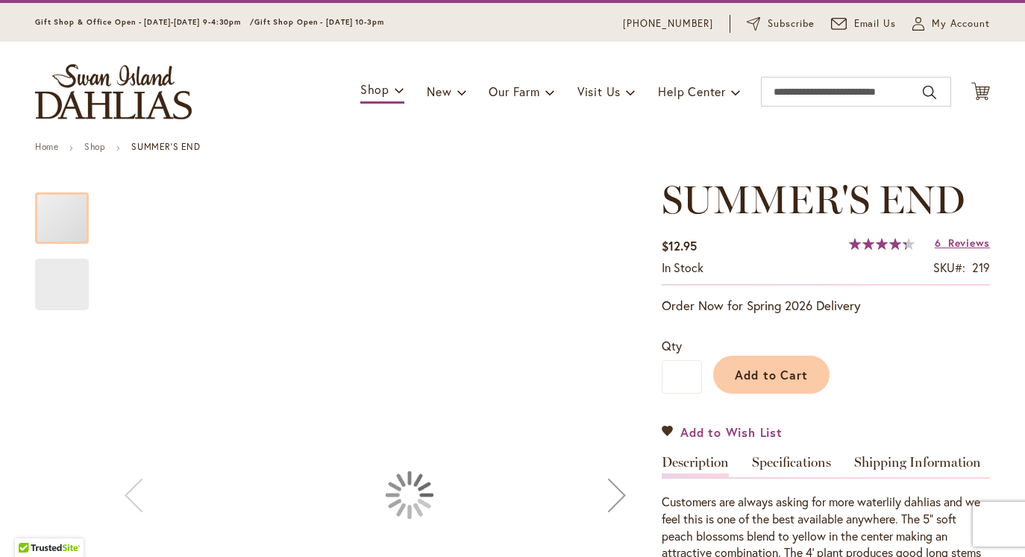
type input "******"
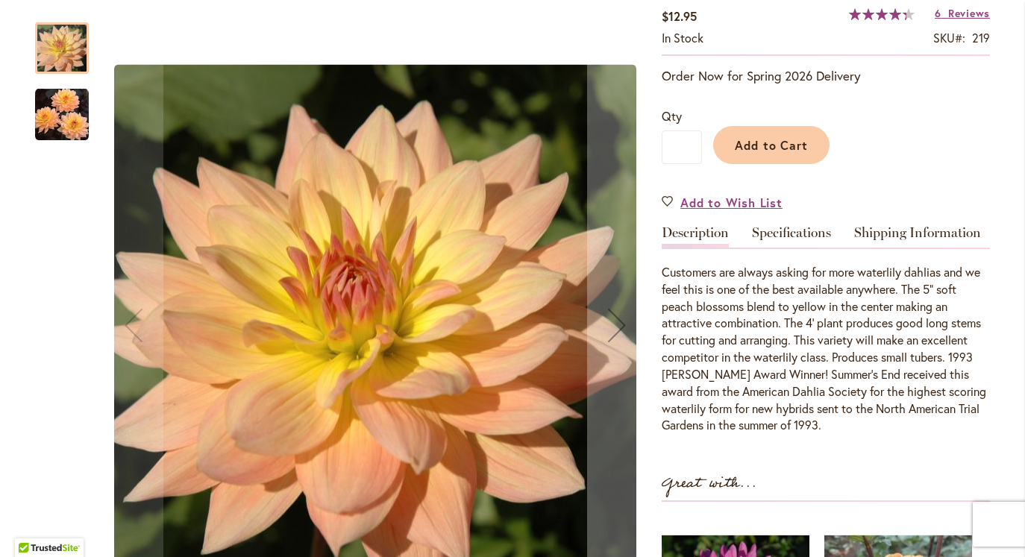
scroll to position [187, 0]
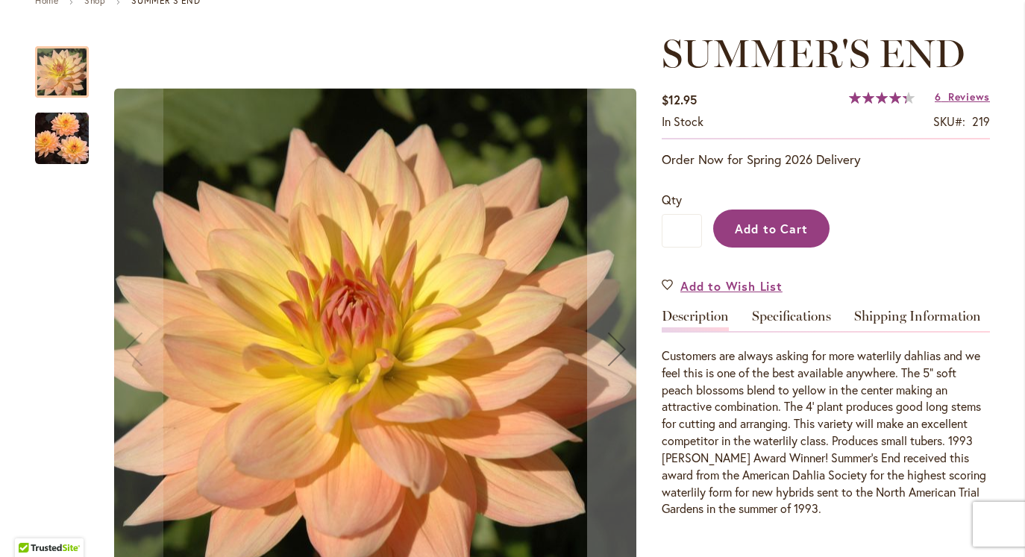
click at [799, 230] on span "Add to Cart" at bounding box center [772, 229] width 74 height 16
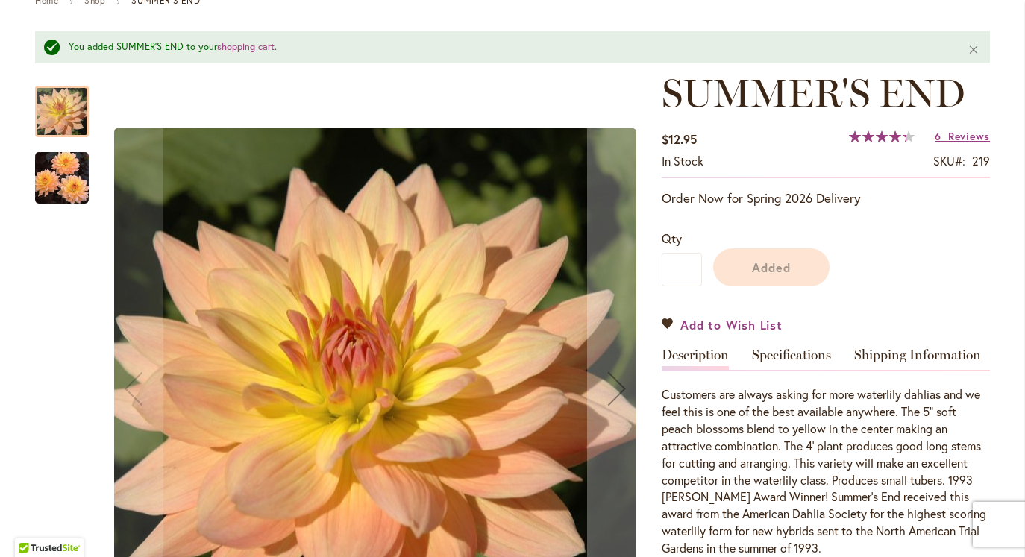
click at [734, 286] on div "SUMMER'S END $12.95 In stock SKU 219 Rating: 87 % of 100 6 Reviews Add Your Rev…" at bounding box center [826, 533] width 328 height 925
click at [710, 322] on span "Add to Wish List" at bounding box center [732, 324] width 102 height 17
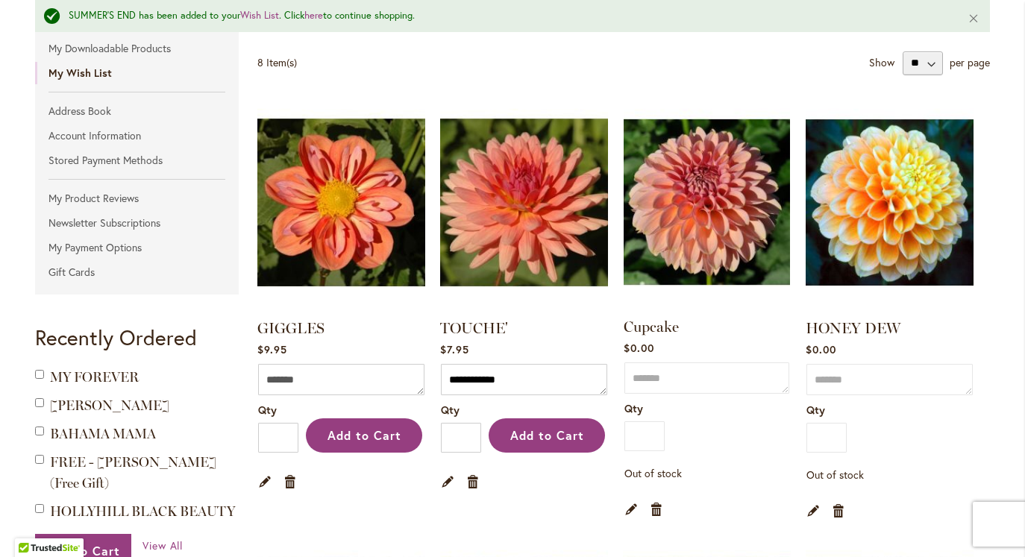
scroll to position [254, 0]
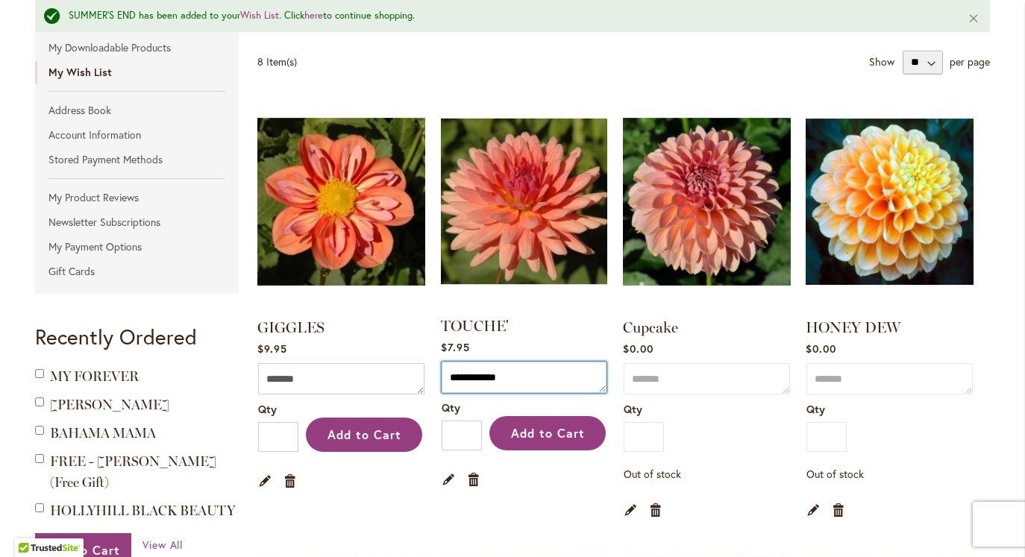
click at [536, 375] on textarea "**********" at bounding box center [524, 377] width 165 height 31
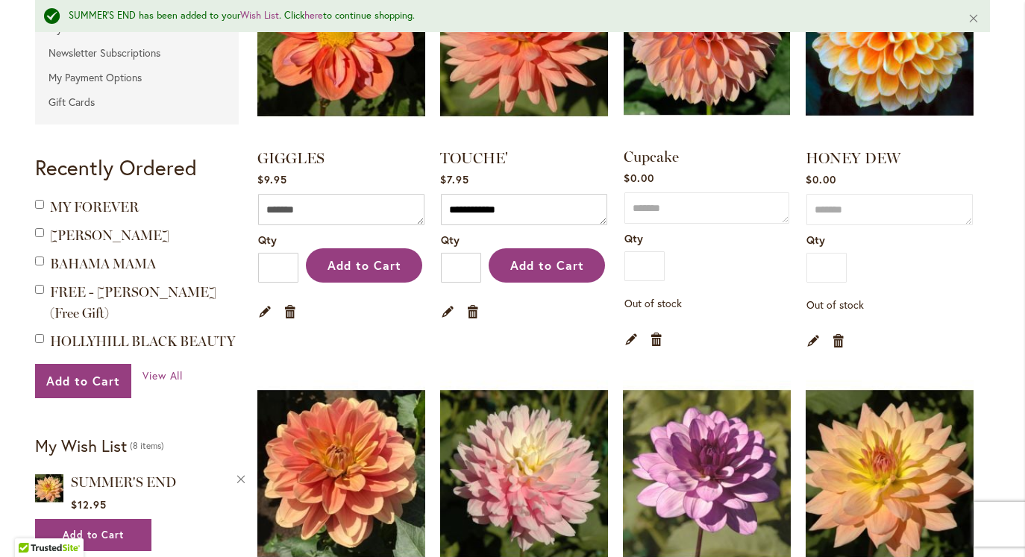
scroll to position [425, 0]
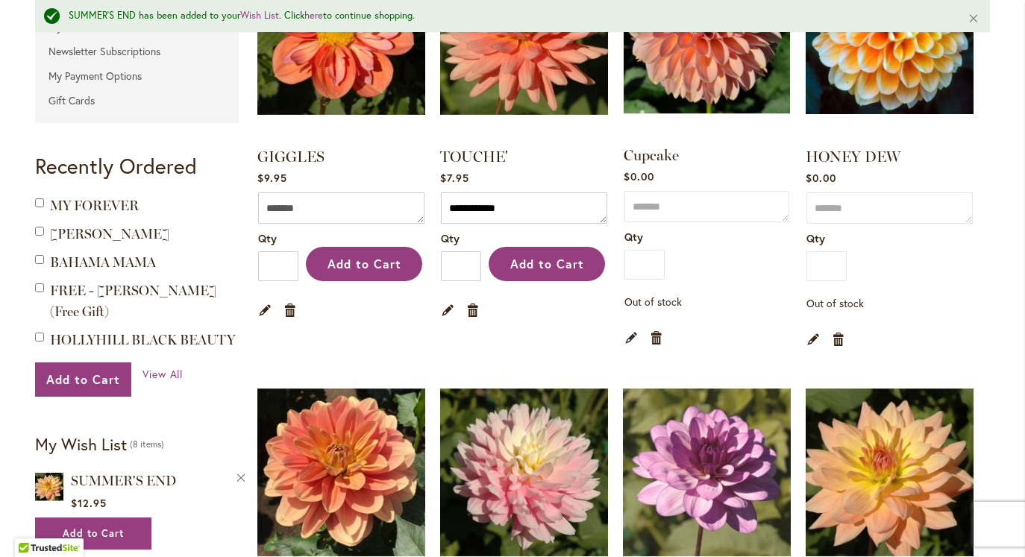
click at [630, 335] on link "Edit" at bounding box center [632, 337] width 14 height 16
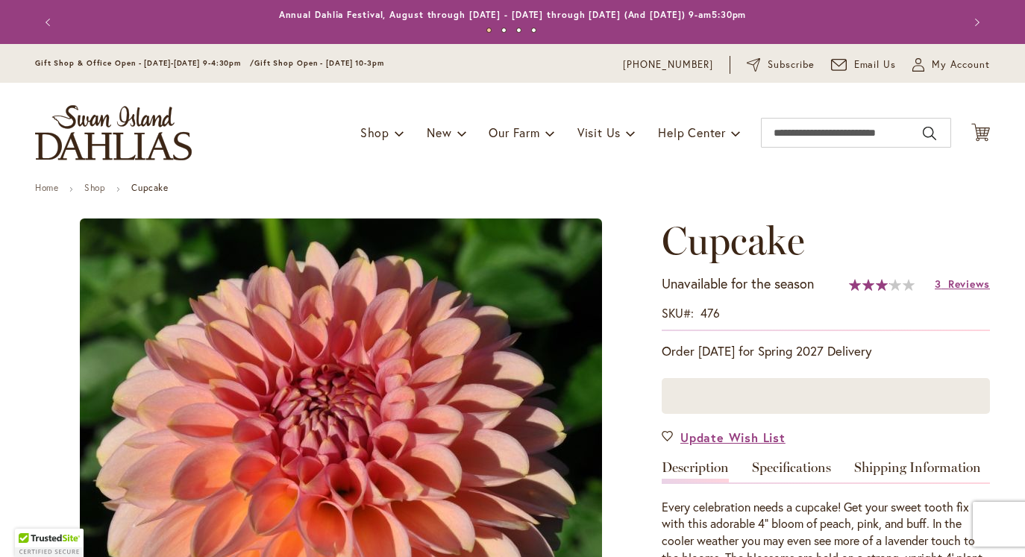
type input "******"
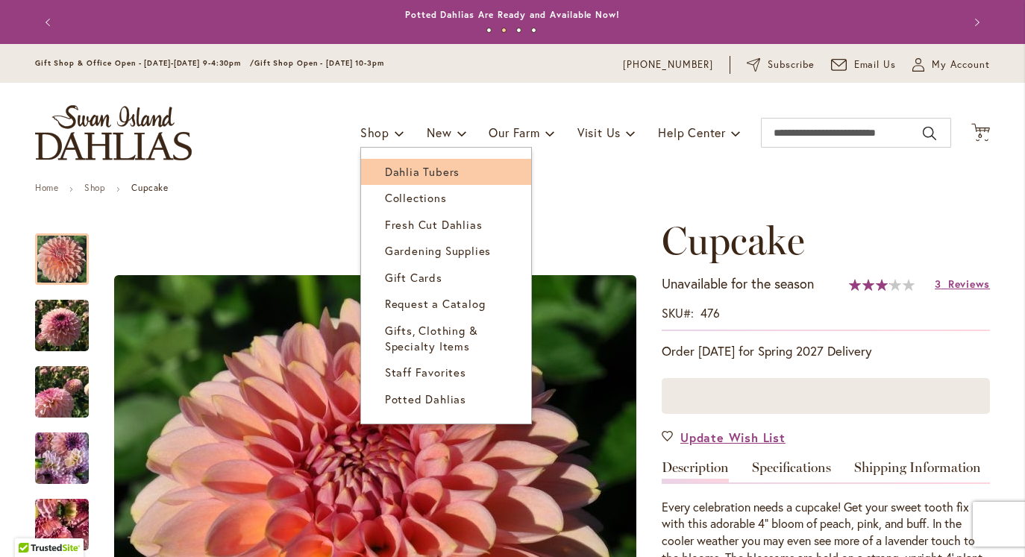
click at [386, 171] on span "Dahlia Tubers" at bounding box center [422, 171] width 75 height 15
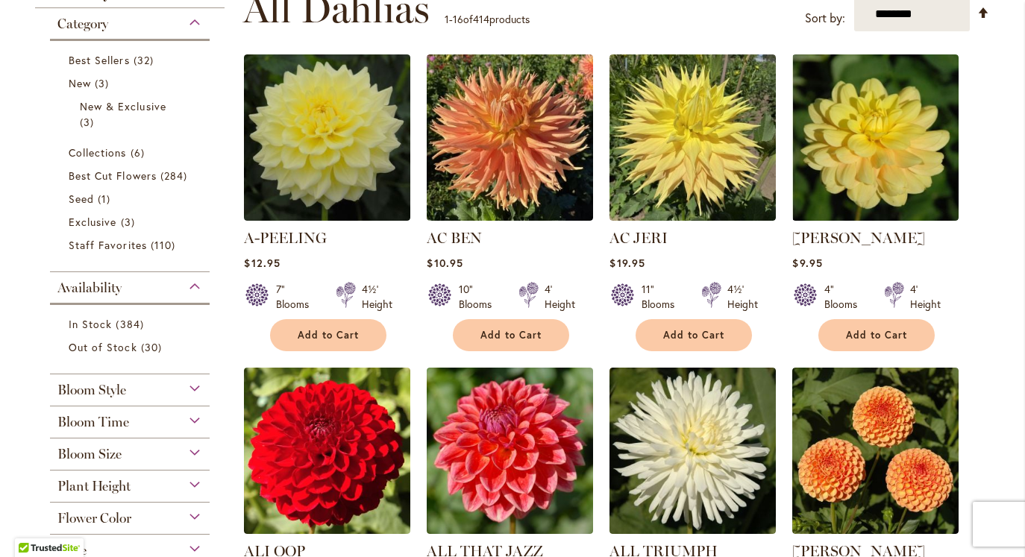
click at [194, 381] on div "Bloom Style" at bounding box center [130, 387] width 160 height 24
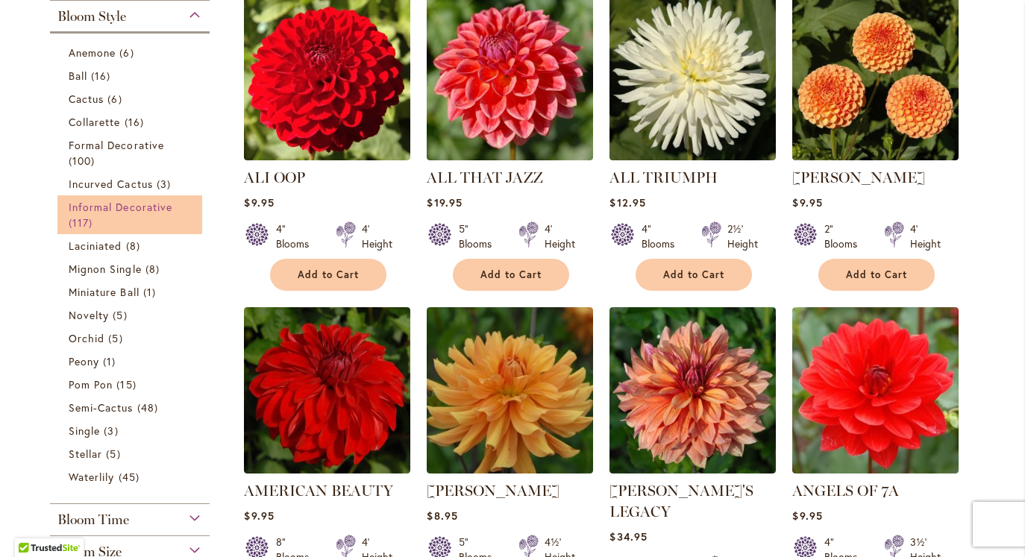
click at [164, 214] on link "Informal Decorative 117 items" at bounding box center [132, 214] width 126 height 31
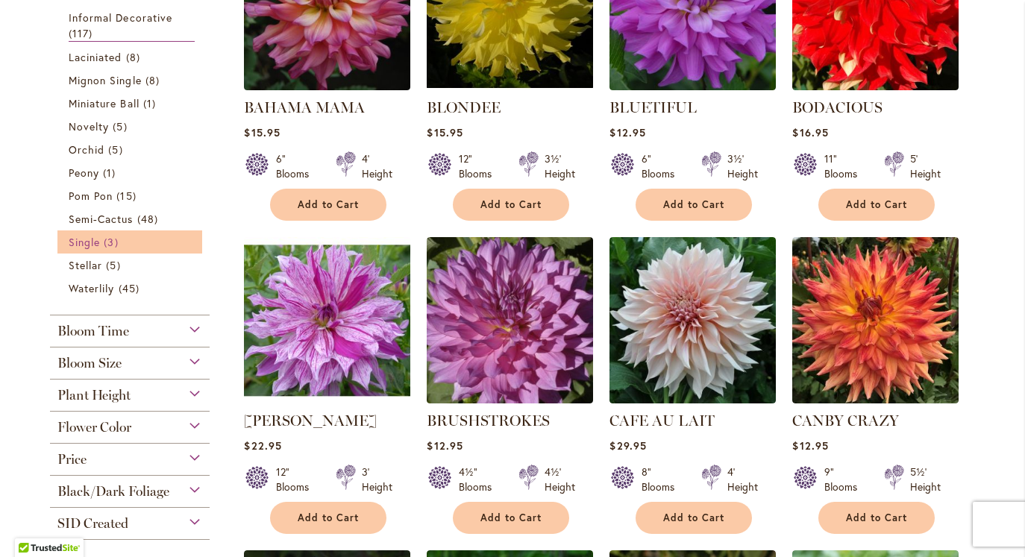
scroll to position [764, 0]
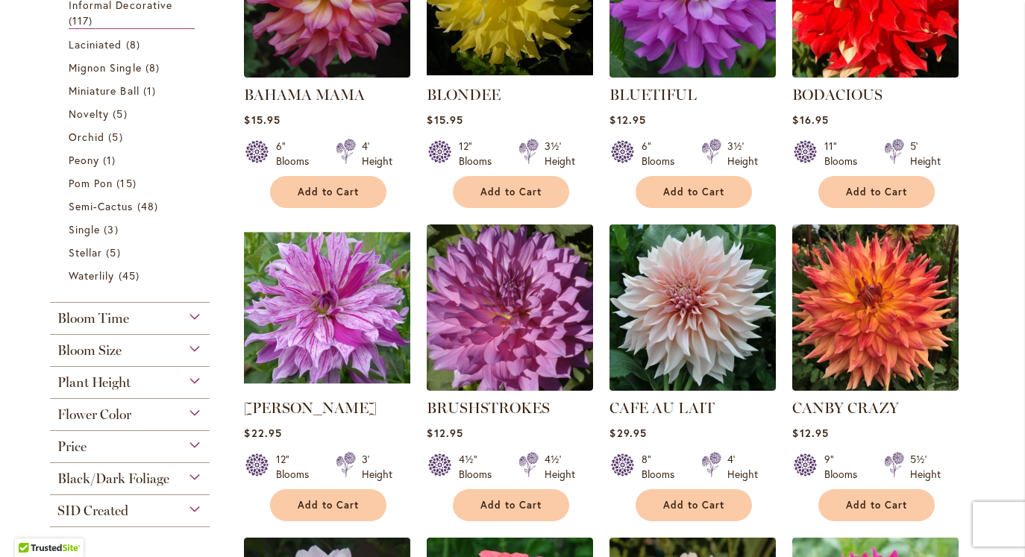
click at [122, 354] on div "Bloom Size" at bounding box center [130, 347] width 160 height 24
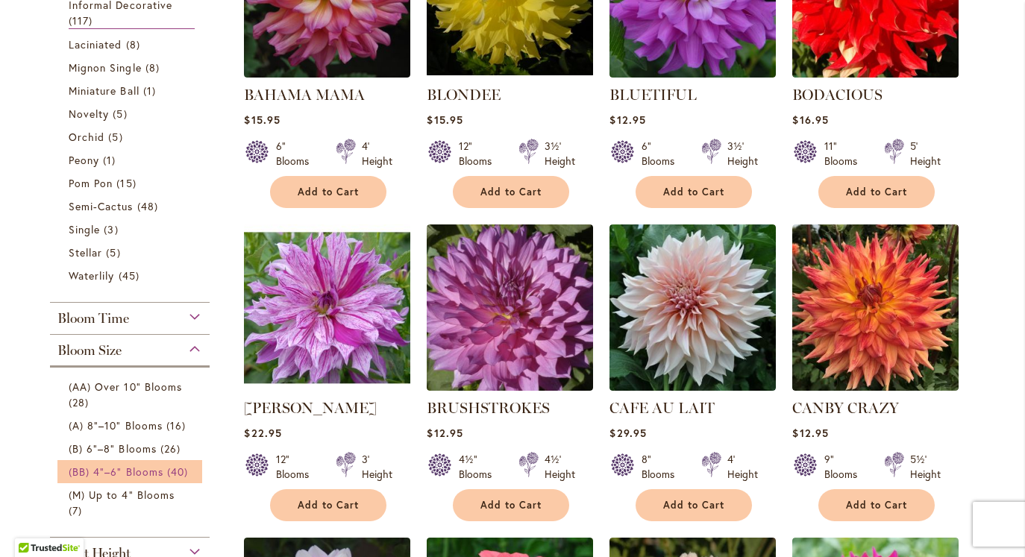
click at [106, 467] on span "(BB) 4"–6" Blooms" at bounding box center [116, 472] width 95 height 14
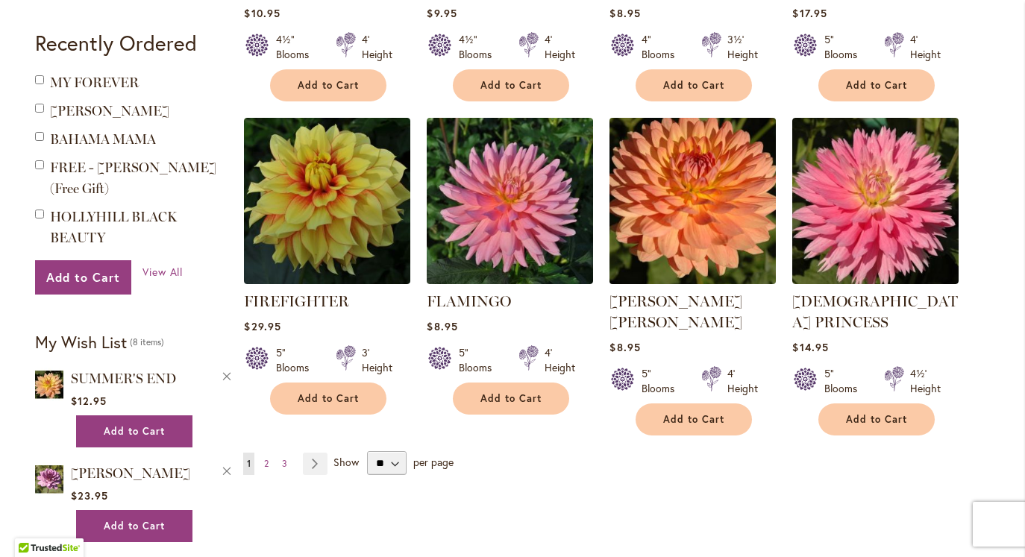
scroll to position [1185, 0]
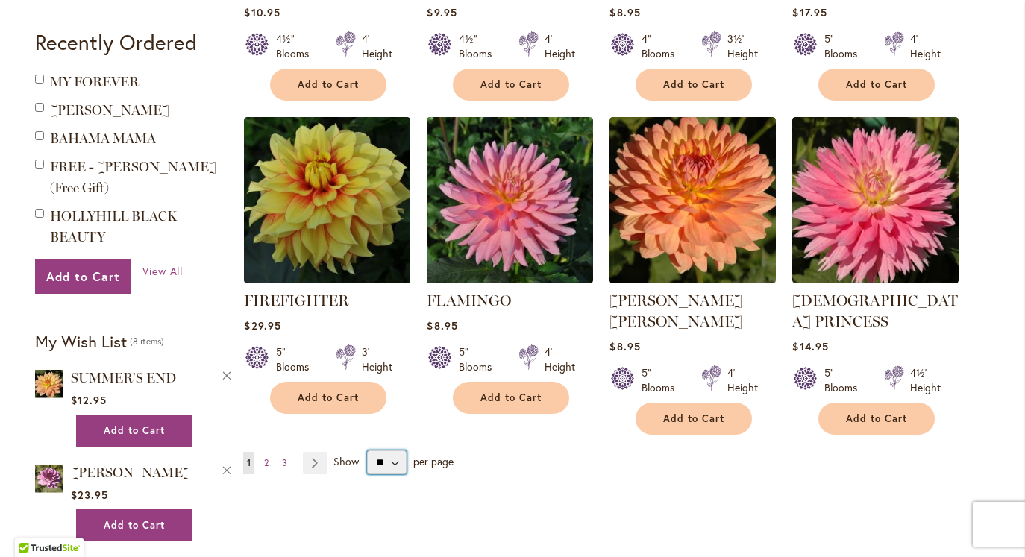
select select "**"
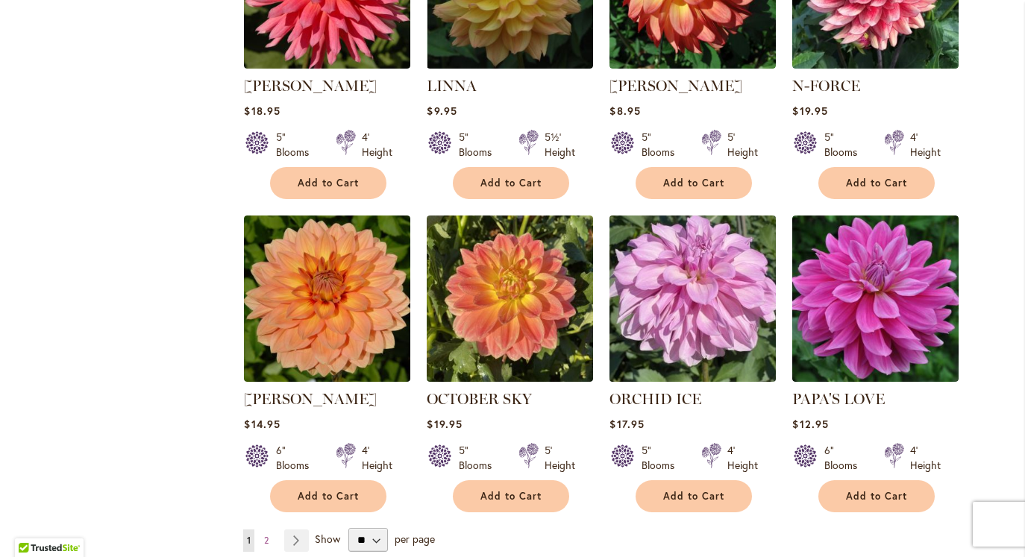
scroll to position [2385, 0]
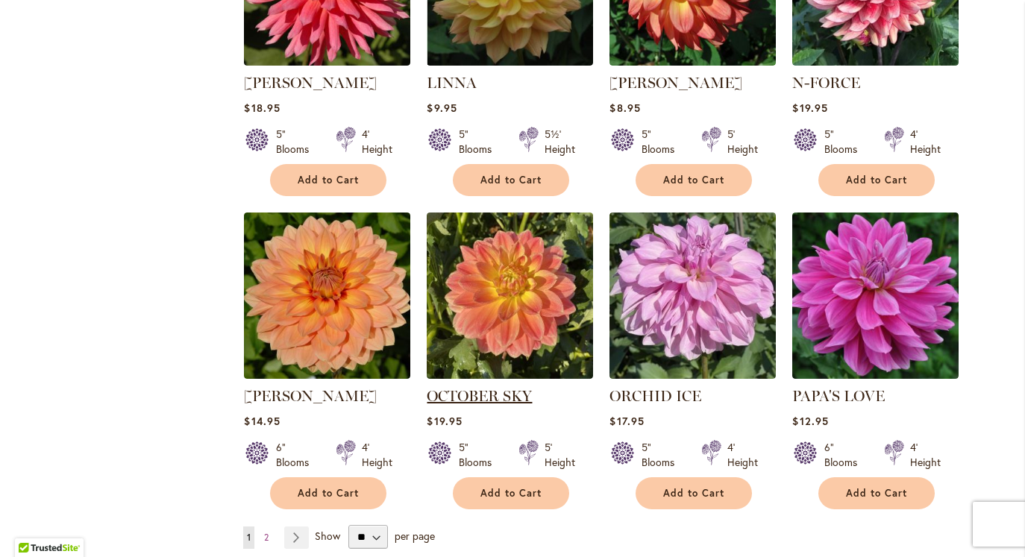
click at [507, 387] on link "OCTOBER SKY" at bounding box center [479, 396] width 105 height 18
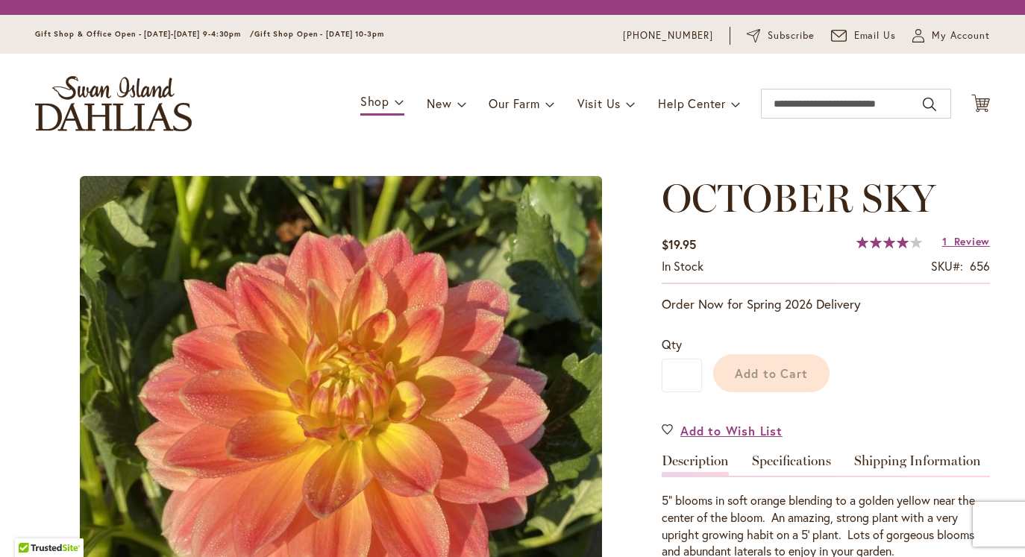
type input "******"
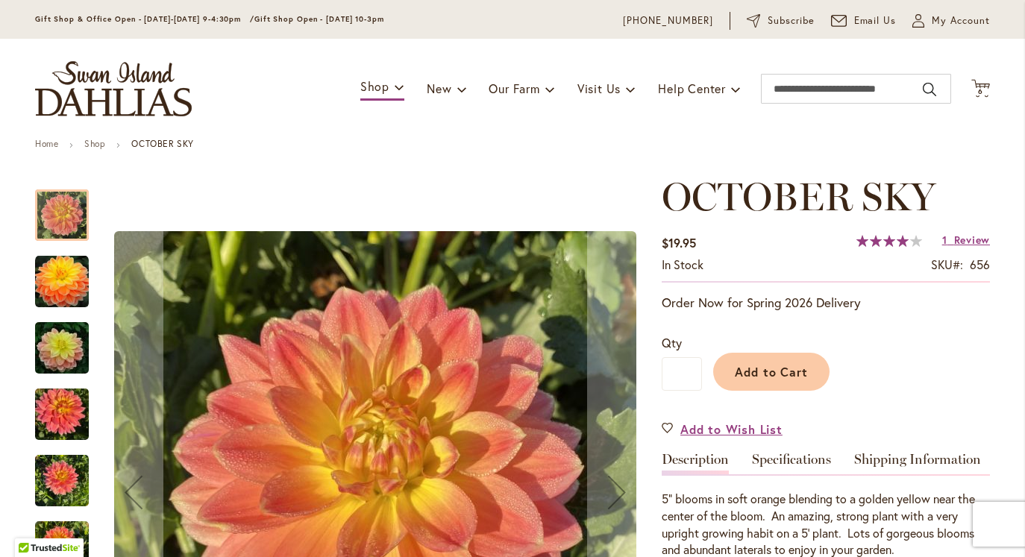
scroll to position [51, 0]
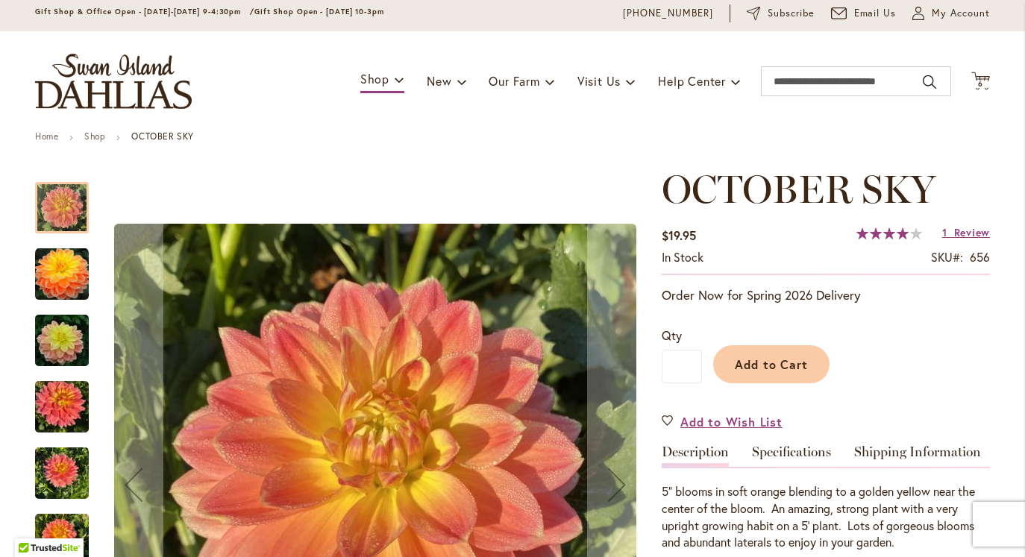
click at [70, 349] on img "October Sky" at bounding box center [61, 341] width 107 height 72
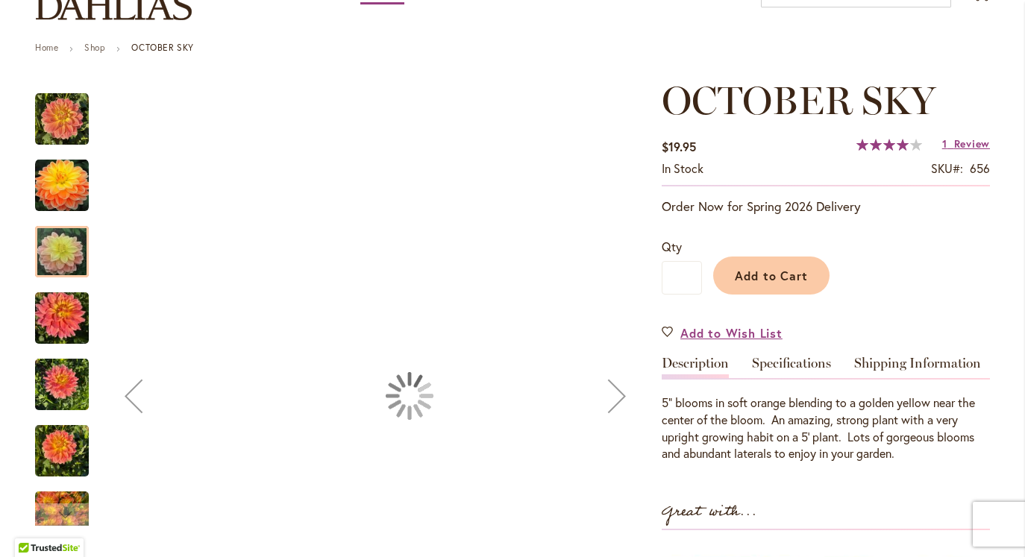
scroll to position [159, 0]
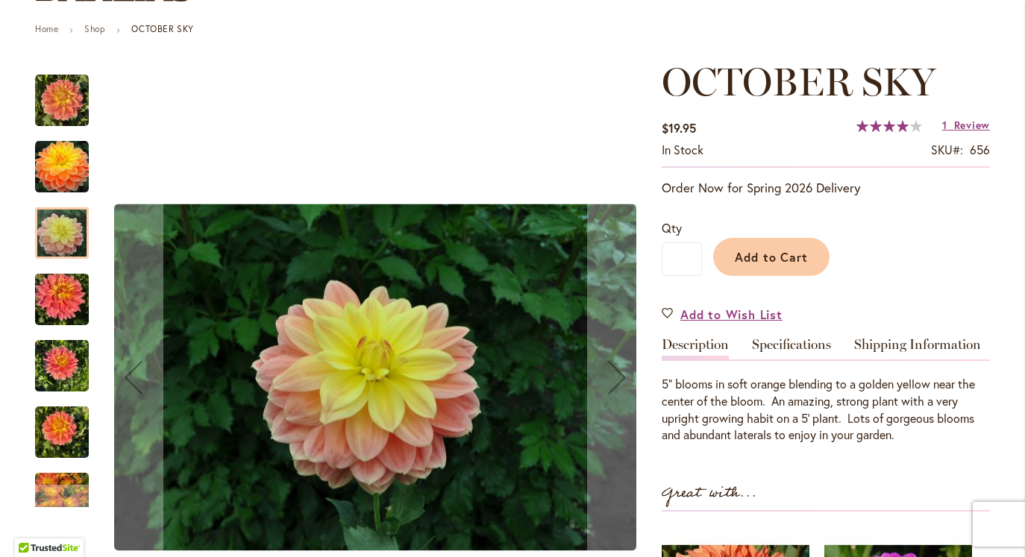
click at [66, 375] on img "October Sky" at bounding box center [62, 367] width 54 height 72
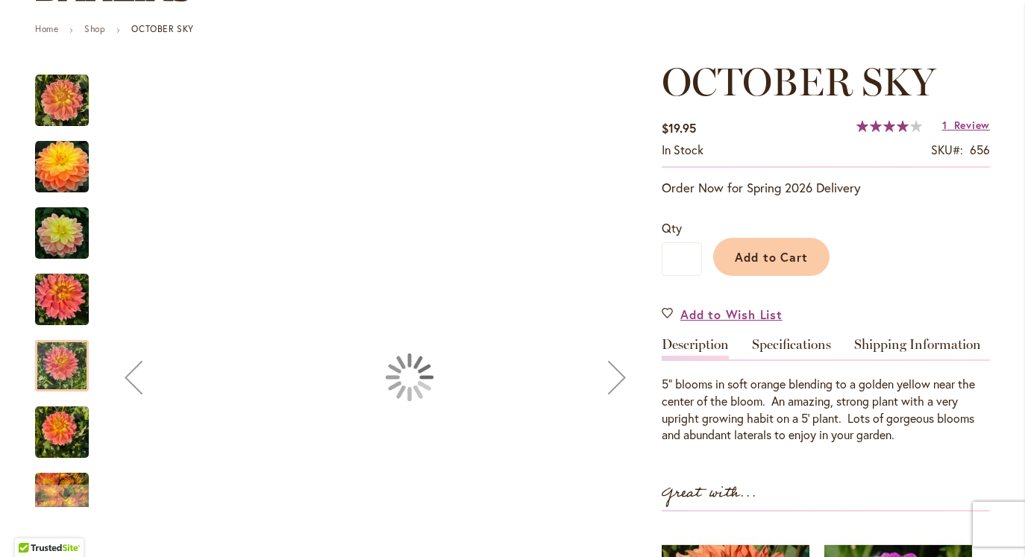
click at [68, 450] on img "October Sky" at bounding box center [62, 433] width 54 height 72
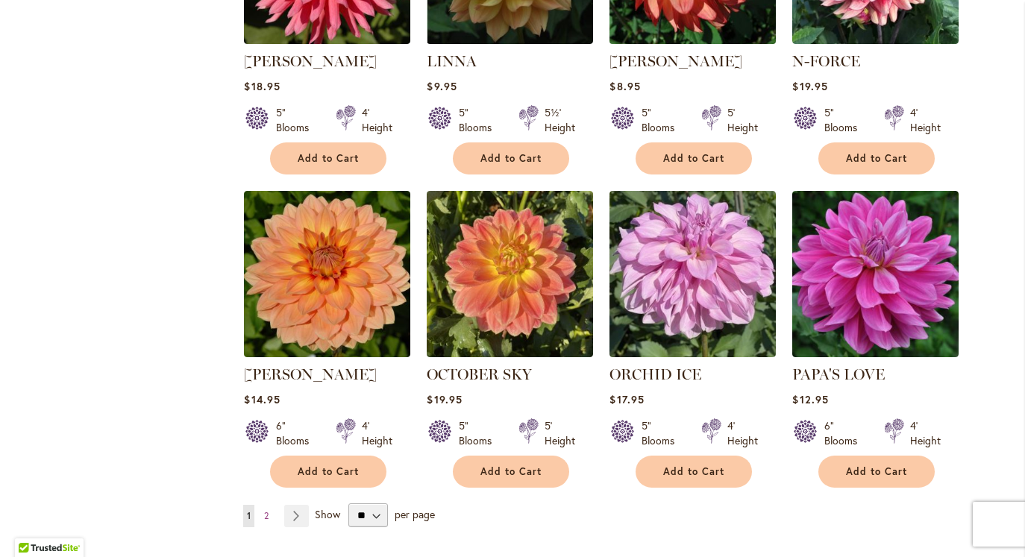
scroll to position [2415, 0]
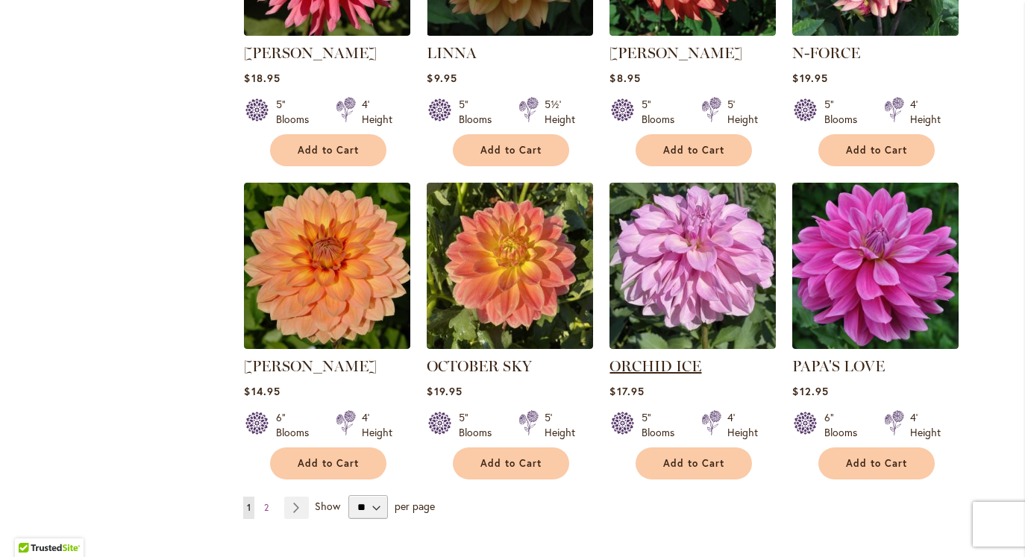
click at [664, 357] on link "ORCHID ICE" at bounding box center [656, 366] width 92 height 18
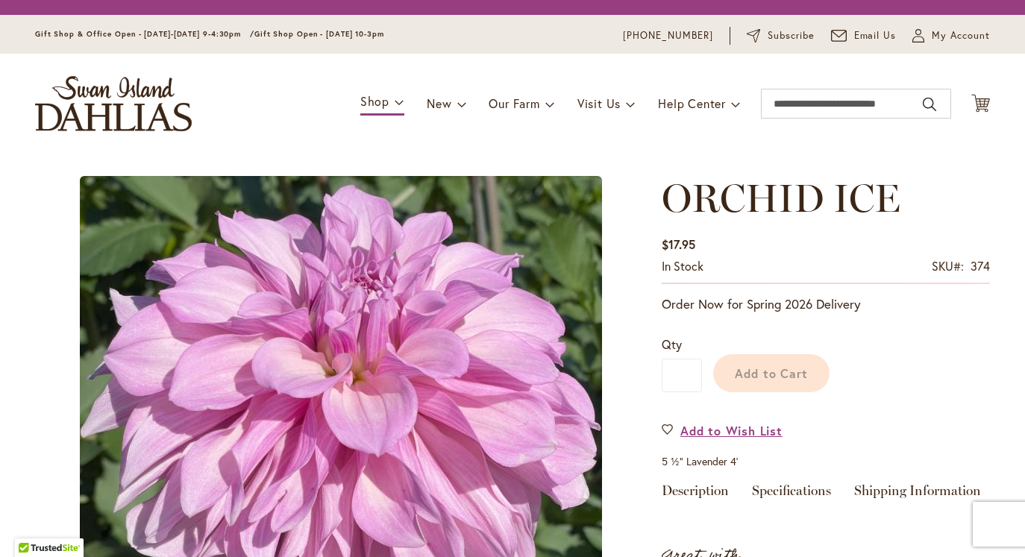
type input "******"
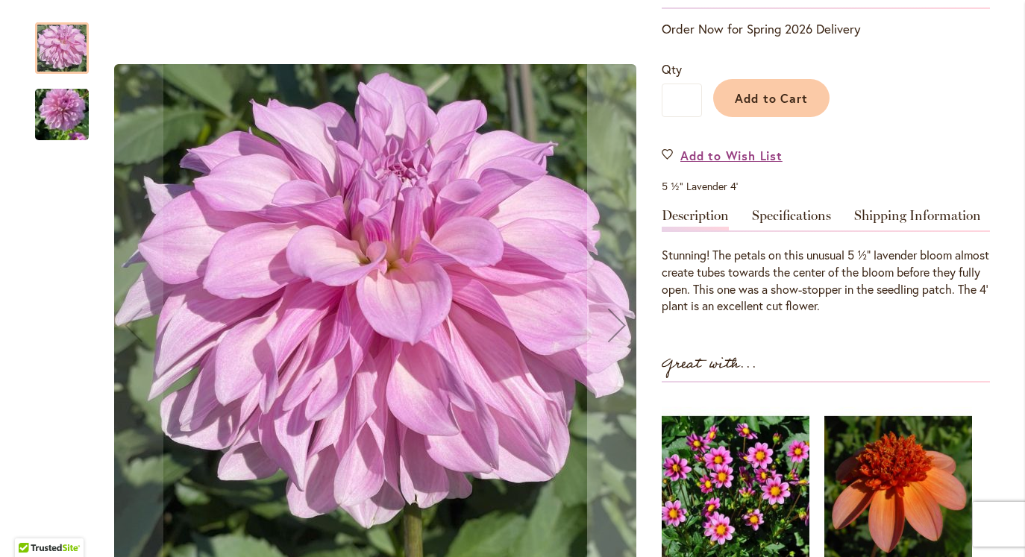
scroll to position [319, 0]
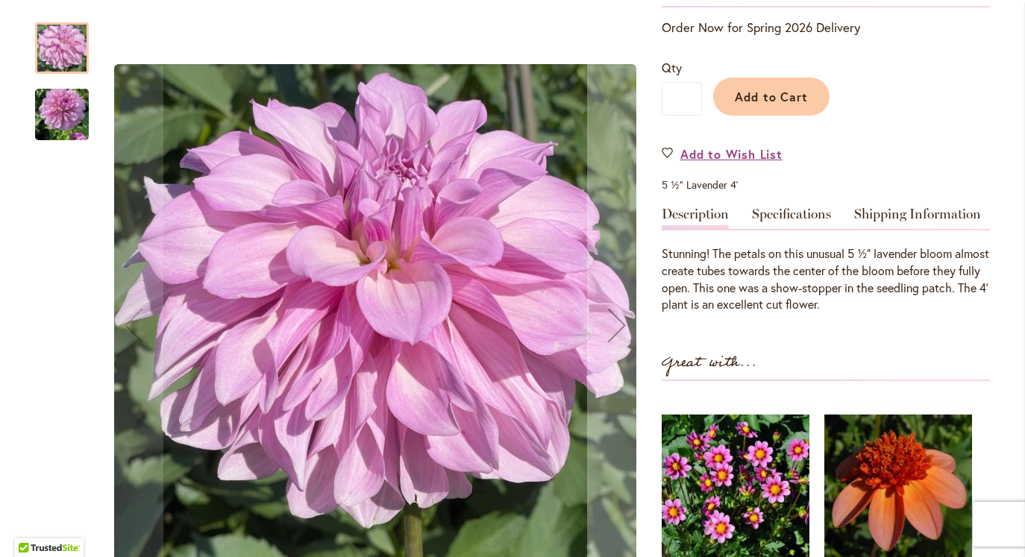
click at [66, 120] on img "ORCHID ICE" at bounding box center [62, 114] width 54 height 95
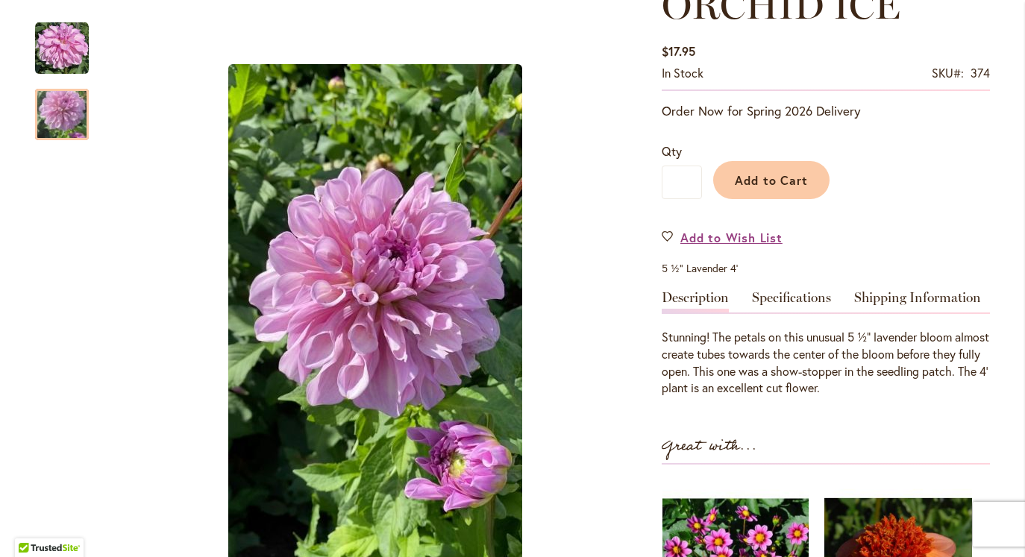
scroll to position [190, 0]
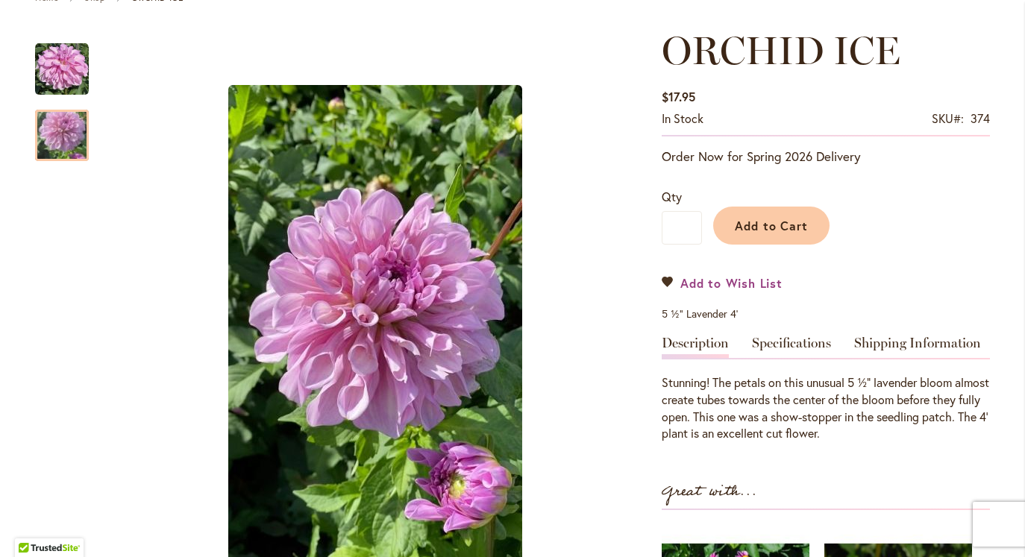
click at [771, 278] on span "Add to Wish List" at bounding box center [732, 283] width 102 height 17
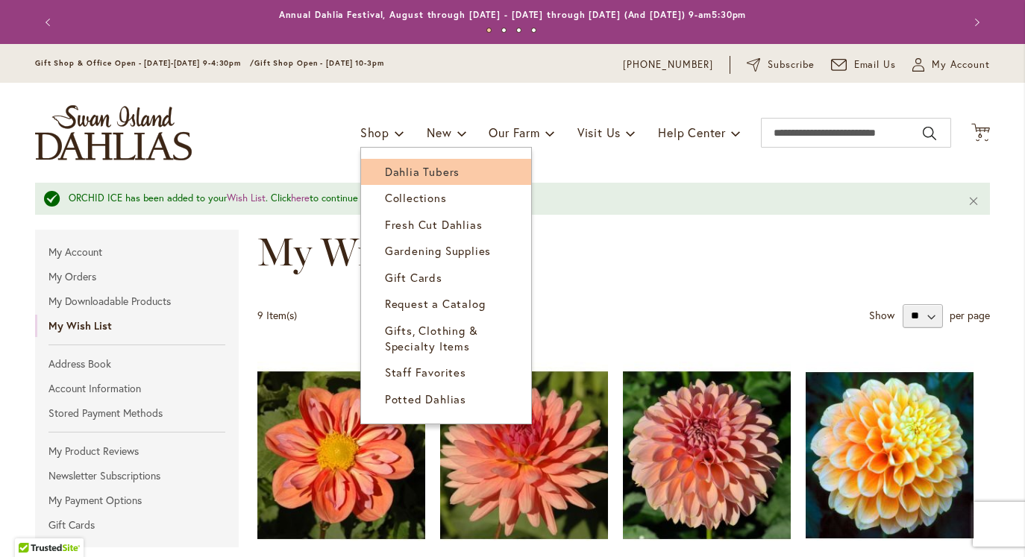
click at [407, 166] on span "Dahlia Tubers" at bounding box center [422, 171] width 75 height 15
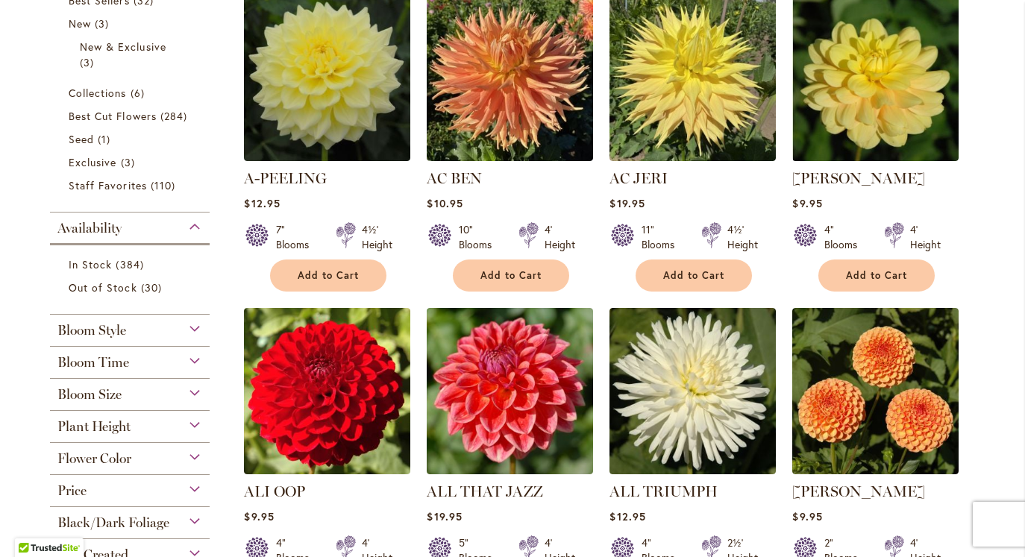
click at [153, 329] on div "Bloom Style" at bounding box center [130, 327] width 160 height 24
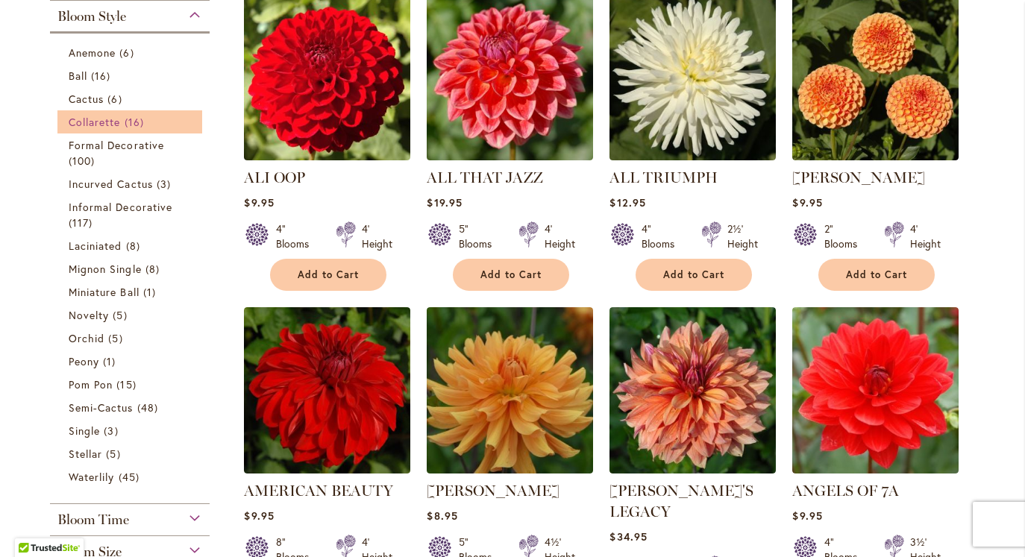
click at [107, 118] on span "Collarette" at bounding box center [95, 122] width 52 height 14
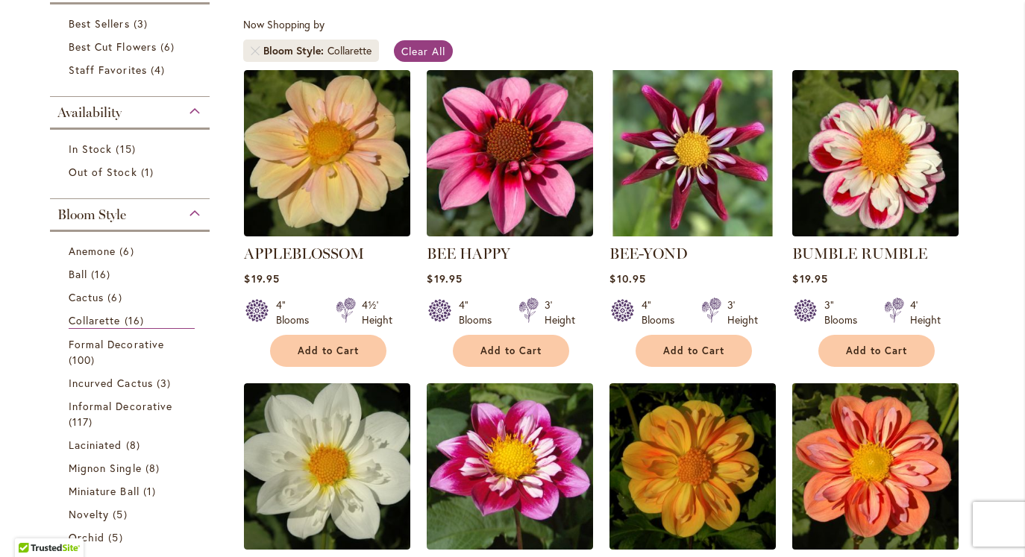
scroll to position [269, 0]
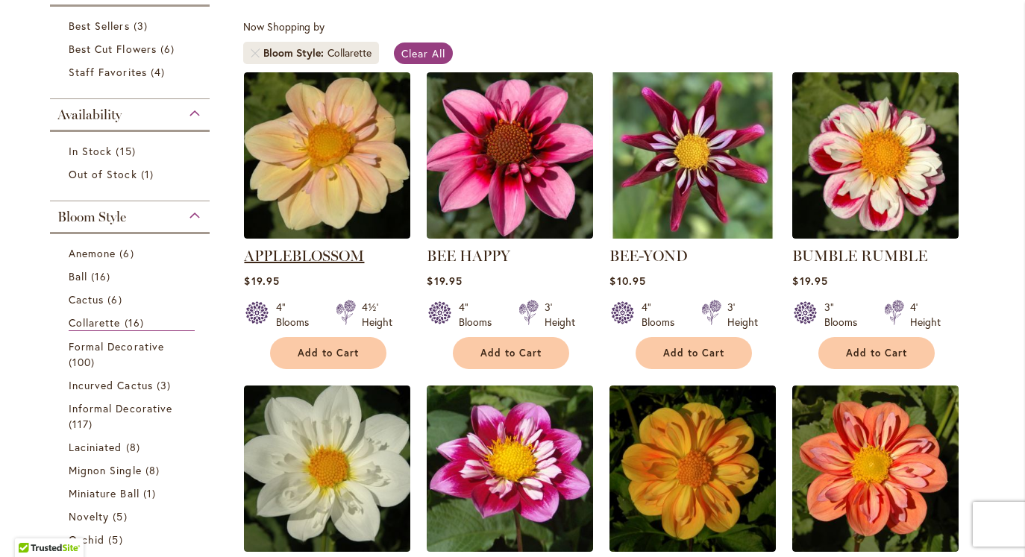
click at [335, 249] on link "APPLEBLOSSOM" at bounding box center [304, 256] width 120 height 18
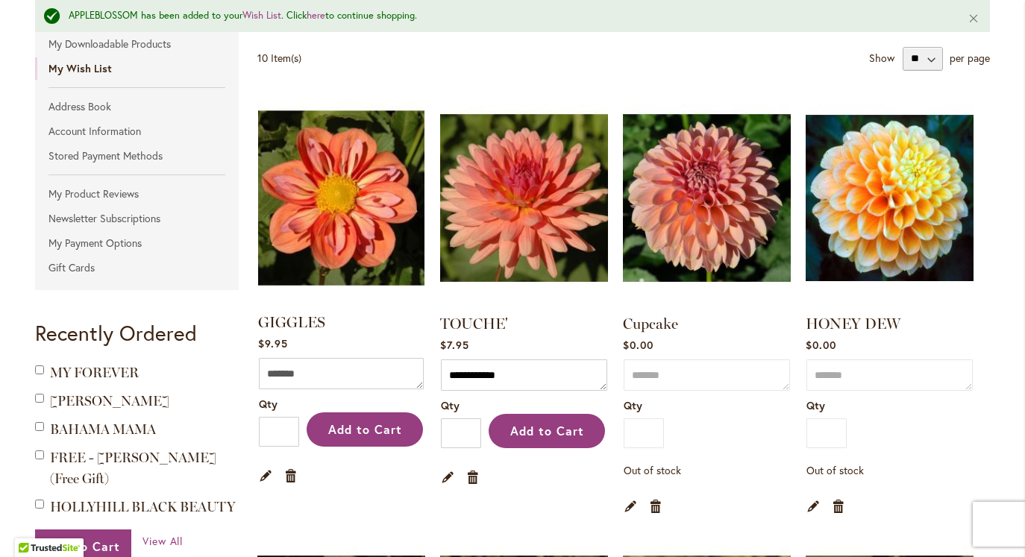
scroll to position [263, 0]
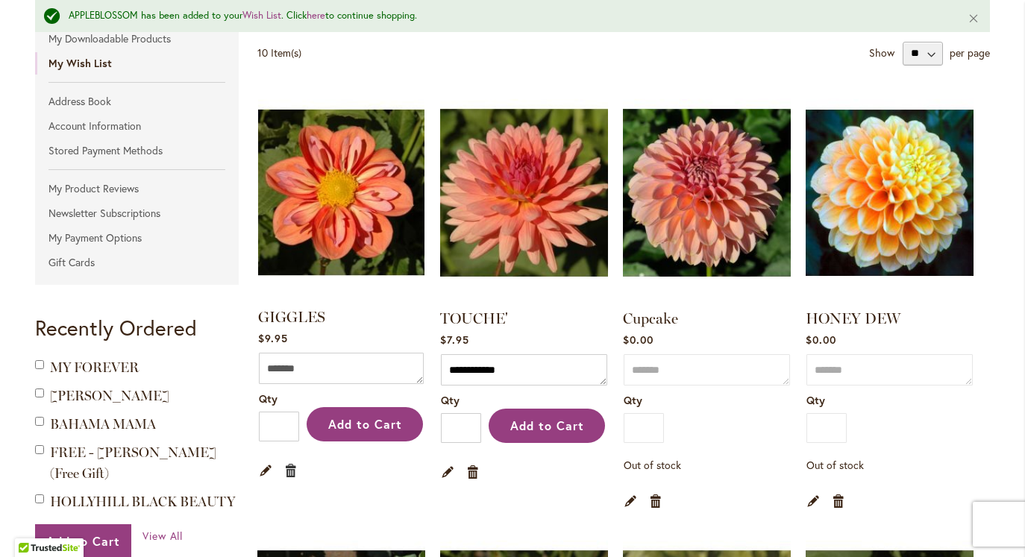
click at [290, 468] on link "Remove item" at bounding box center [291, 470] width 14 height 16
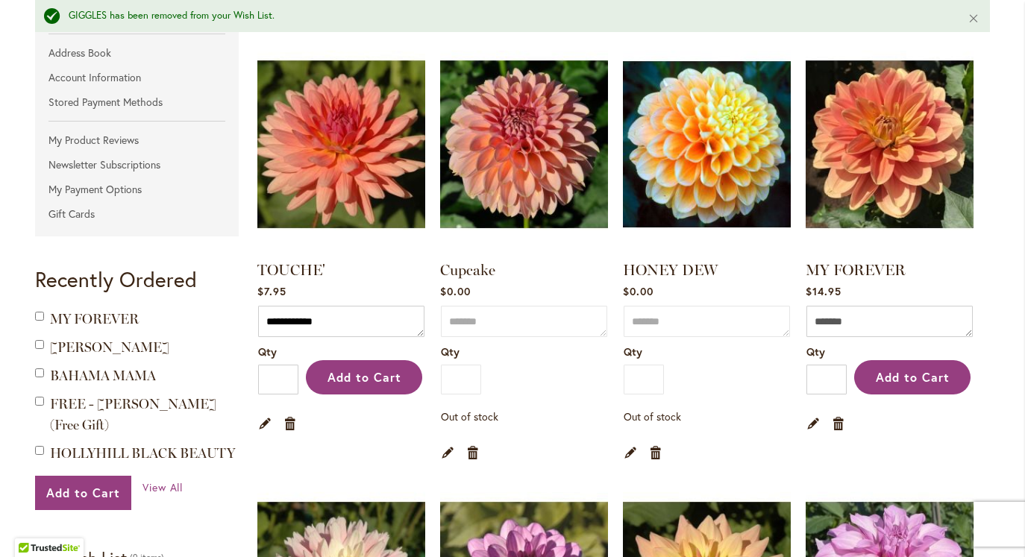
scroll to position [28, 0]
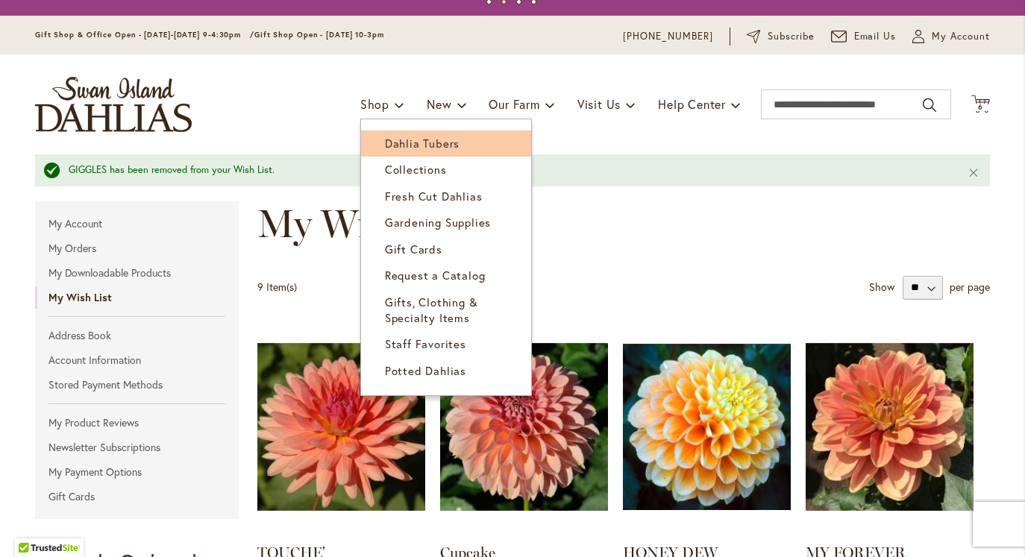
click at [396, 143] on span "Dahlia Tubers" at bounding box center [422, 143] width 75 height 15
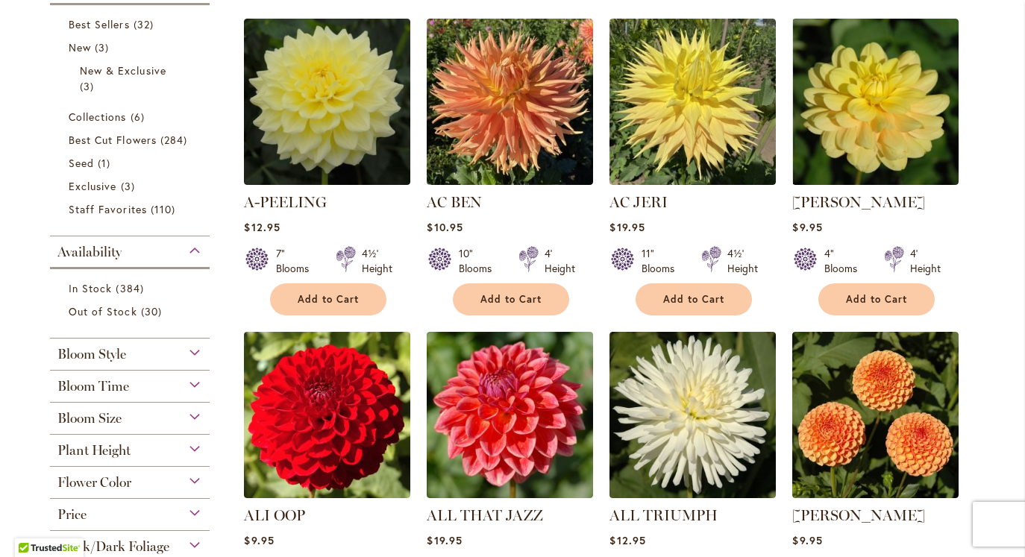
scroll to position [373, 0]
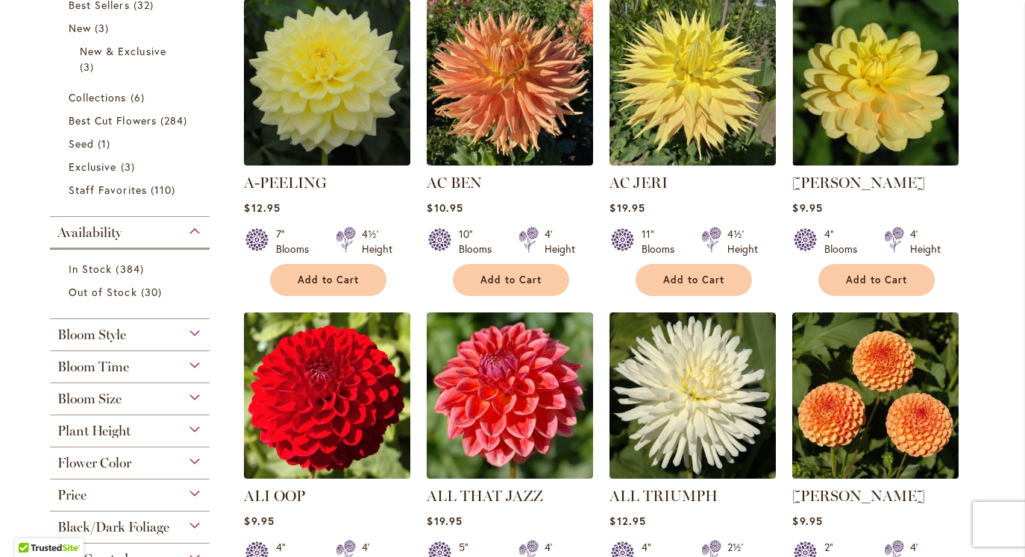
click at [87, 335] on span "Bloom Style" at bounding box center [91, 335] width 69 height 16
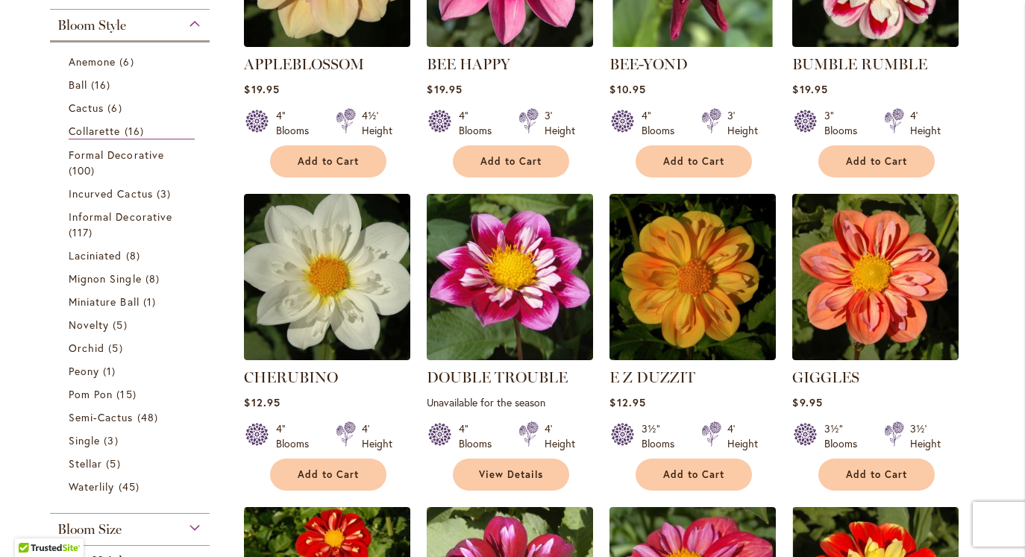
scroll to position [519, 0]
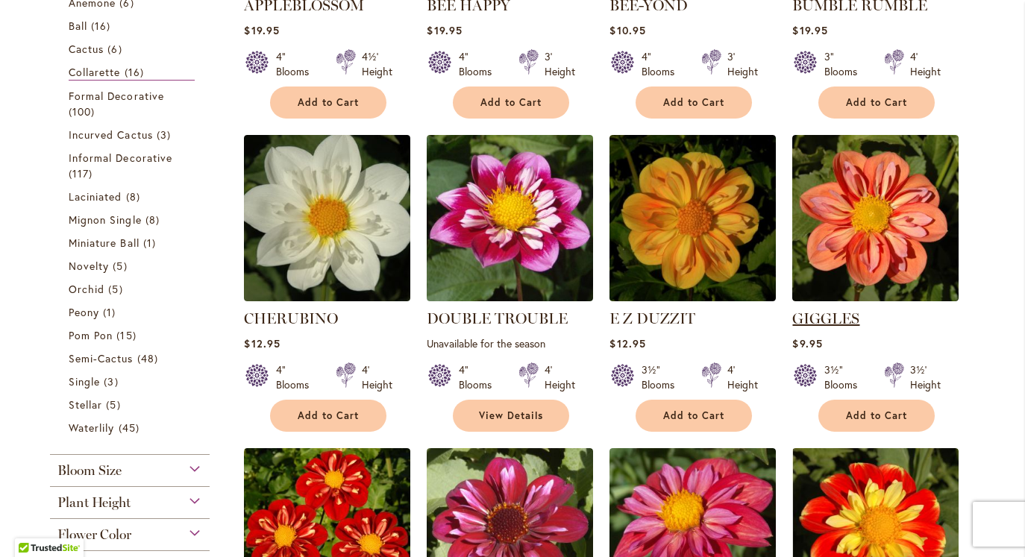
click at [846, 318] on link "GIGGLES" at bounding box center [826, 319] width 67 height 18
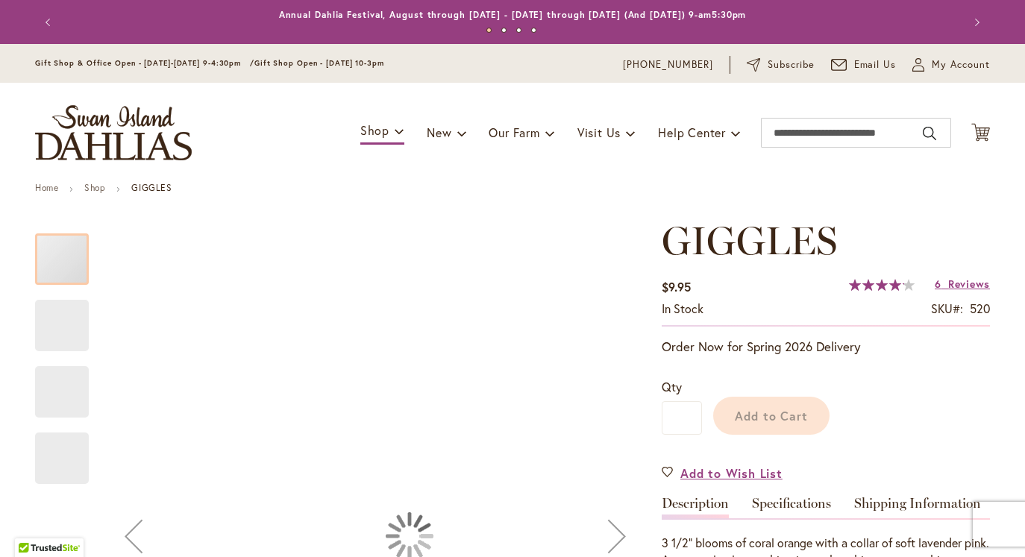
type input "******"
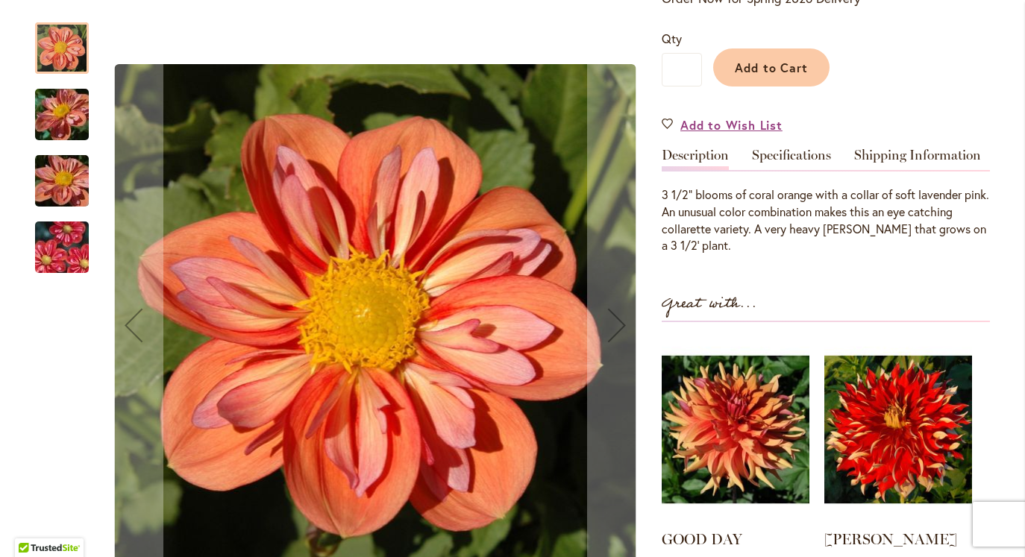
scroll to position [351, 0]
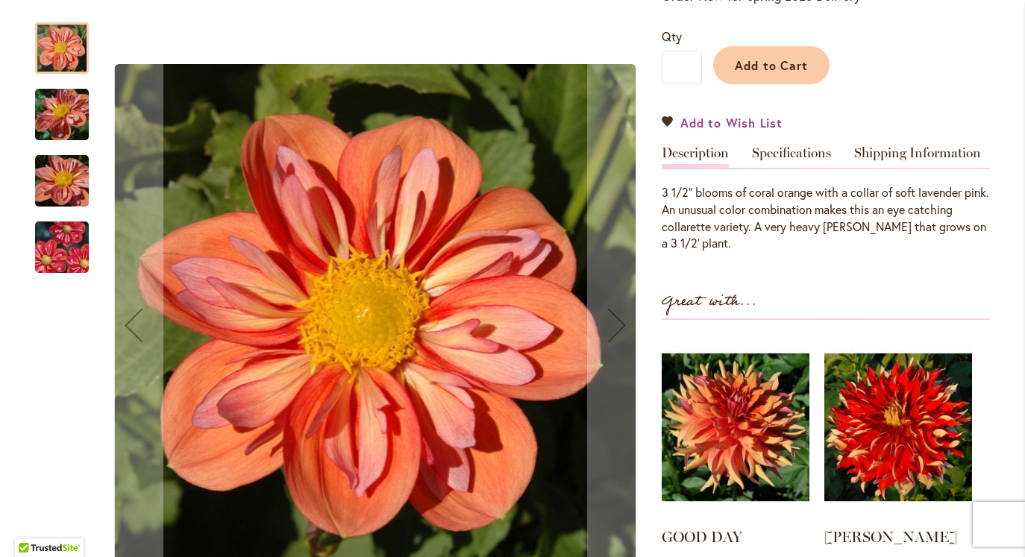
click at [771, 114] on span "Add to Wish List" at bounding box center [732, 122] width 102 height 17
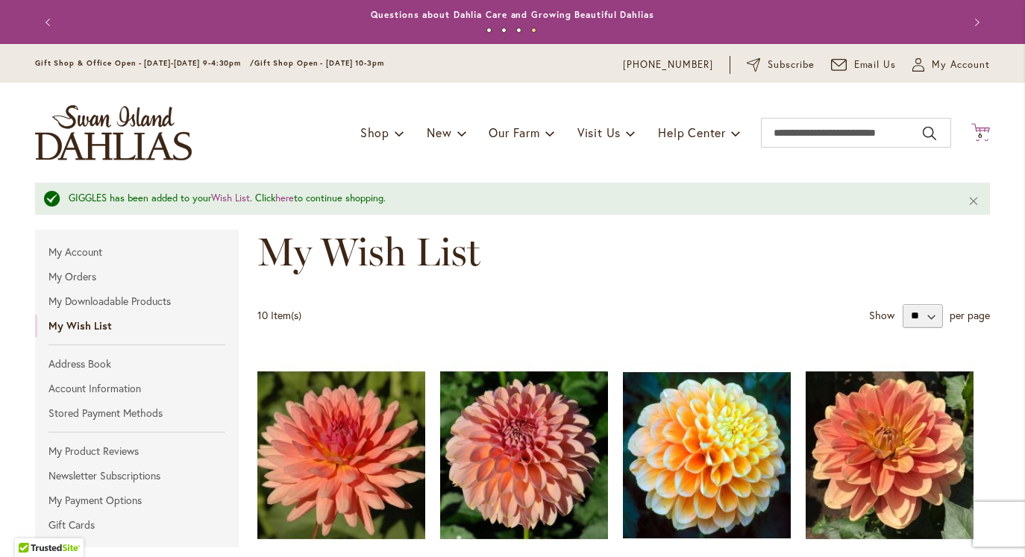
click at [984, 126] on icon "Cart .cls-1 { fill: #231f20; }" at bounding box center [981, 132] width 19 height 19
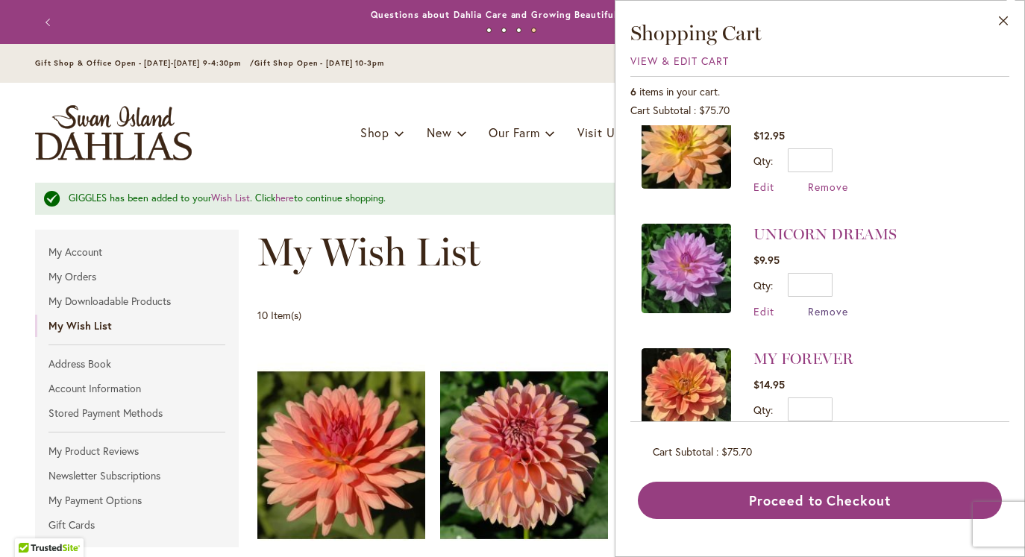
scroll to position [39, 0]
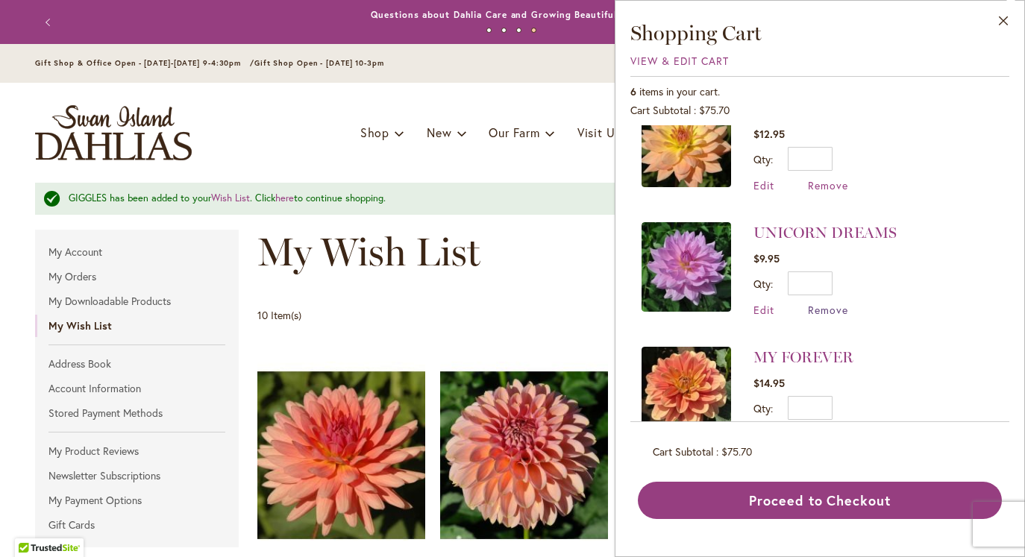
click at [837, 309] on span "Remove" at bounding box center [828, 310] width 40 height 14
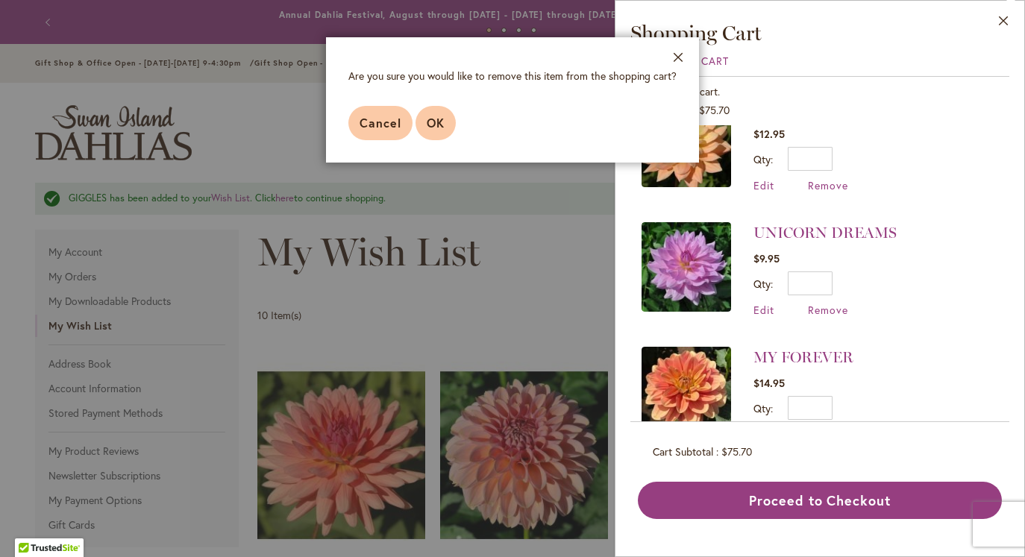
click at [439, 119] on span "OK" at bounding box center [436, 123] width 18 height 16
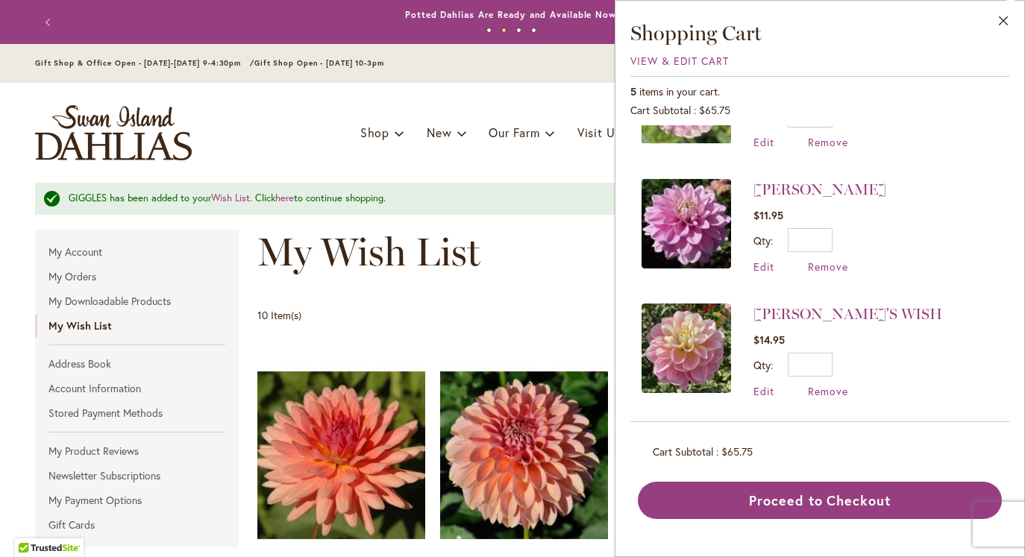
scroll to position [331, 0]
click at [785, 310] on link "[PERSON_NAME]'S WISH" at bounding box center [848, 315] width 189 height 18
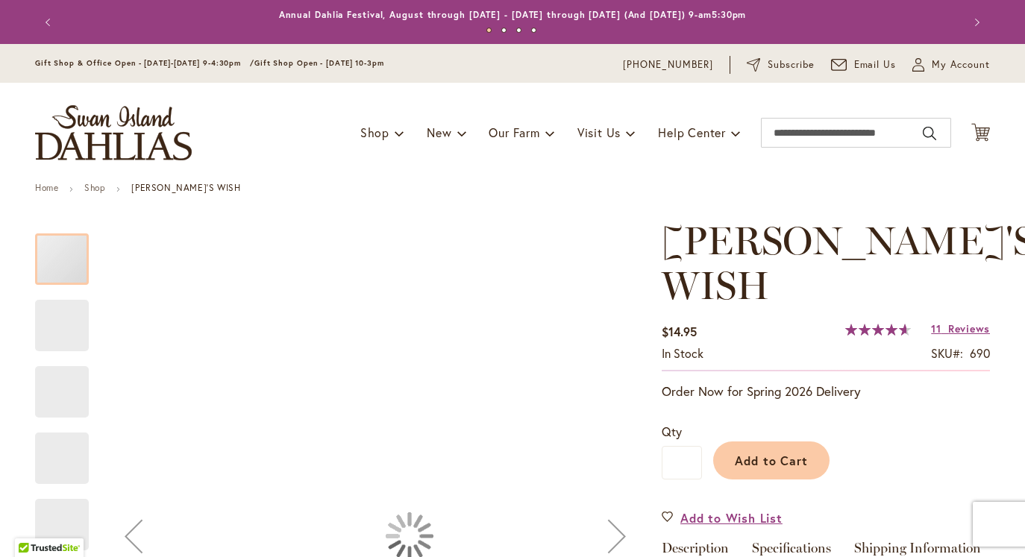
type input "******"
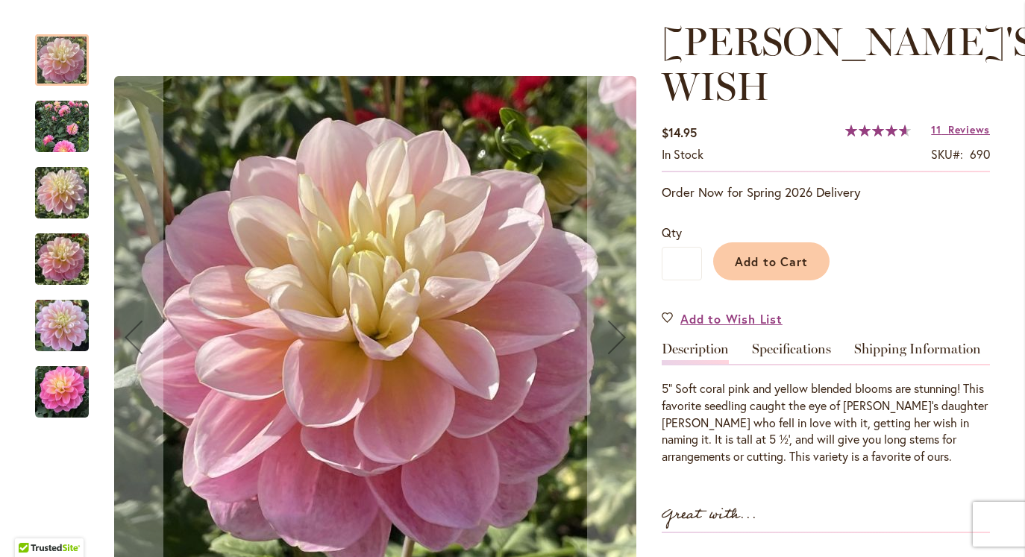
scroll to position [281, 0]
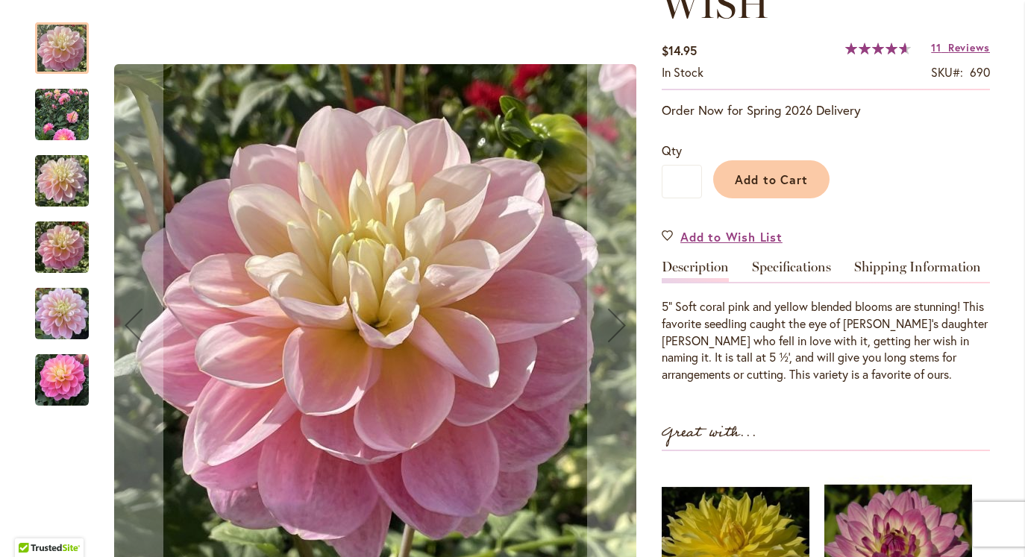
click at [63, 381] on img "Gabbie's Wish" at bounding box center [62, 381] width 54 height 54
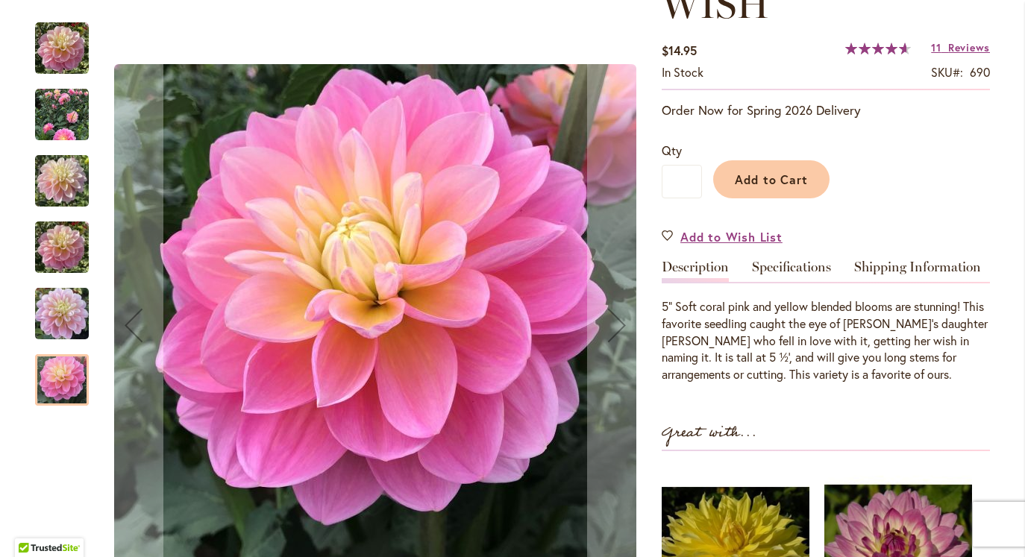
click at [69, 317] on img "GABBIE'S WISH" at bounding box center [62, 314] width 54 height 72
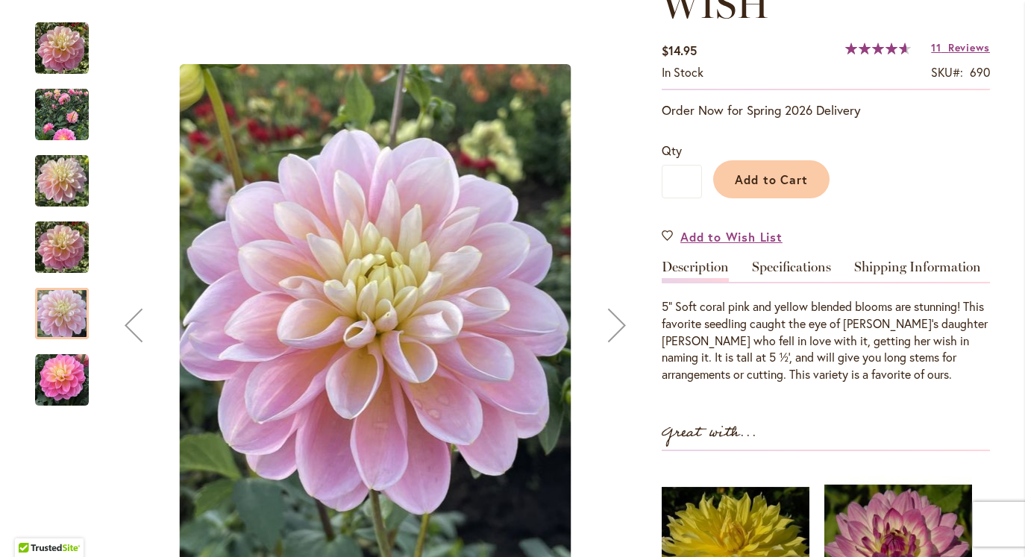
click at [68, 252] on img "GABBIE'S WISH" at bounding box center [62, 248] width 54 height 72
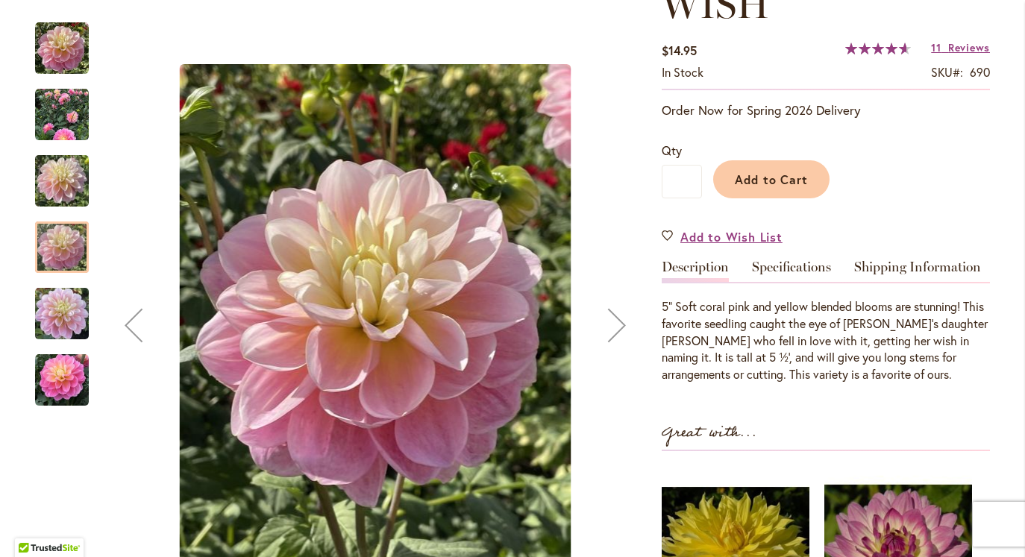
click at [72, 175] on img "GABBIE'S WISH" at bounding box center [62, 182] width 54 height 72
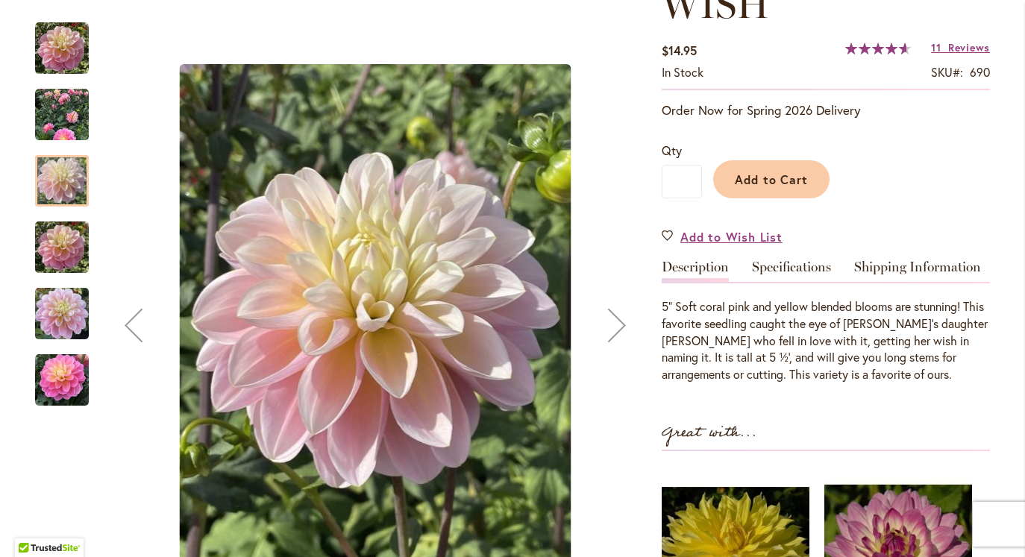
click at [70, 111] on img "Gabbie's Wish" at bounding box center [62, 115] width 54 height 54
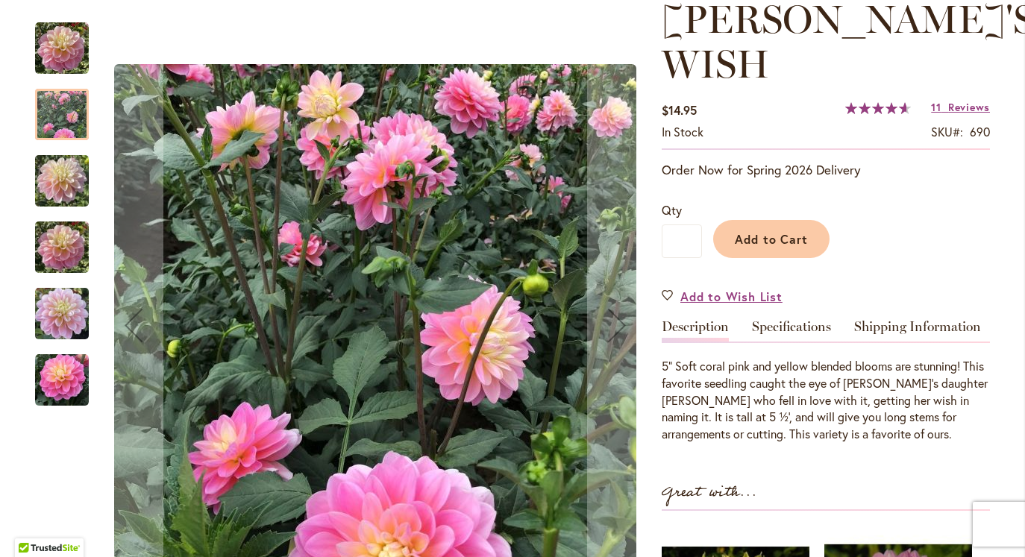
scroll to position [217, 0]
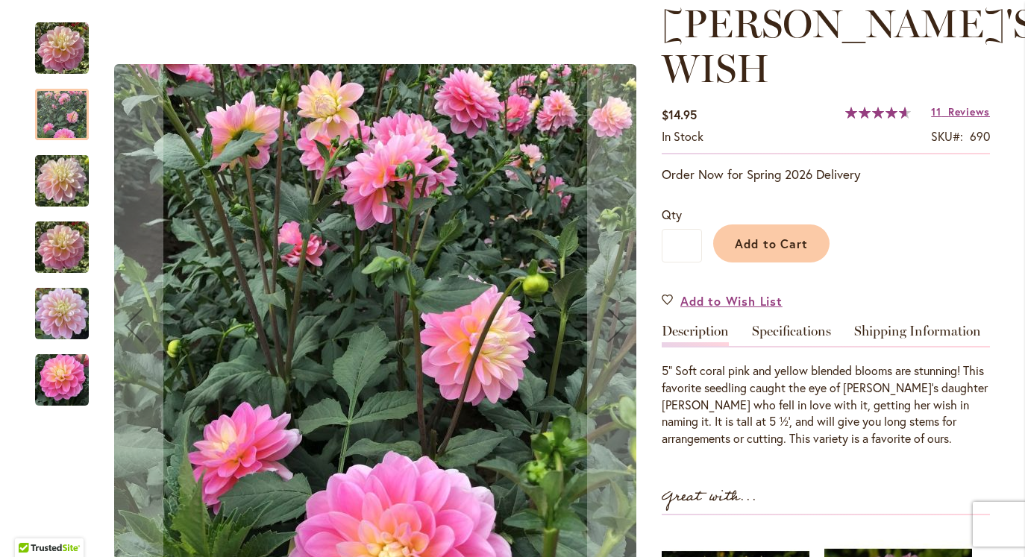
click at [75, 50] on img "Gabbie's Wish" at bounding box center [62, 49] width 54 height 54
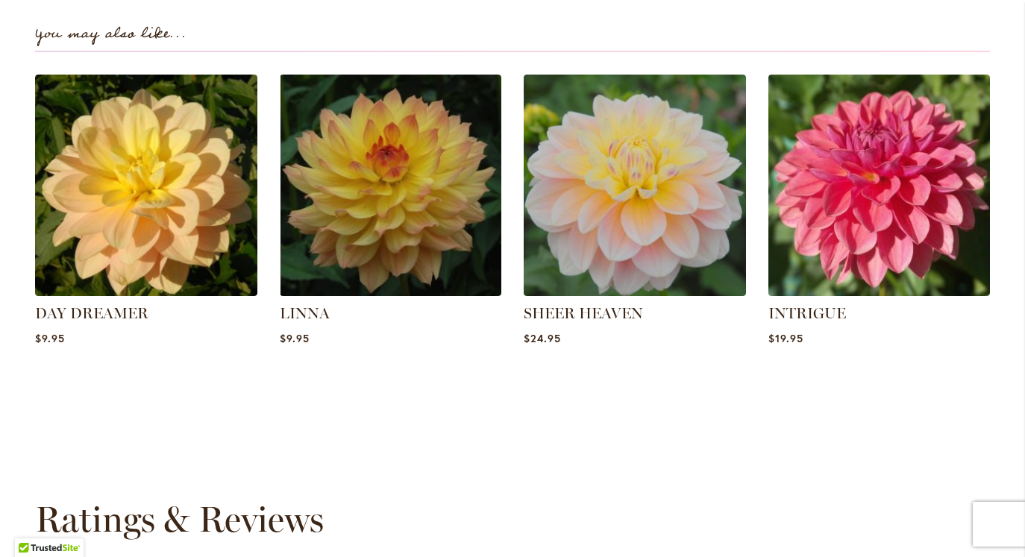
scroll to position [1130, 0]
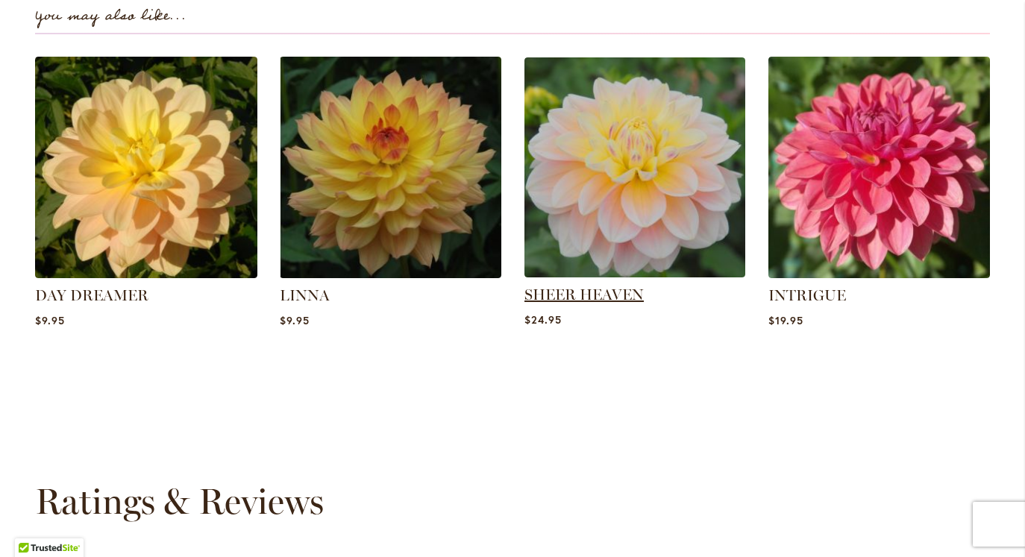
click at [619, 286] on link "SHEER HEAVEN" at bounding box center [584, 295] width 119 height 18
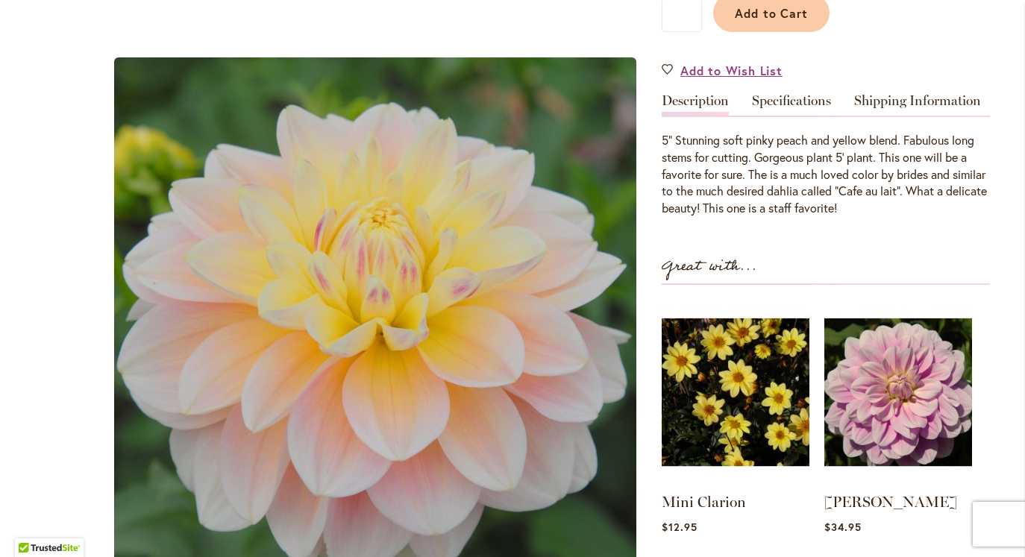
scroll to position [289, 0]
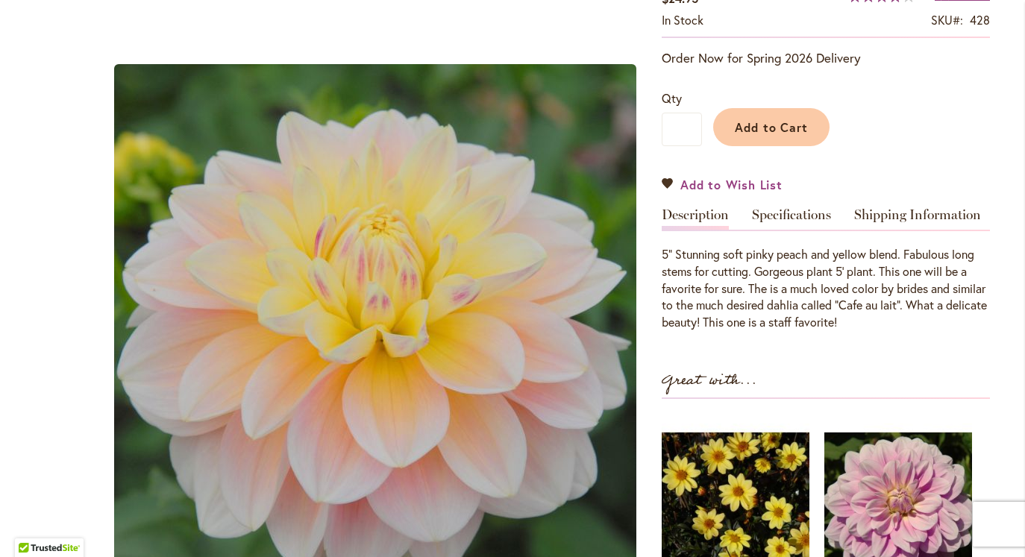
click at [774, 181] on span "Add to Wish List" at bounding box center [732, 184] width 102 height 17
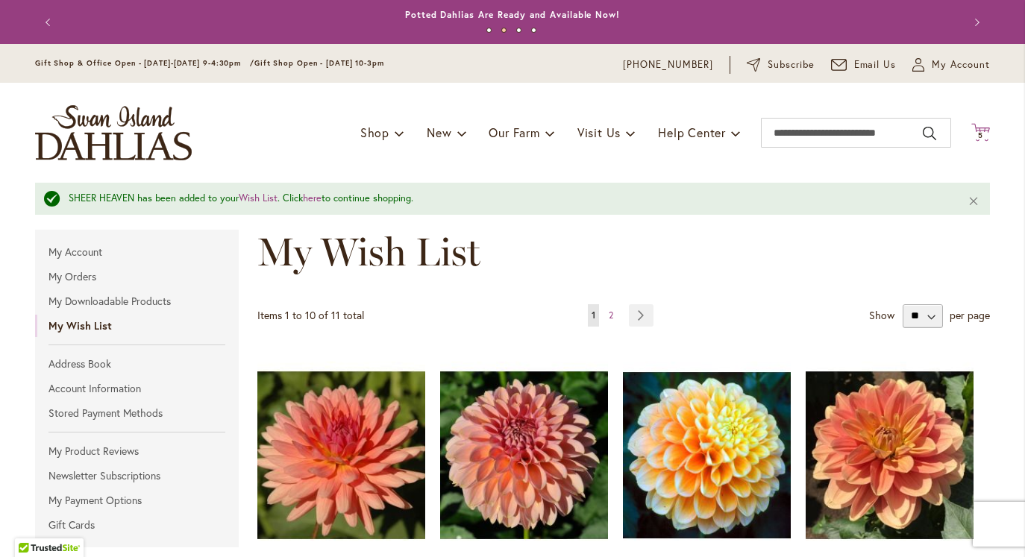
click at [984, 128] on icon "Cart .cls-1 { fill: #231f20; }" at bounding box center [981, 132] width 19 height 19
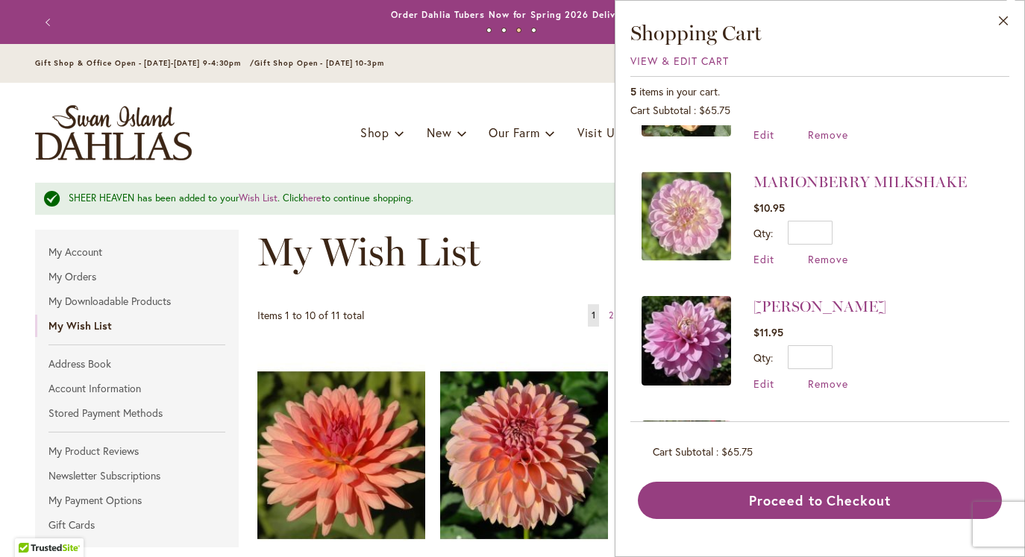
scroll to position [213, 0]
click at [841, 180] on link "MARIONBERRY MILKSHAKE" at bounding box center [860, 183] width 213 height 18
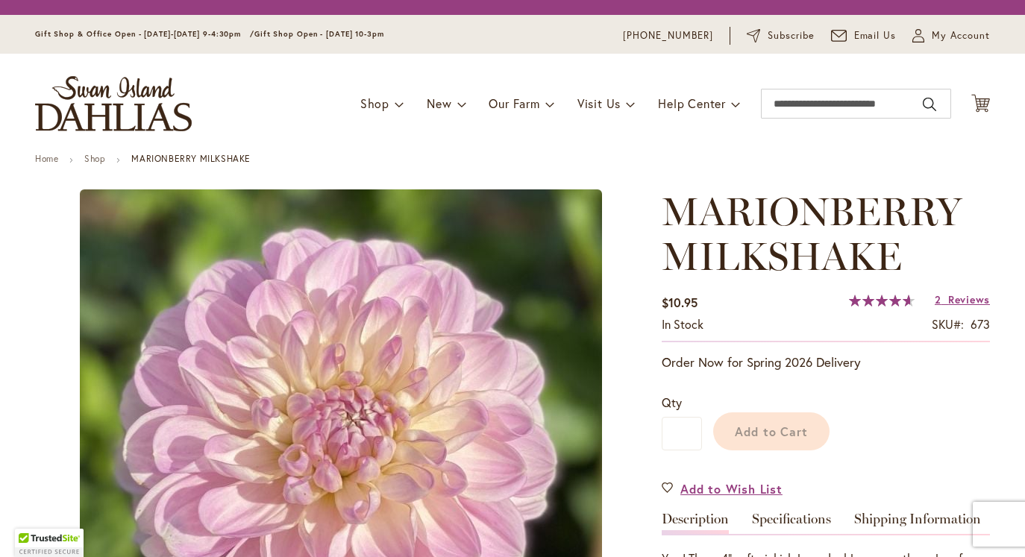
type input "******"
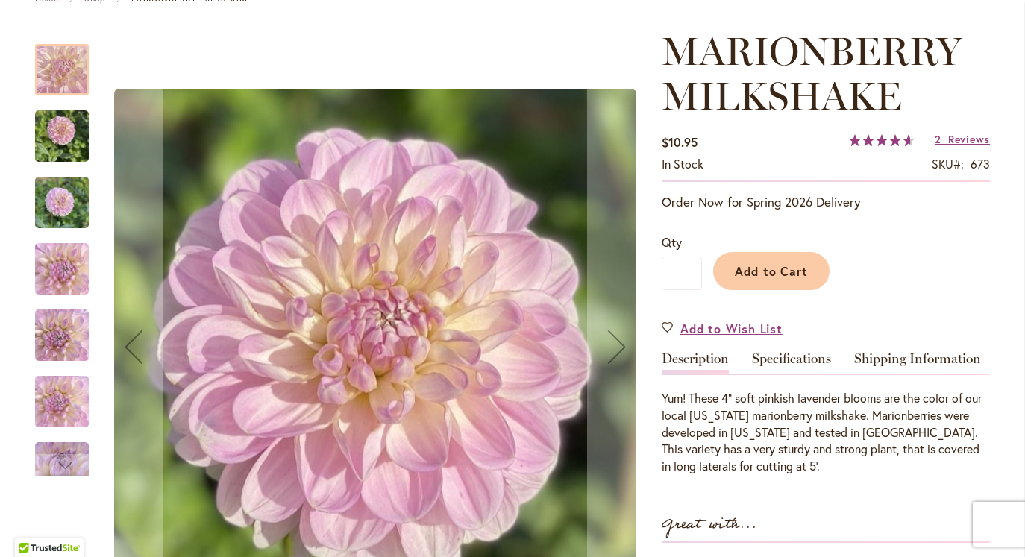
scroll to position [185, 0]
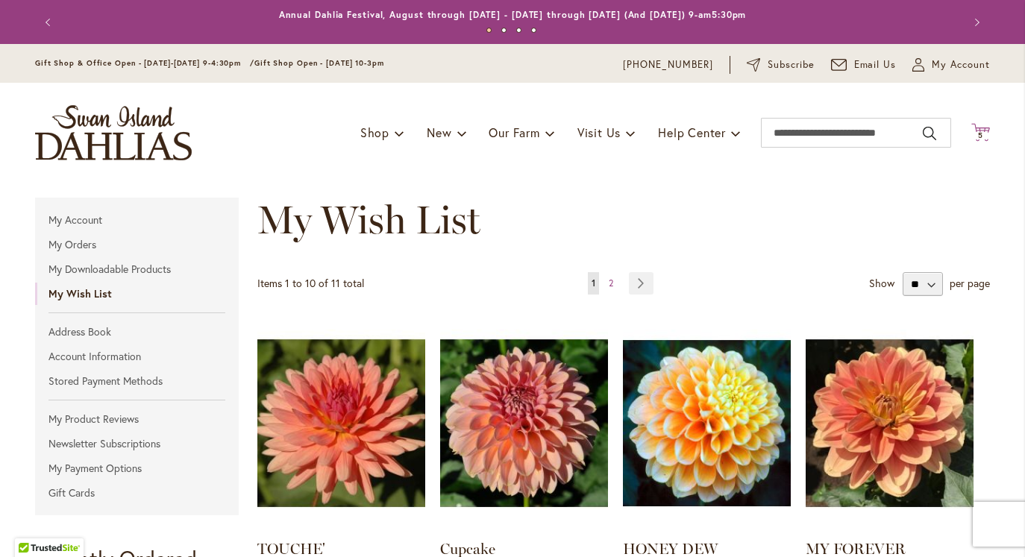
click at [980, 131] on span "5" at bounding box center [980, 136] width 5 height 10
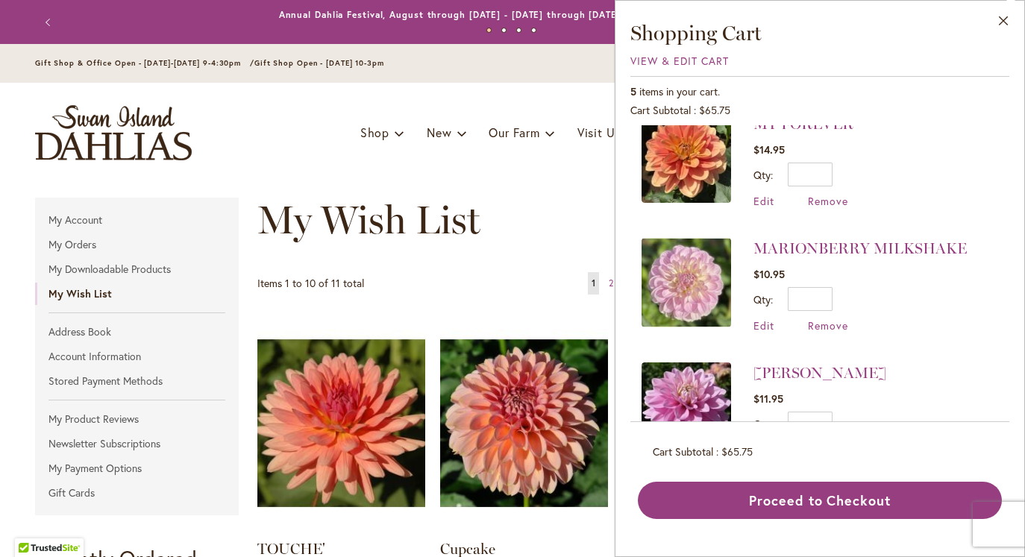
scroll to position [284, 0]
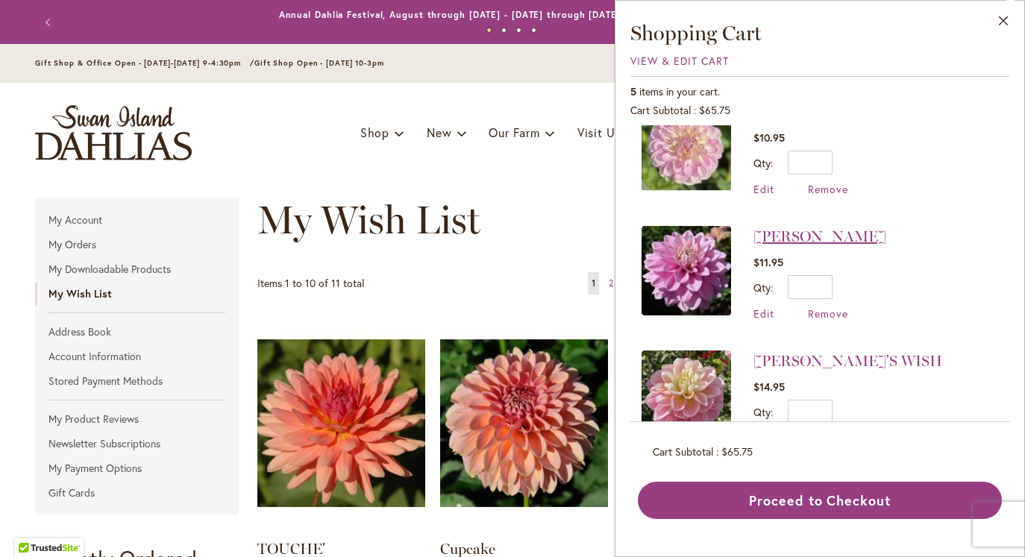
click at [825, 231] on link "[PERSON_NAME]" at bounding box center [820, 237] width 133 height 18
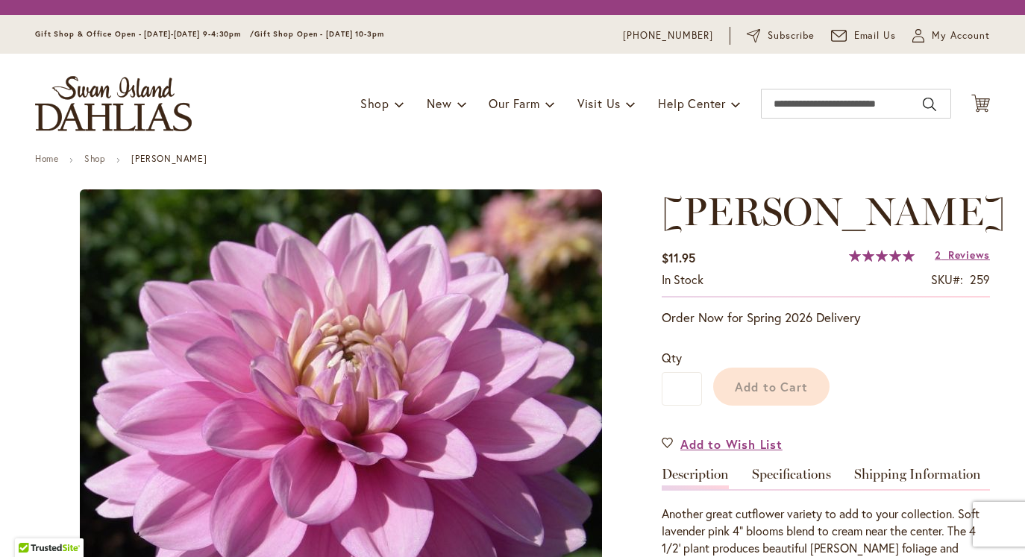
type input "******"
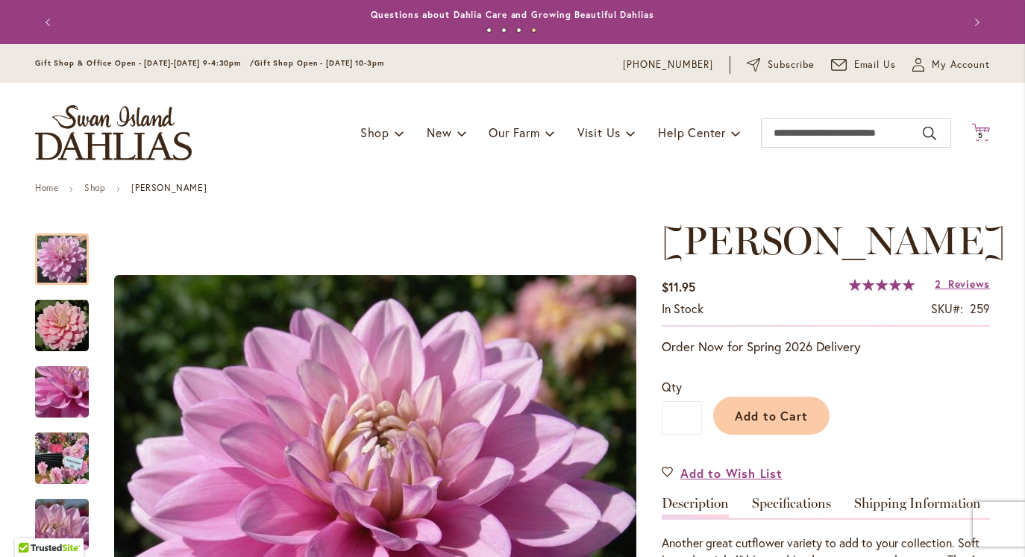
click at [981, 134] on span "5" at bounding box center [980, 136] width 5 height 10
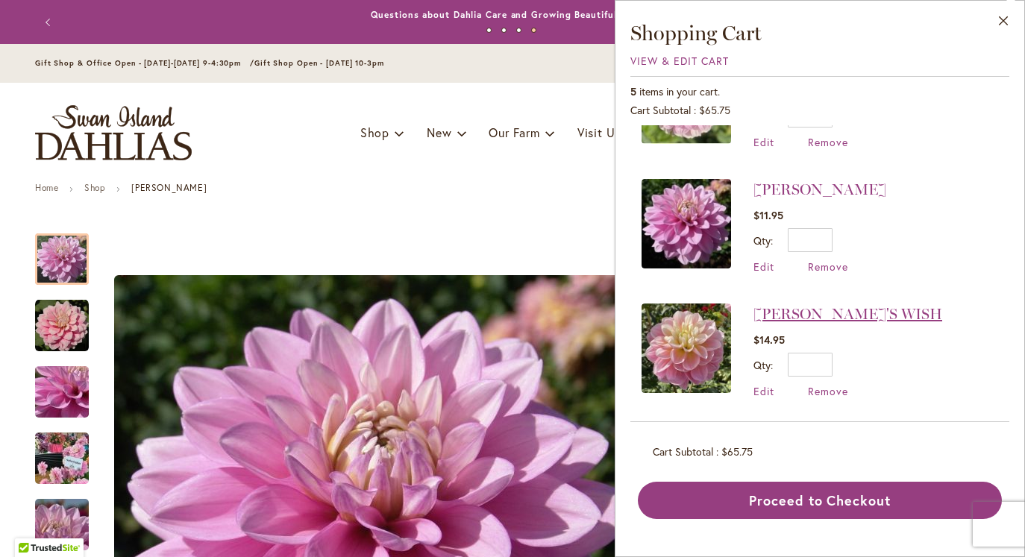
scroll to position [331, 0]
click at [778, 313] on link "[PERSON_NAME]'S WISH" at bounding box center [848, 315] width 189 height 18
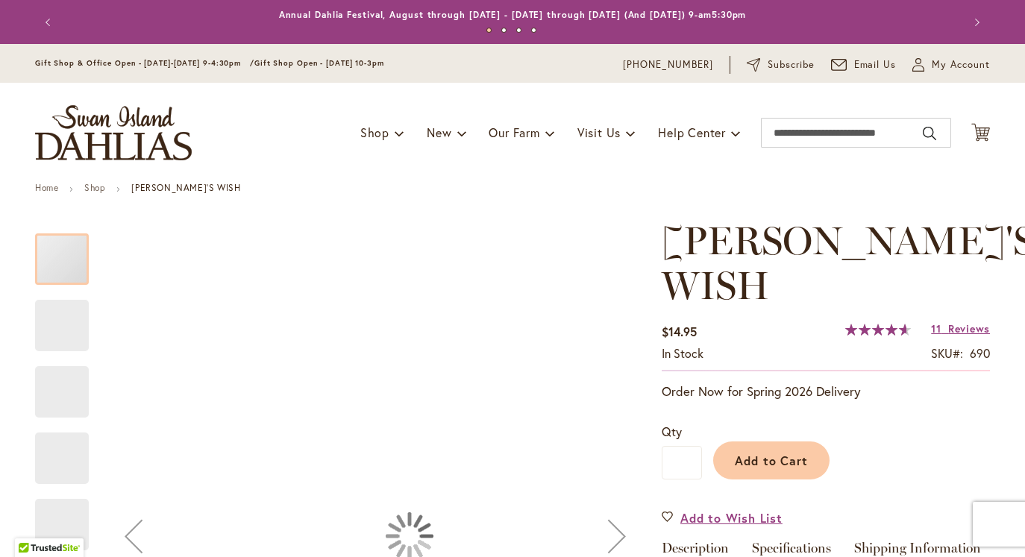
type input "******"
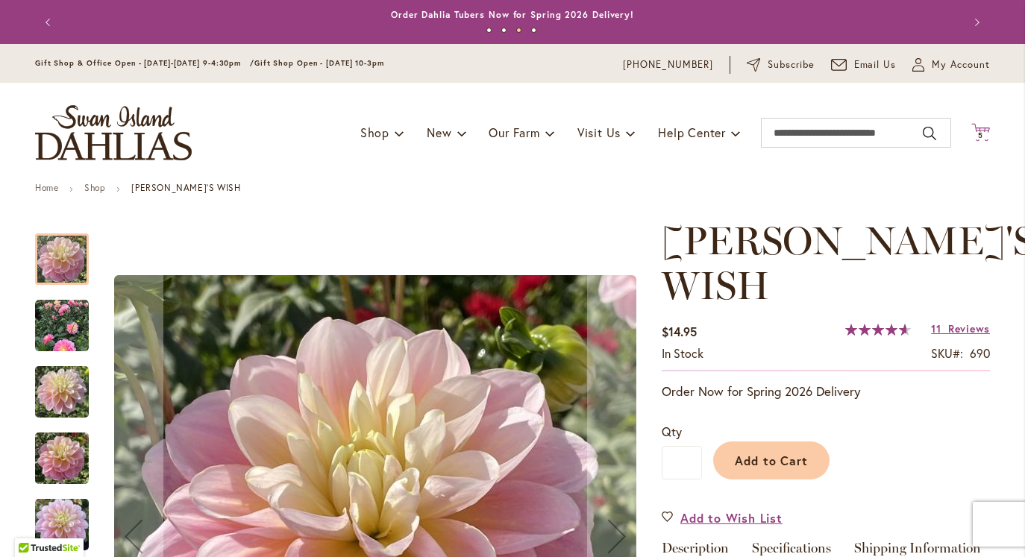
click at [985, 140] on icon "Cart .cls-1 { fill: #231f20; }" at bounding box center [981, 132] width 19 height 19
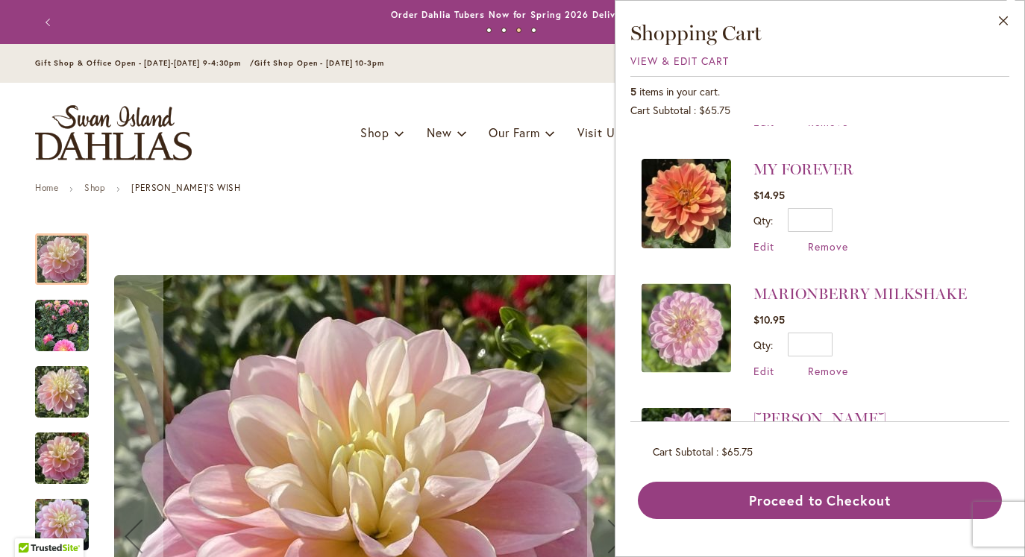
scroll to position [125, 0]
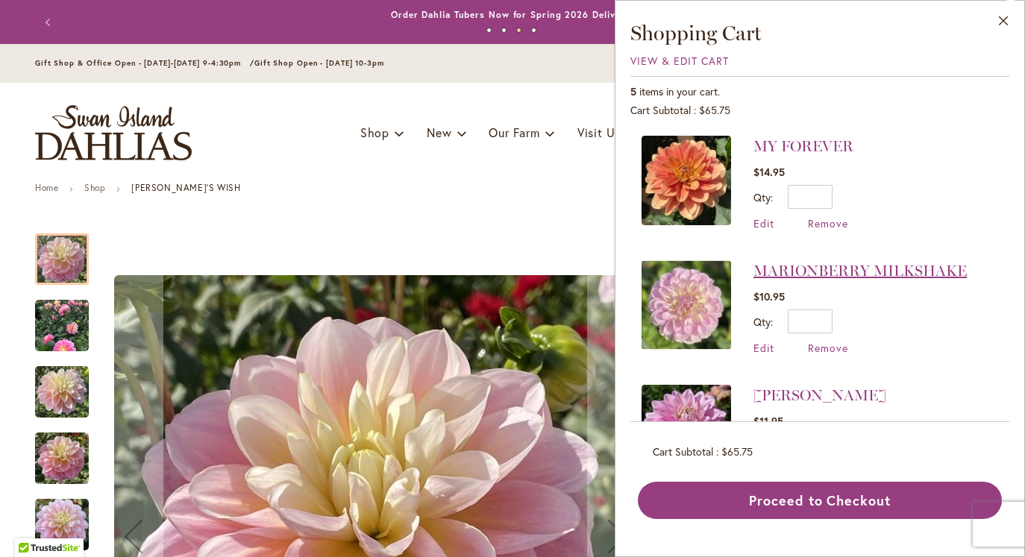
click at [783, 269] on link "MARIONBERRY MILKSHAKE" at bounding box center [860, 271] width 213 height 18
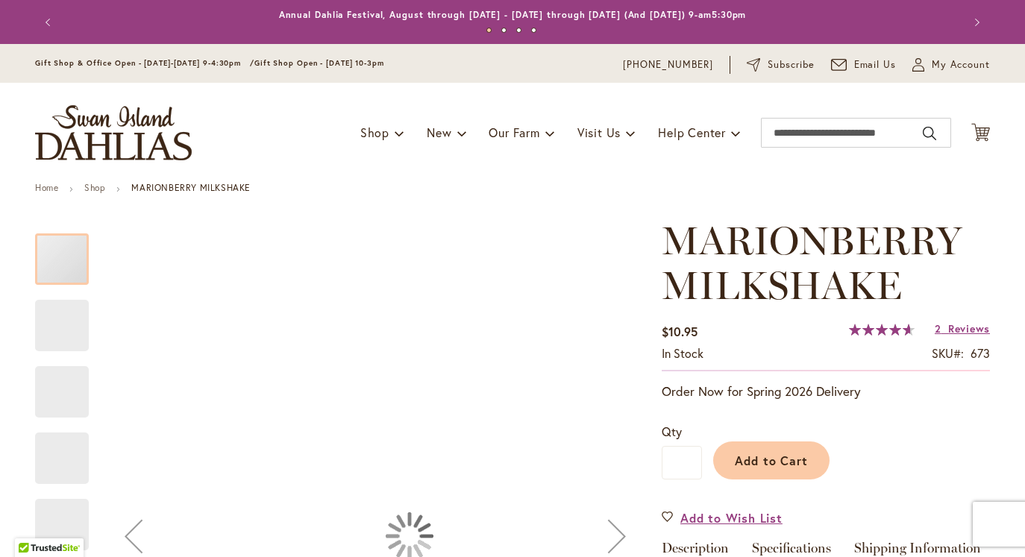
type input "******"
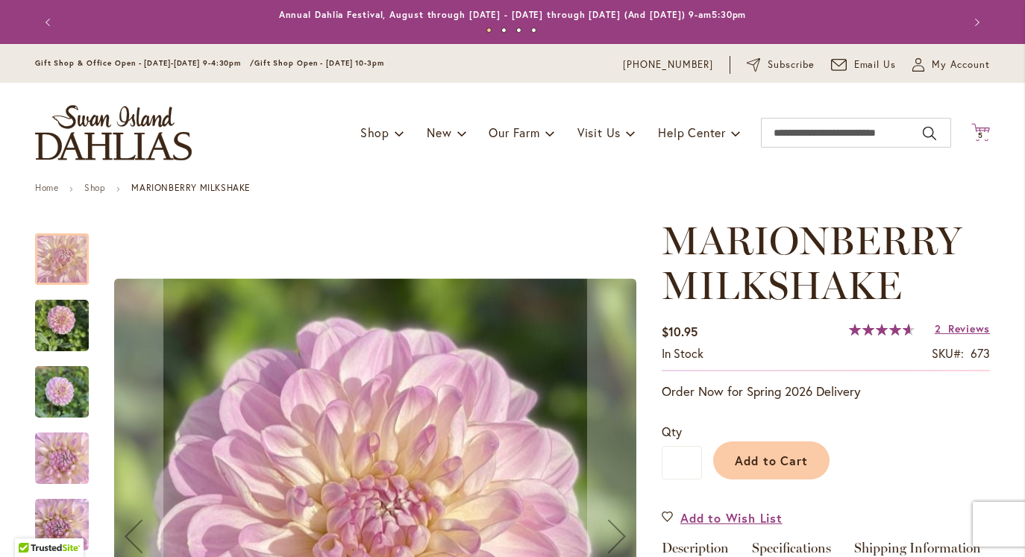
click at [984, 124] on icon "Cart .cls-1 { fill: #231f20; }" at bounding box center [981, 132] width 19 height 19
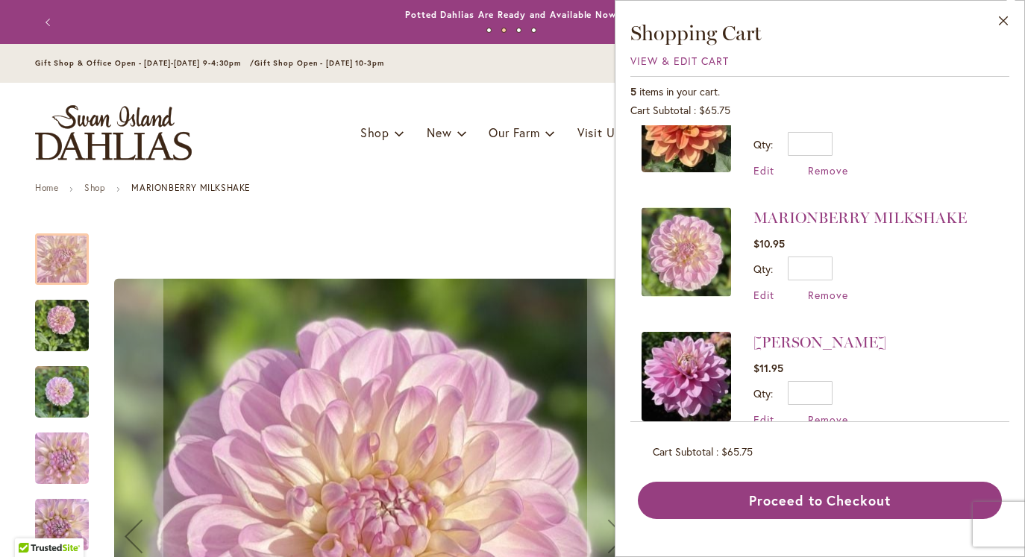
scroll to position [243, 0]
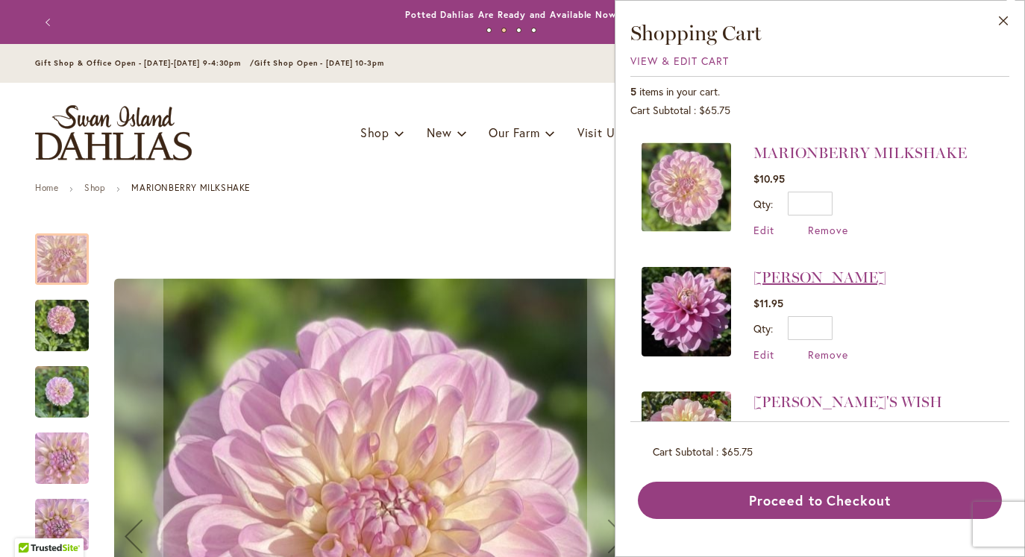
click at [816, 272] on link "[PERSON_NAME]" at bounding box center [820, 278] width 133 height 18
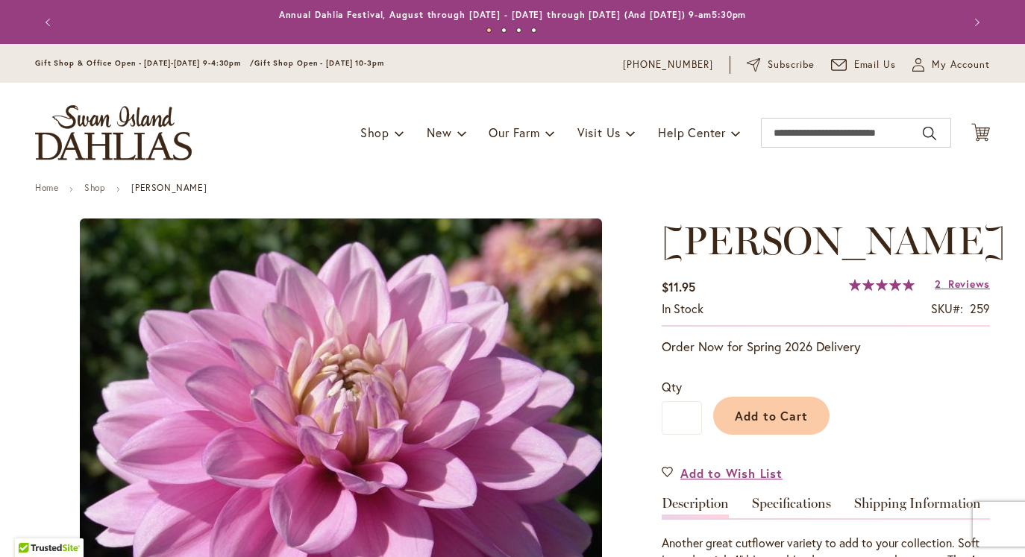
type input "******"
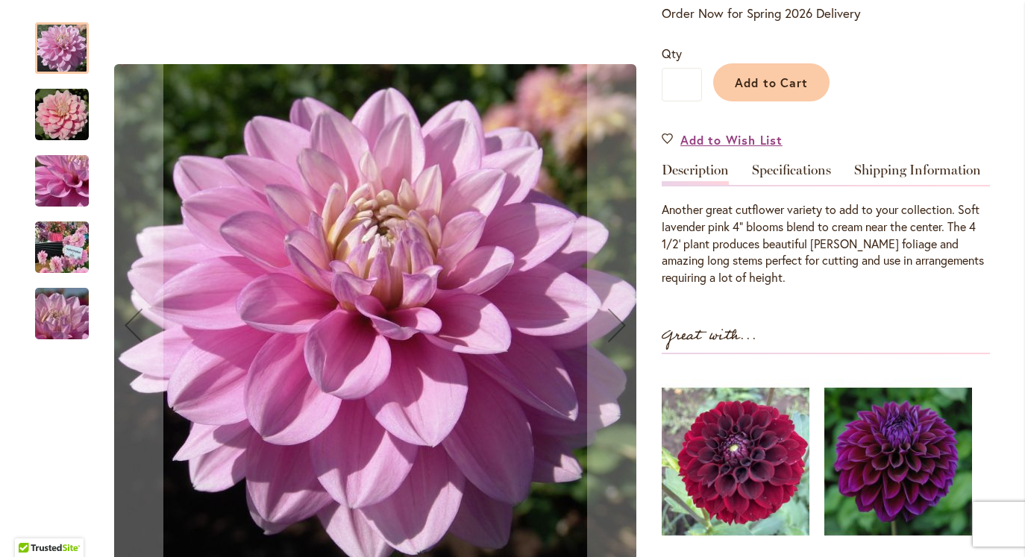
scroll to position [330, 0]
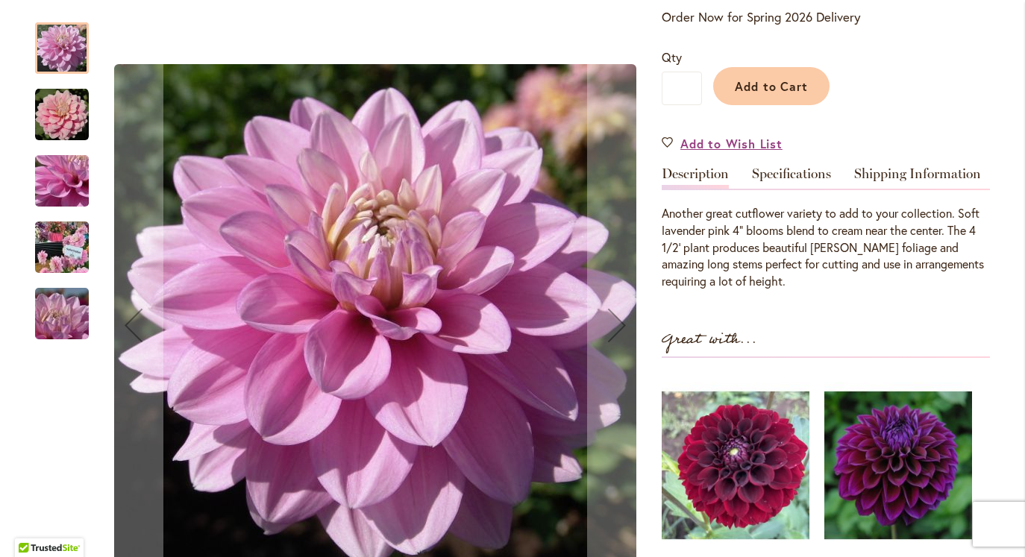
click at [78, 257] on img "HEATHER FEATHER" at bounding box center [61, 247] width 107 height 81
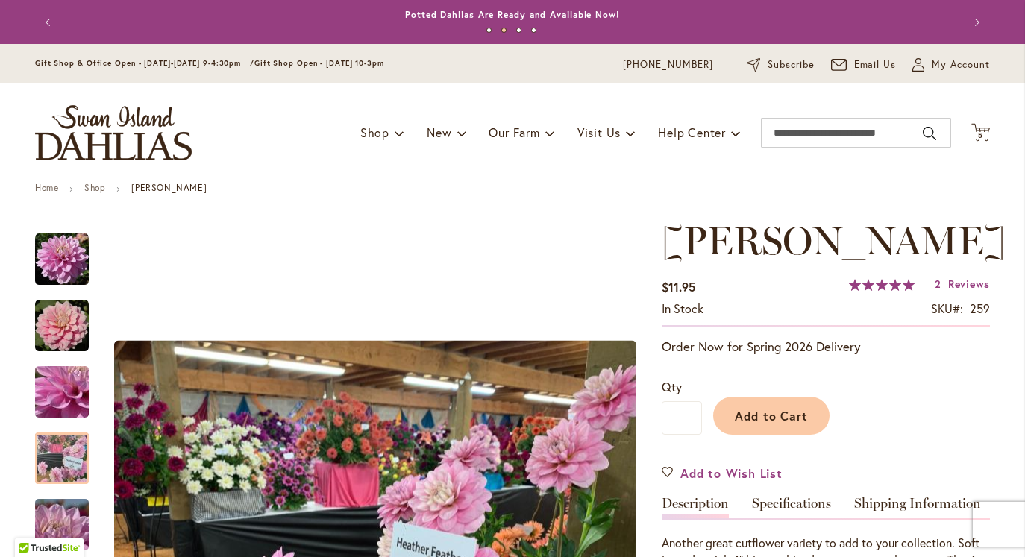
scroll to position [0, 0]
click at [981, 133] on span "5" at bounding box center [980, 136] width 5 height 10
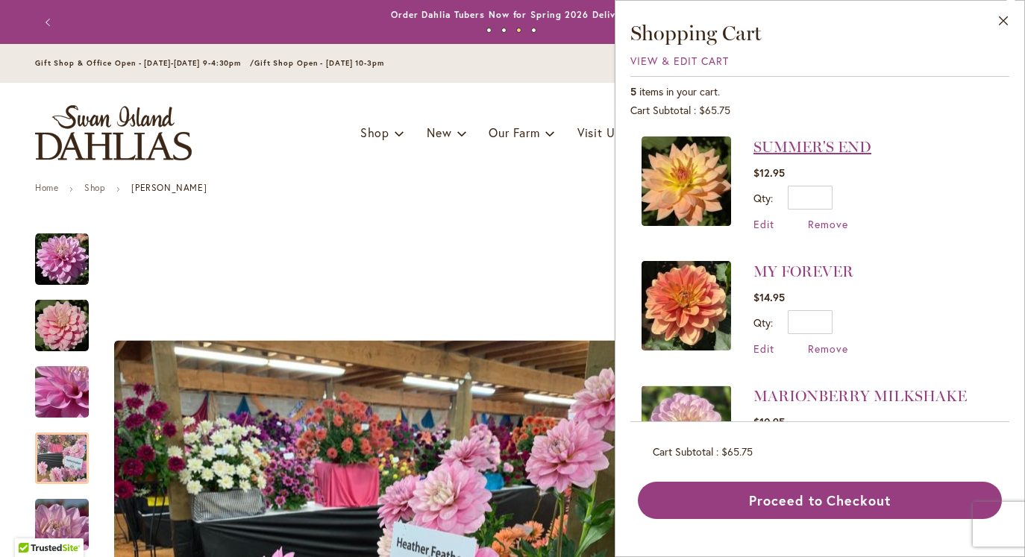
click at [808, 141] on link "SUMMER'S END" at bounding box center [813, 147] width 118 height 18
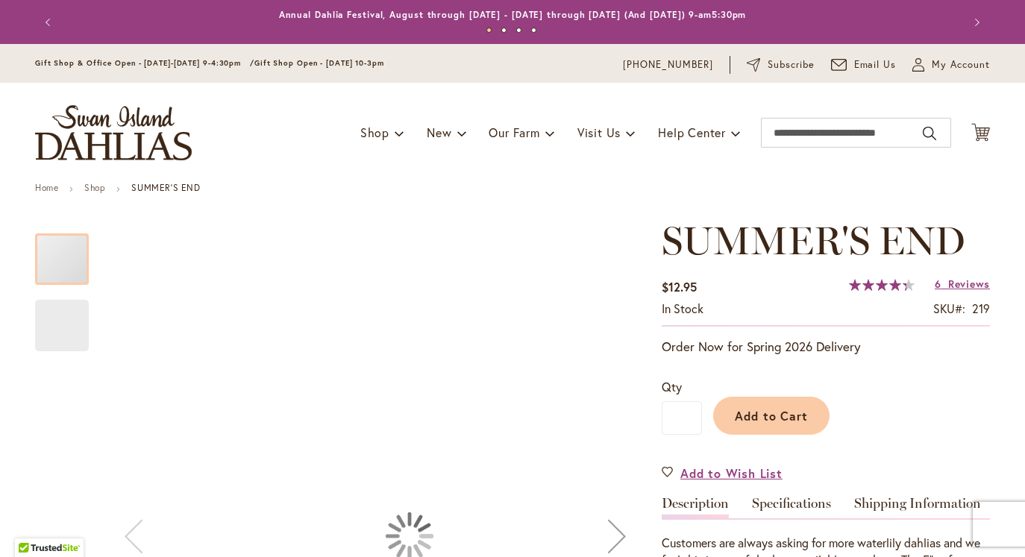
type input "******"
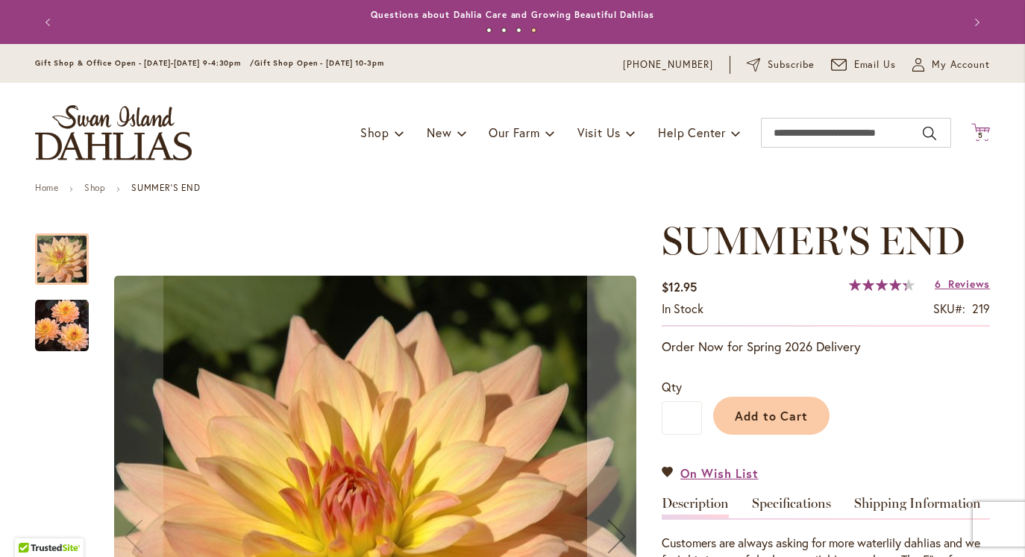
click at [976, 135] on span "5 5 items" at bounding box center [981, 135] width 15 height 7
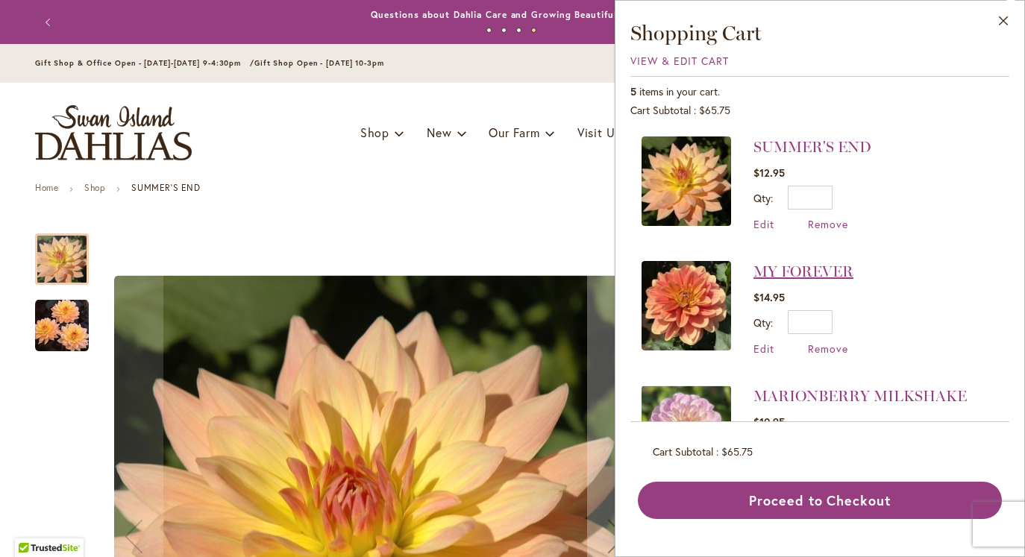
click at [820, 267] on link "MY FOREVER" at bounding box center [804, 272] width 100 height 18
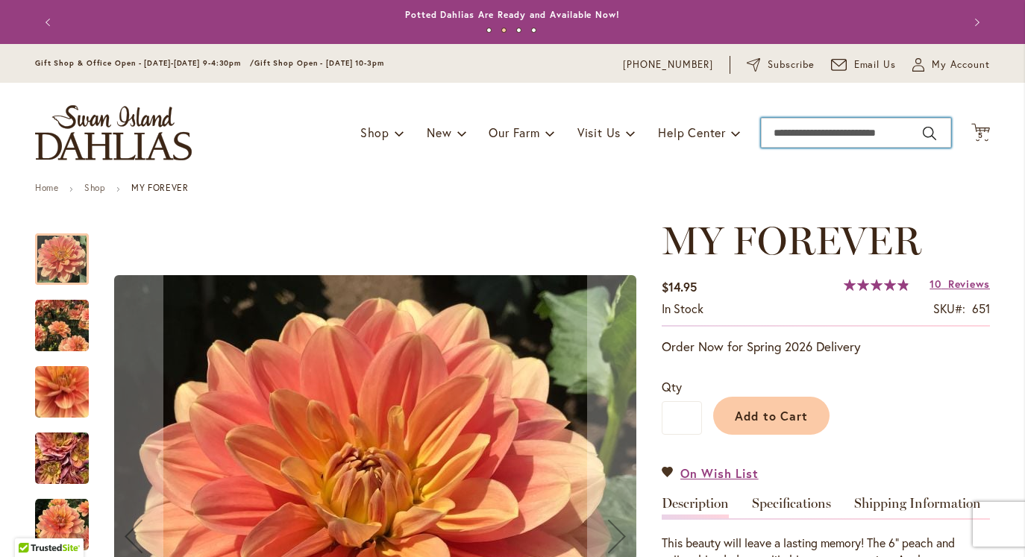
click at [819, 136] on input "Search" at bounding box center [856, 133] width 190 height 30
type input "********"
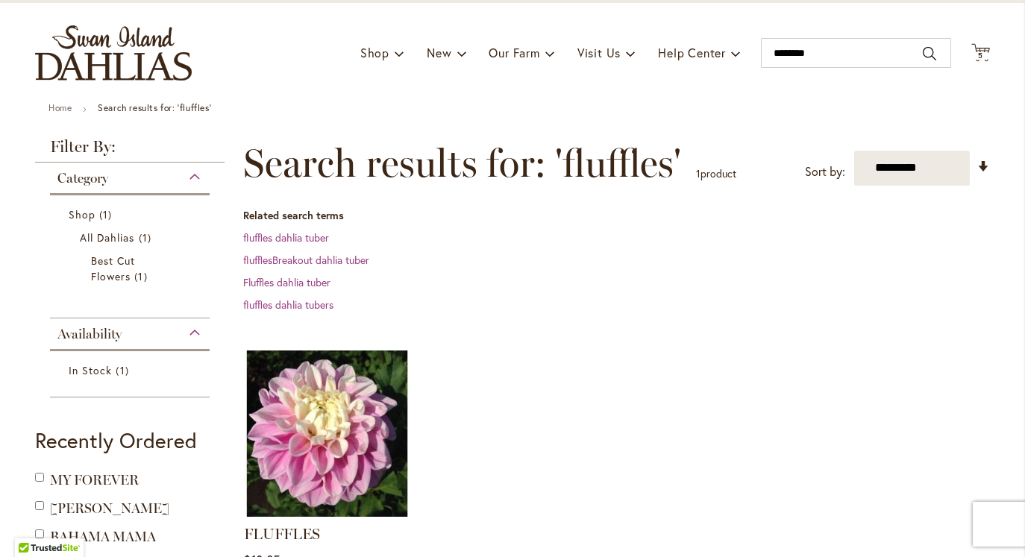
scroll to position [150, 0]
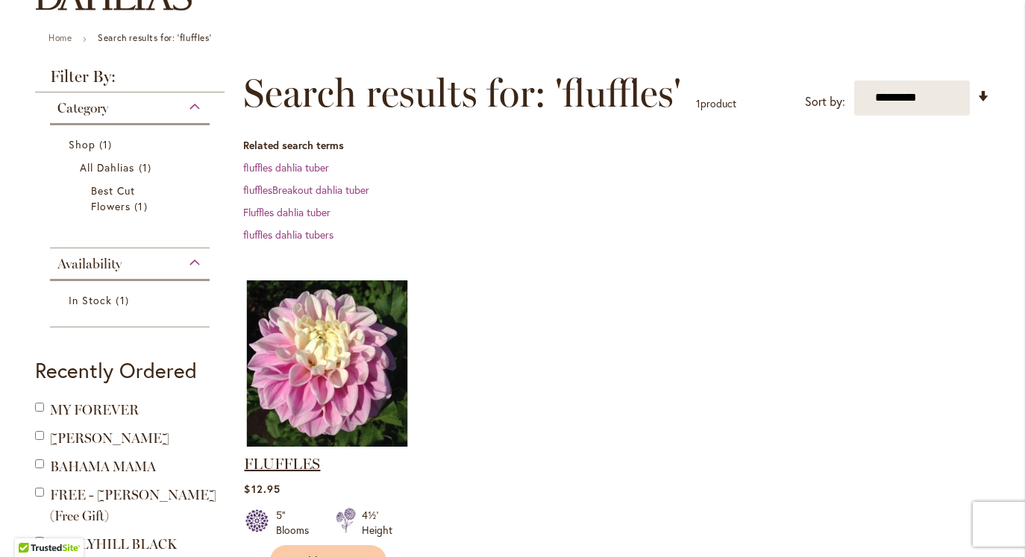
click at [293, 459] on link "FLUFFLES" at bounding box center [282, 464] width 76 height 18
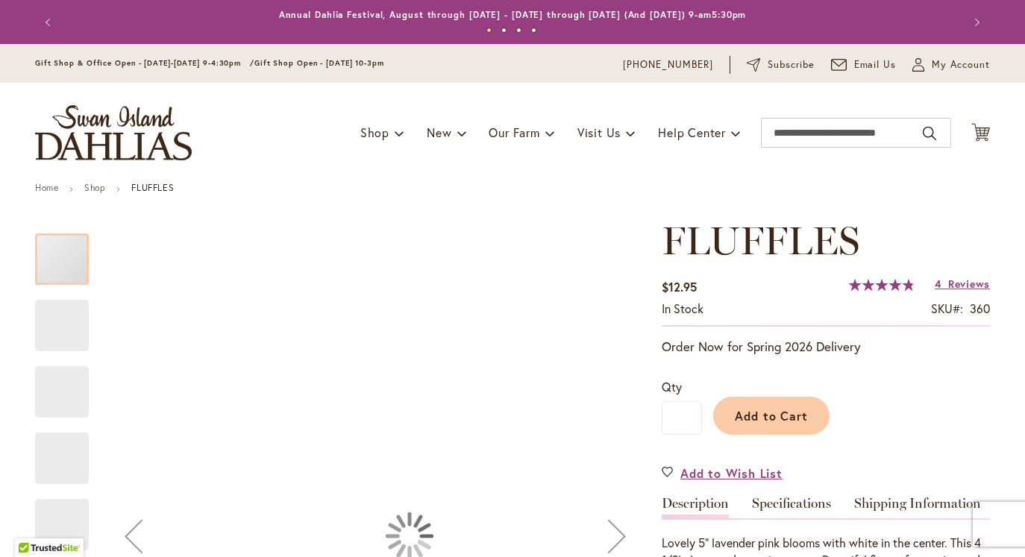
type input "******"
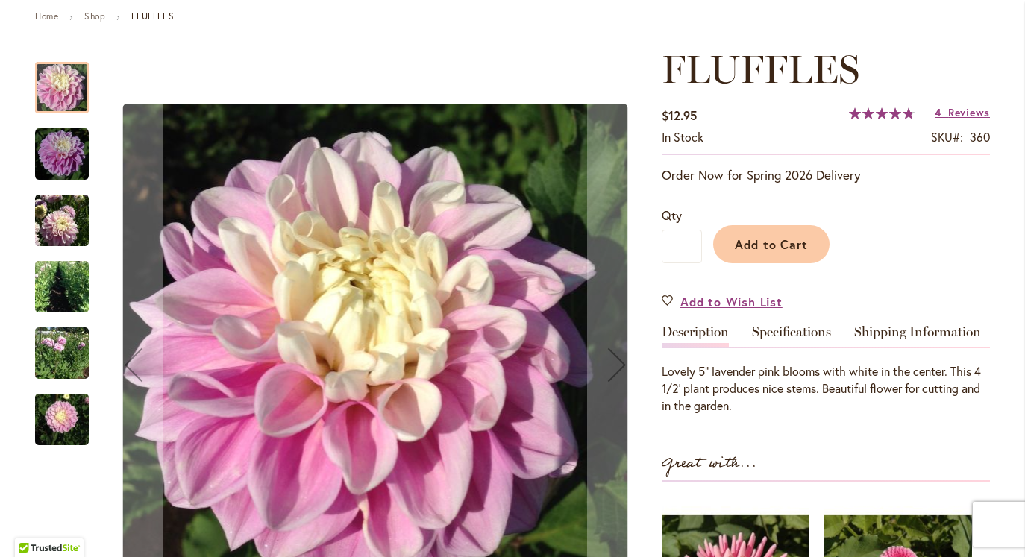
scroll to position [174, 0]
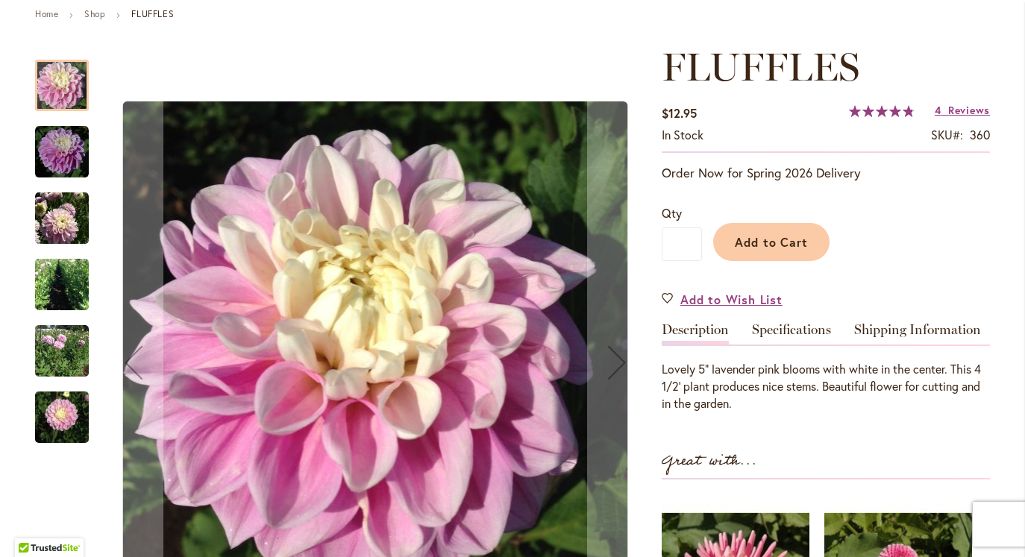
click at [66, 422] on img "FLUFFLES" at bounding box center [62, 418] width 54 height 72
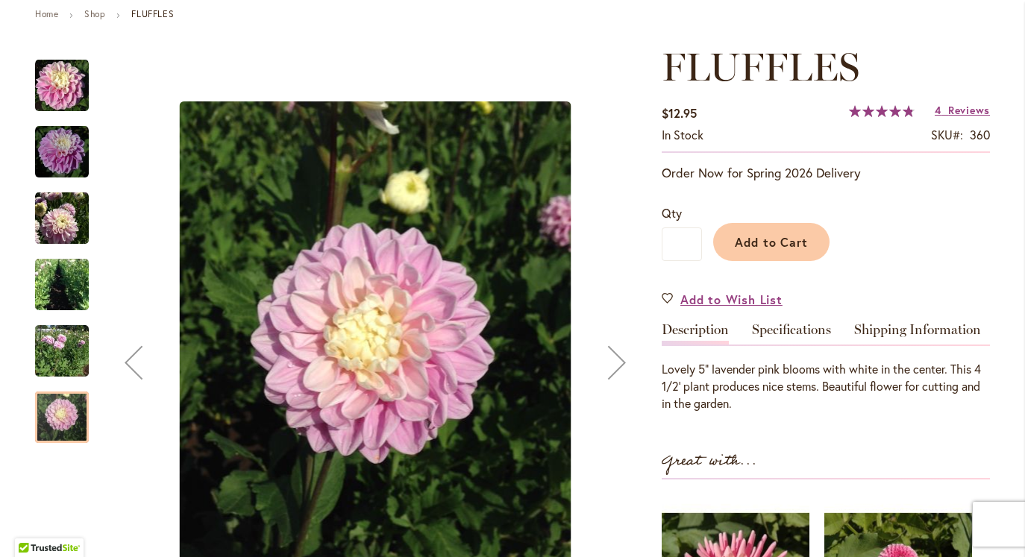
click at [60, 350] on img "FLUFFLES" at bounding box center [62, 351] width 54 height 62
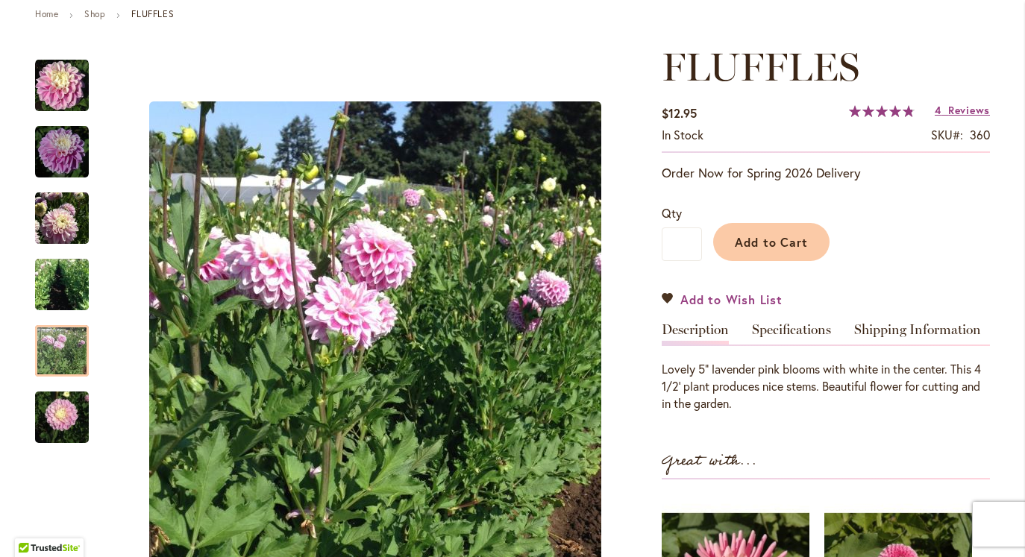
click at [731, 293] on span "Add to Wish List" at bounding box center [732, 299] width 102 height 17
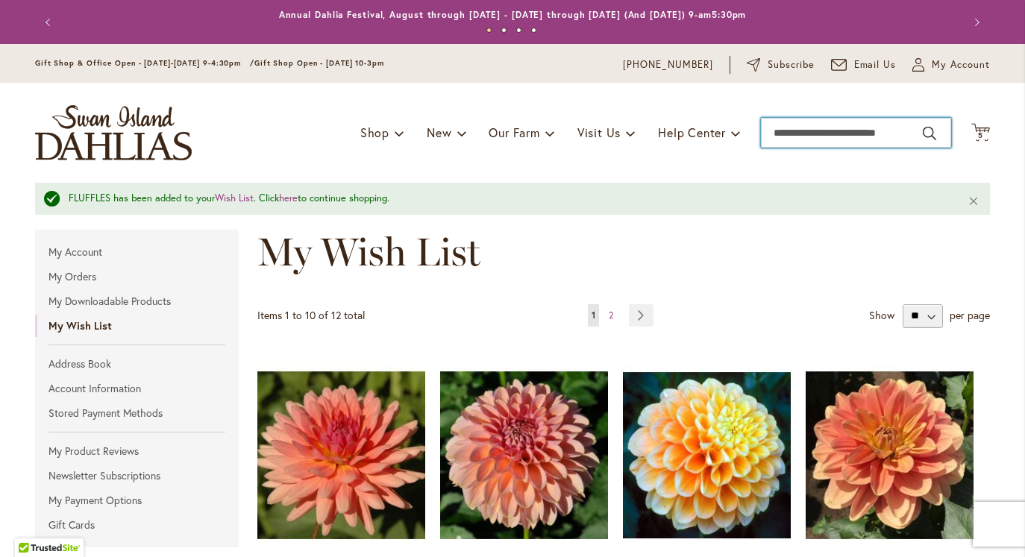
click at [811, 122] on input "Search" at bounding box center [856, 133] width 190 height 30
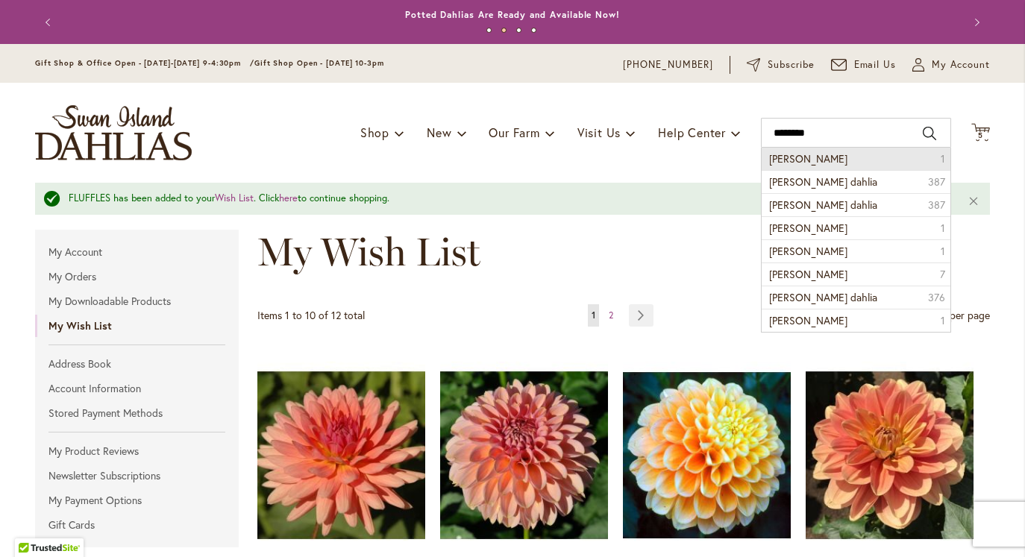
click at [799, 160] on span "Gerrie hoek" at bounding box center [808, 158] width 78 height 14
type input "**********"
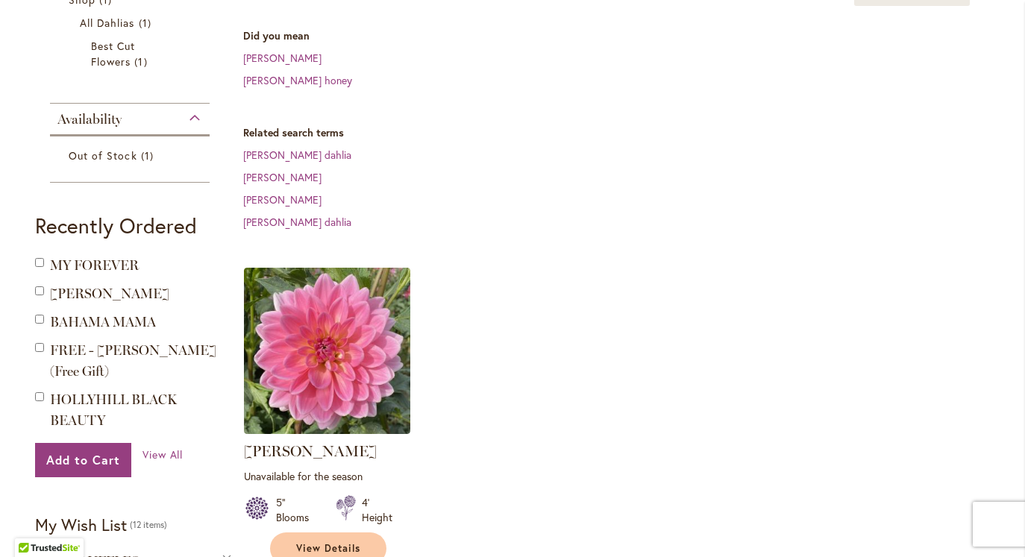
scroll to position [469, 0]
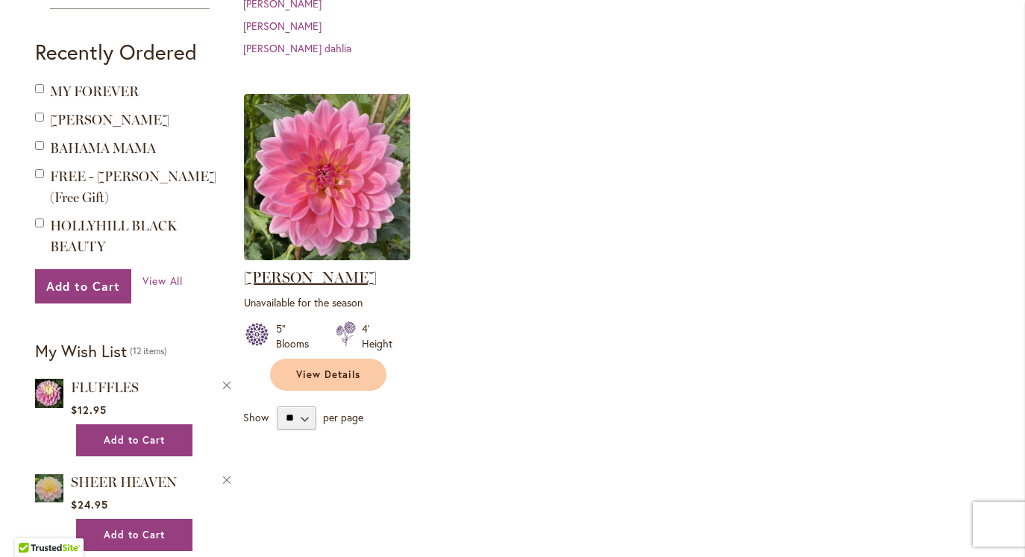
click at [328, 279] on link "[PERSON_NAME]" at bounding box center [310, 278] width 133 height 18
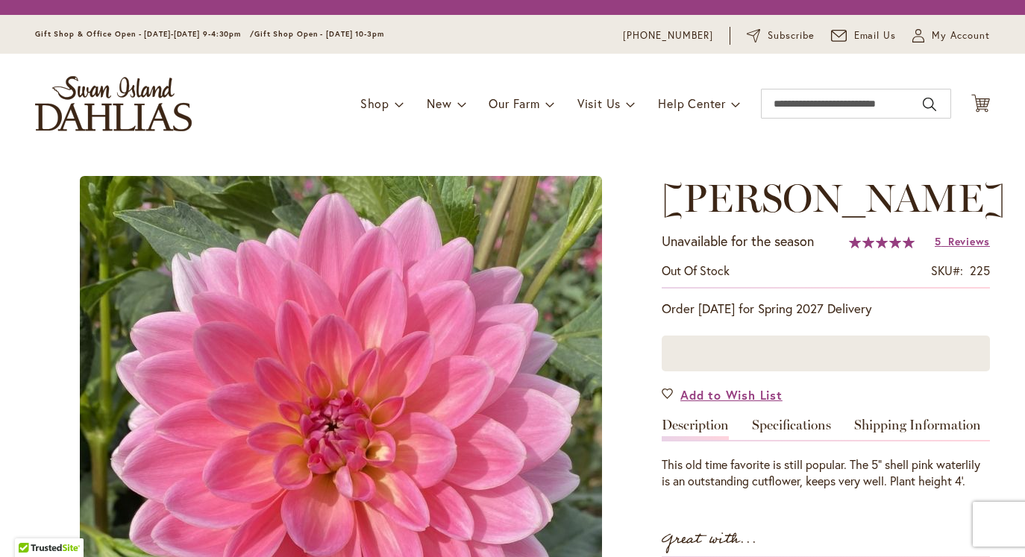
type input "******"
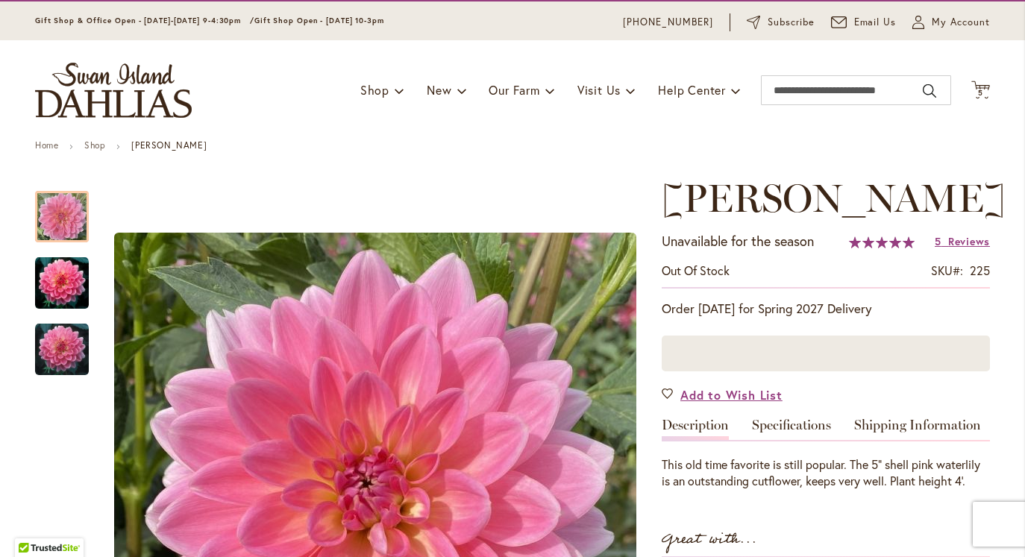
scroll to position [50, 0]
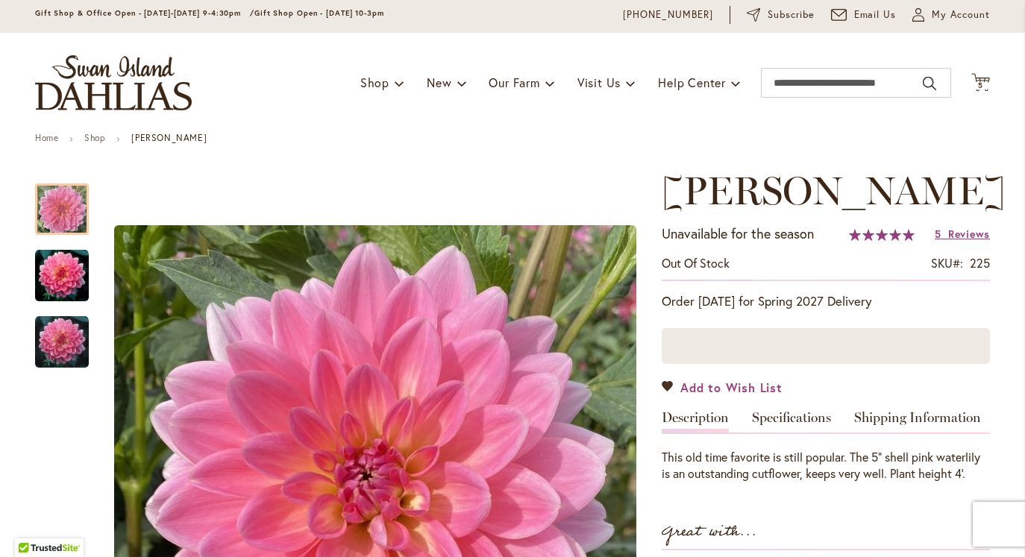
click at [715, 383] on span "Add to Wish List" at bounding box center [732, 387] width 102 height 17
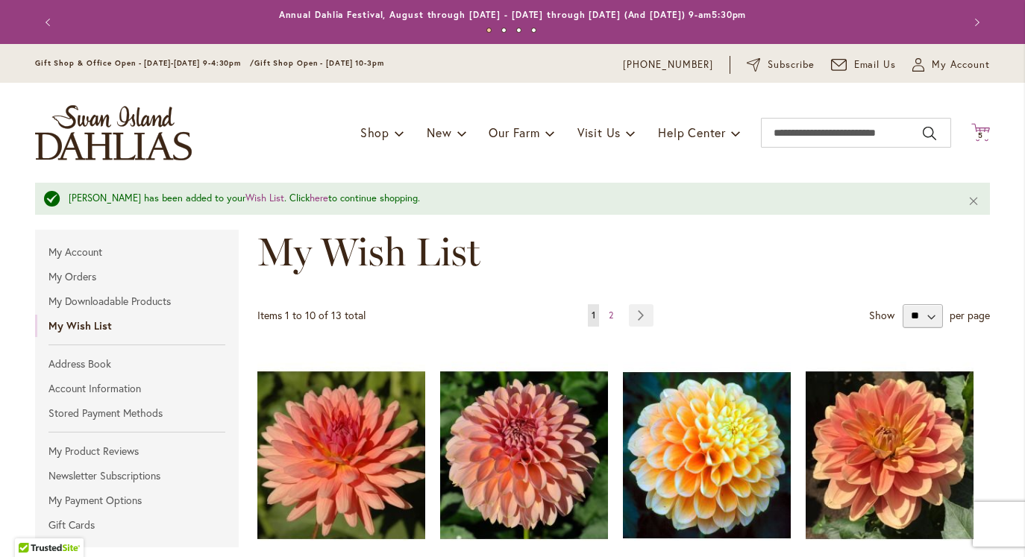
click at [985, 134] on span "5 5 items" at bounding box center [981, 135] width 15 height 7
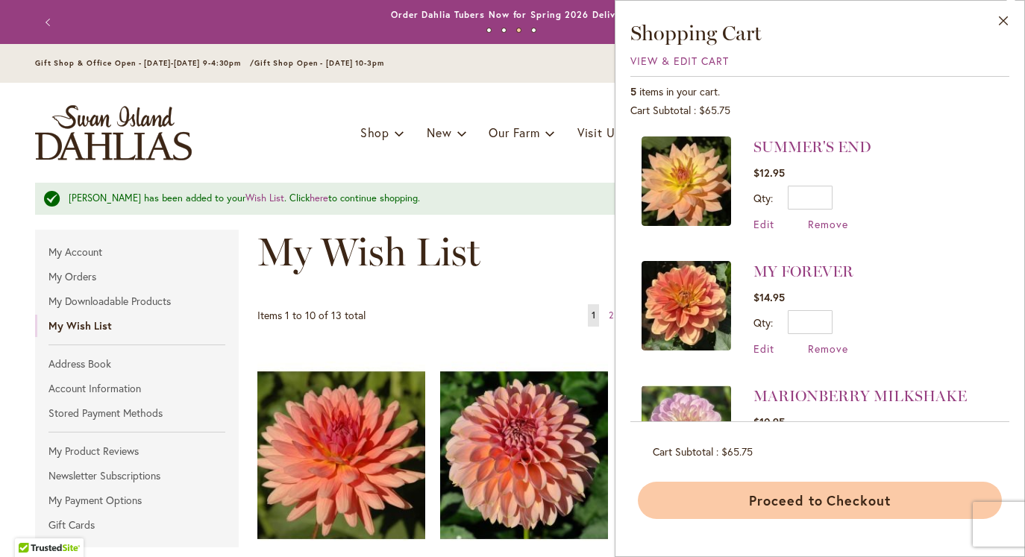
click at [812, 499] on button "Proceed to Checkout" at bounding box center [820, 500] width 364 height 37
